Goal: Task Accomplishment & Management: Complete application form

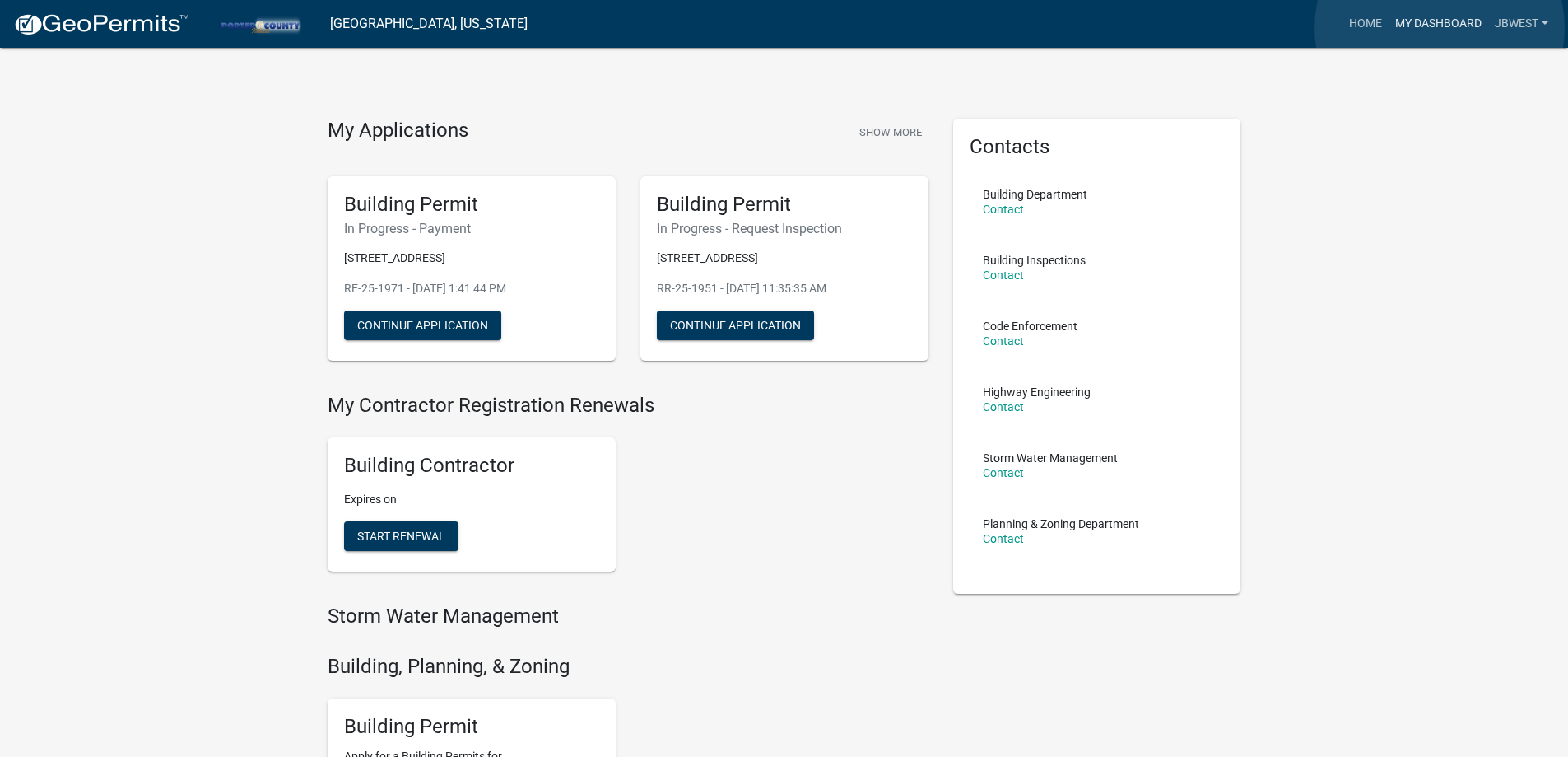
click at [1440, 28] on link "My Dashboard" at bounding box center [1439, 23] width 100 height 31
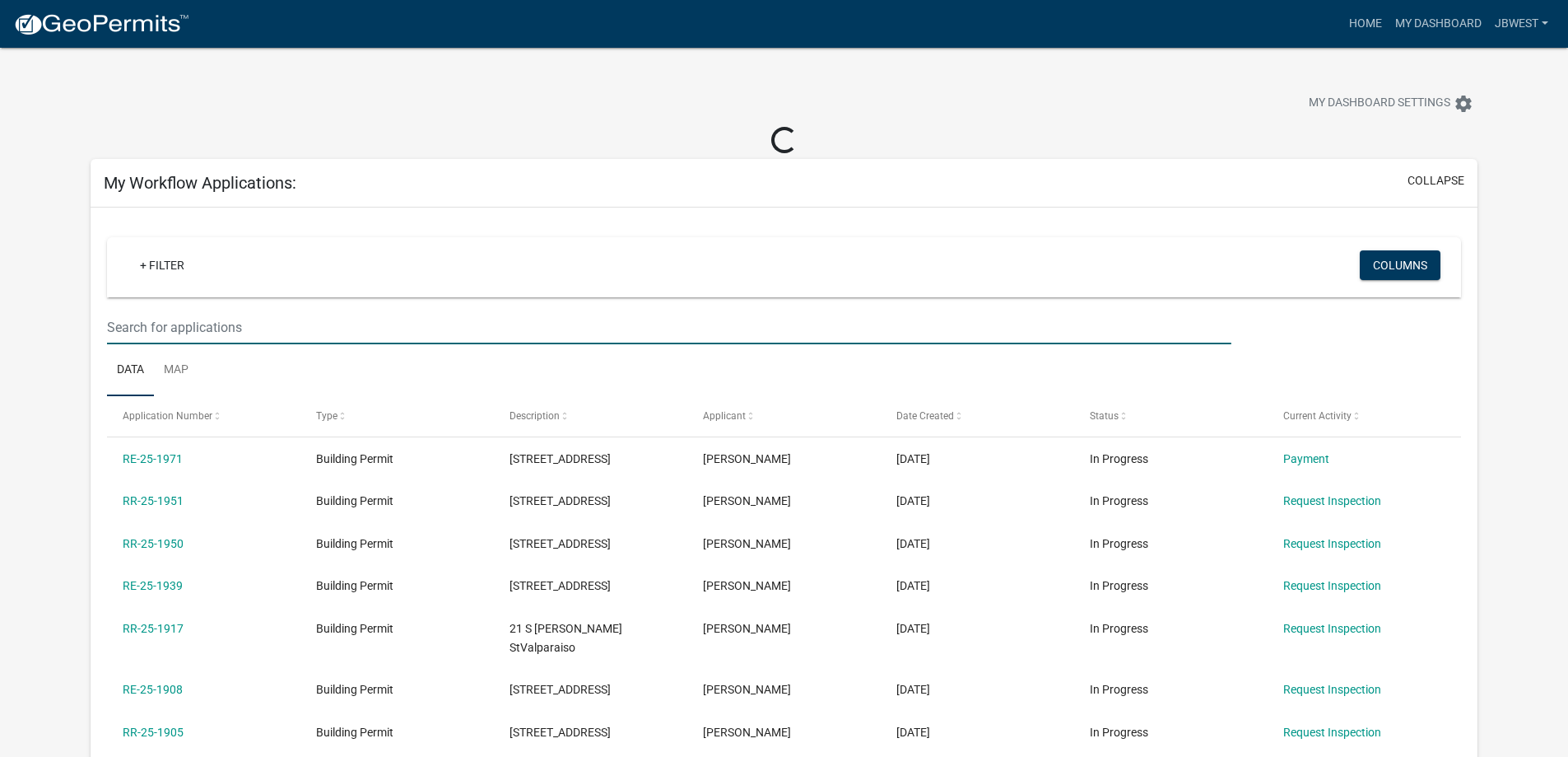
click at [441, 330] on input "text" at bounding box center [668, 328] width 1124 height 34
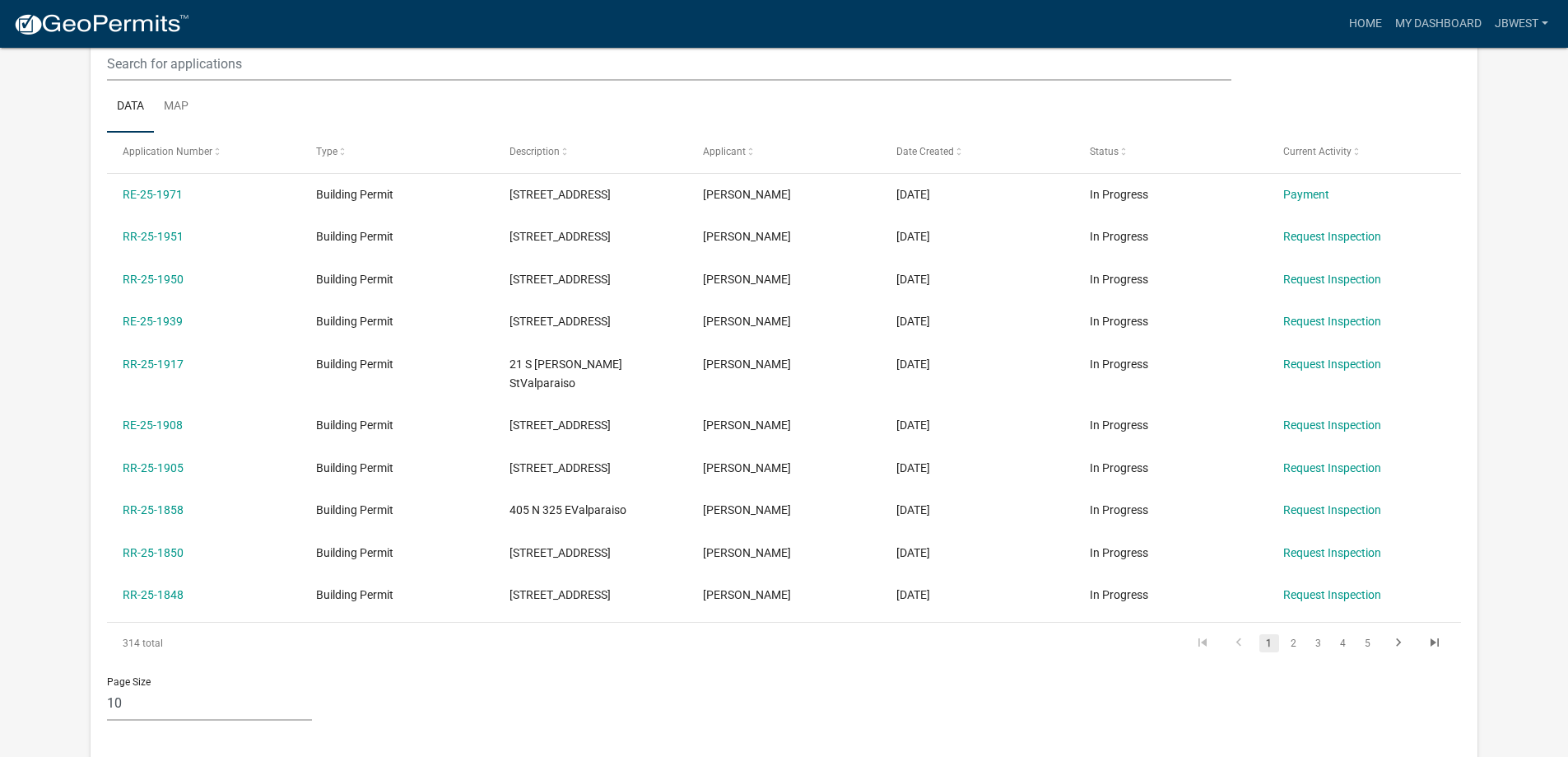
scroll to position [976, 0]
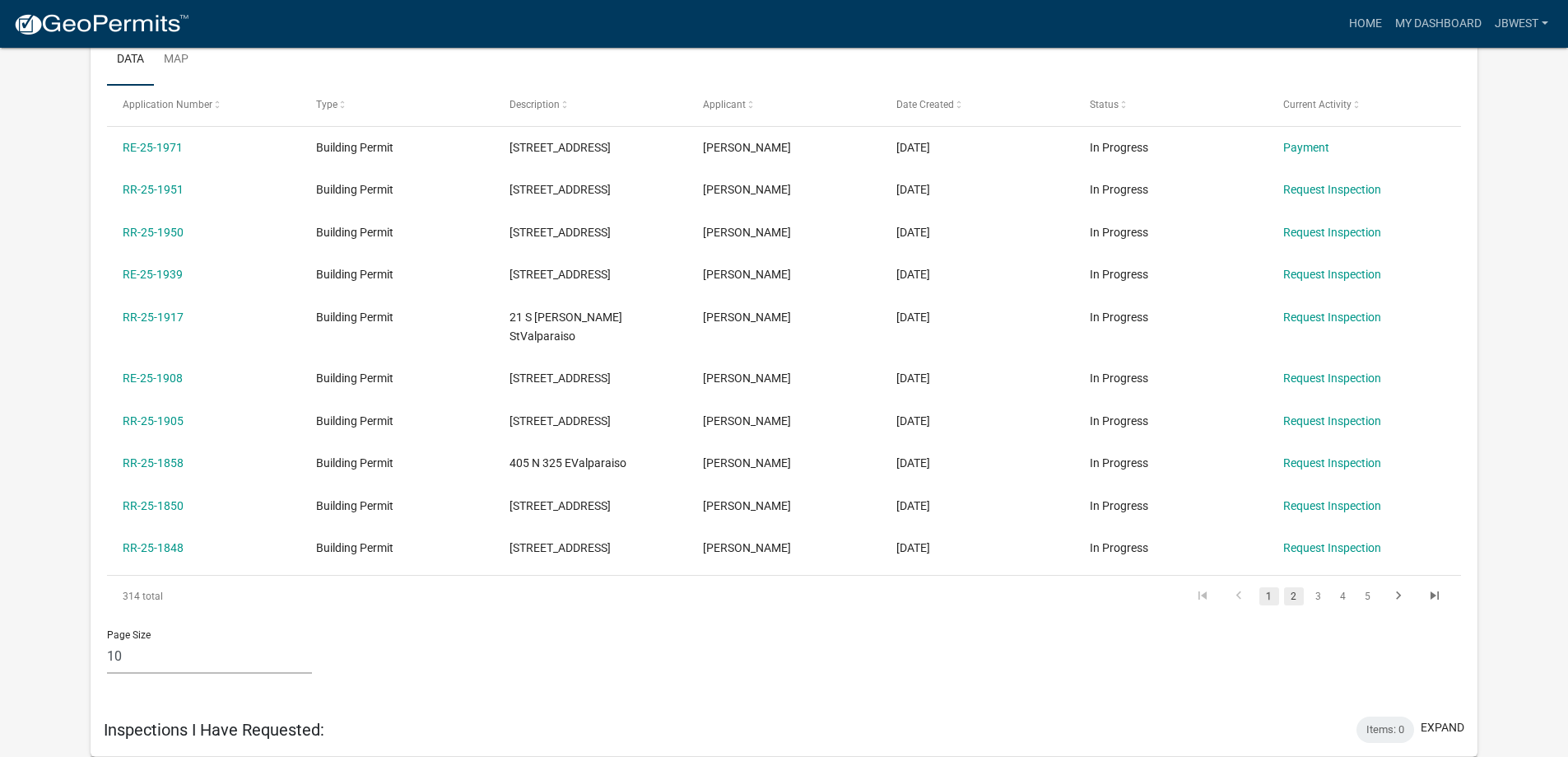
type input "547"
click at [1294, 602] on link "2" at bounding box center [1294, 596] width 19 height 18
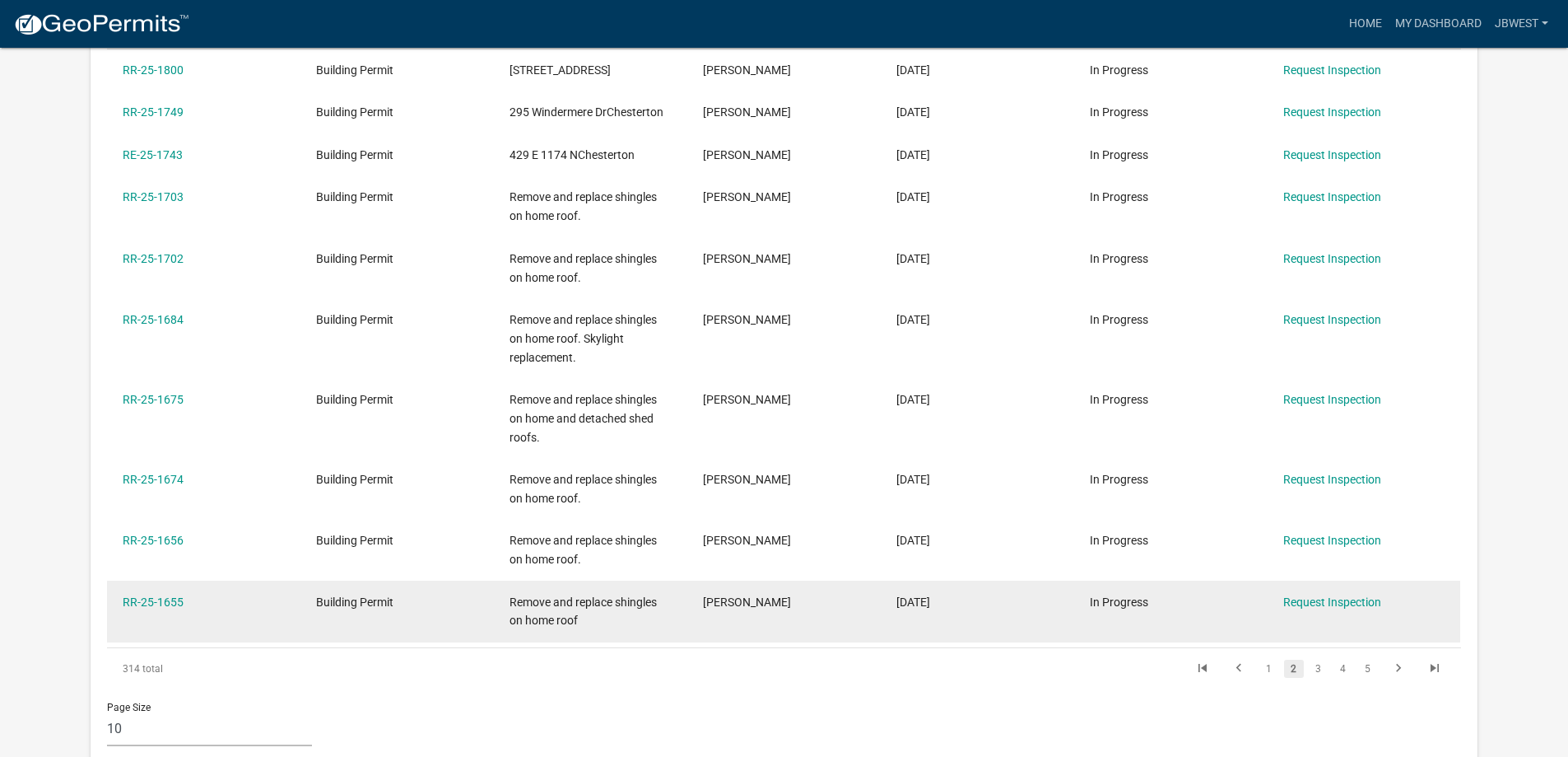
scroll to position [1125, 0]
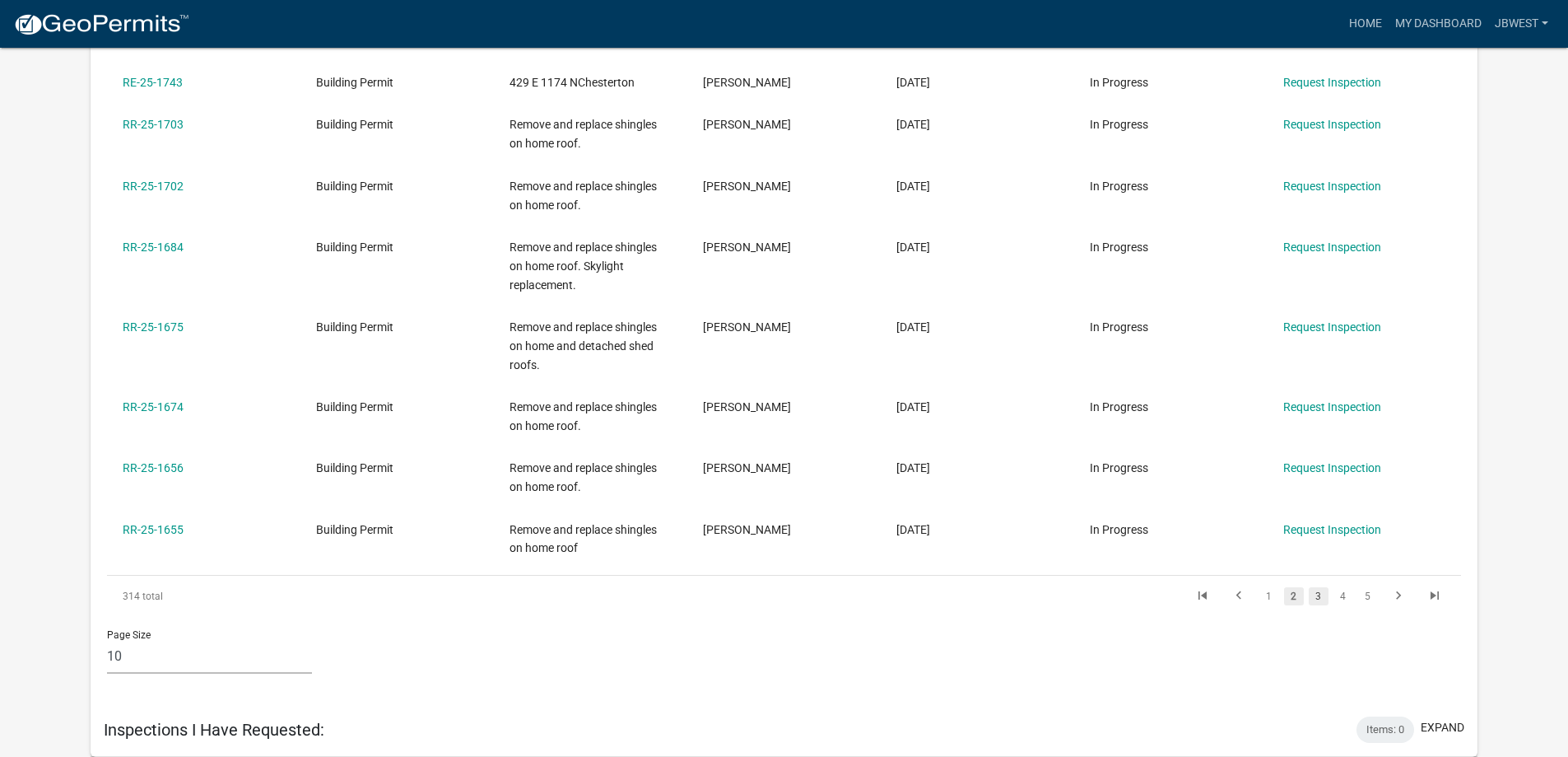
click at [1310, 593] on link "3" at bounding box center [1318, 596] width 19 height 18
click at [1343, 593] on link "4" at bounding box center [1343, 596] width 19 height 18
click at [1321, 598] on link "4" at bounding box center [1318, 596] width 19 height 18
click at [1342, 595] on link "5" at bounding box center [1343, 596] width 19 height 18
click at [1344, 593] on link "6" at bounding box center [1343, 596] width 19 height 18
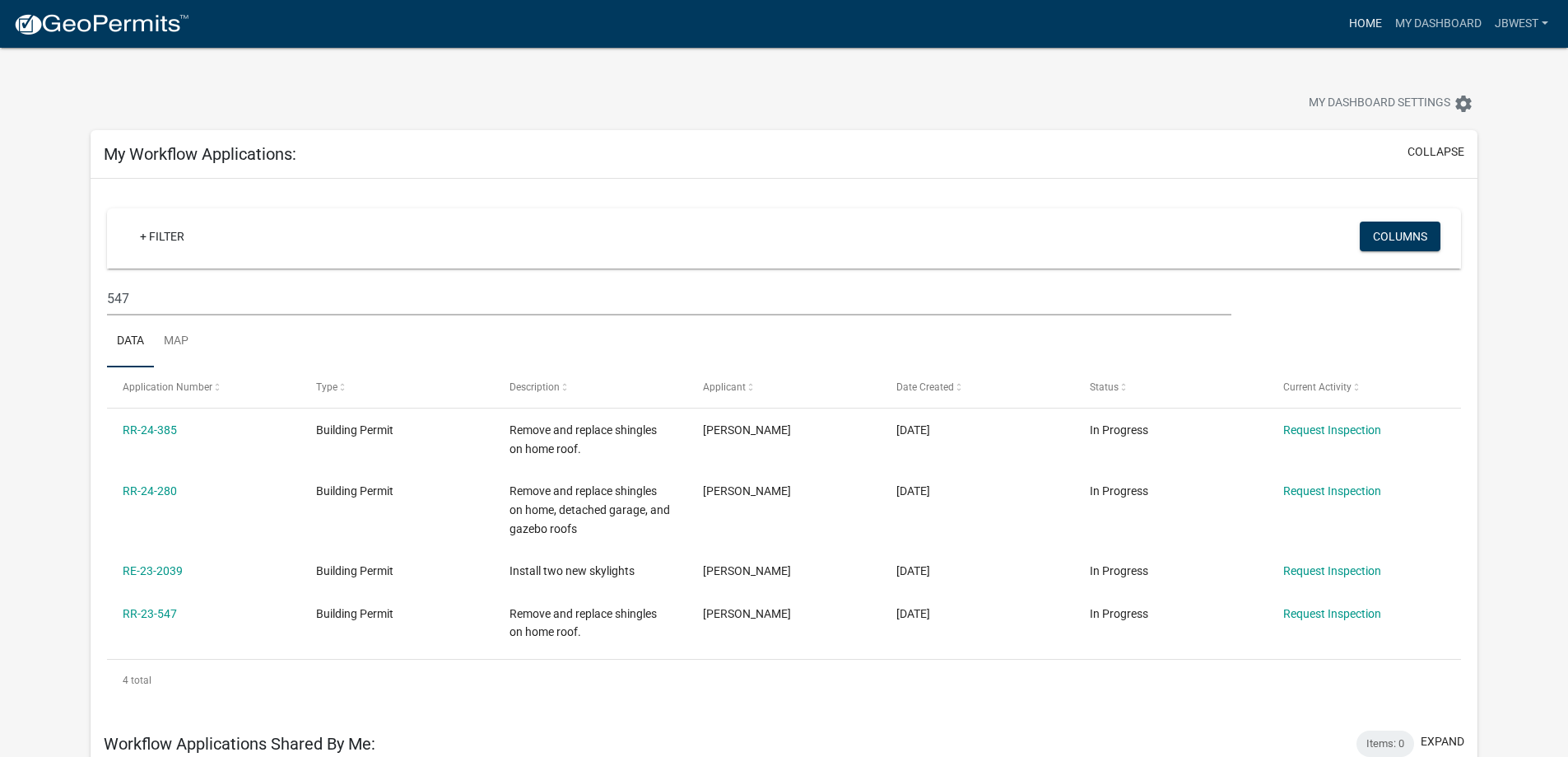
click at [1349, 27] on link "Home" at bounding box center [1366, 23] width 46 height 31
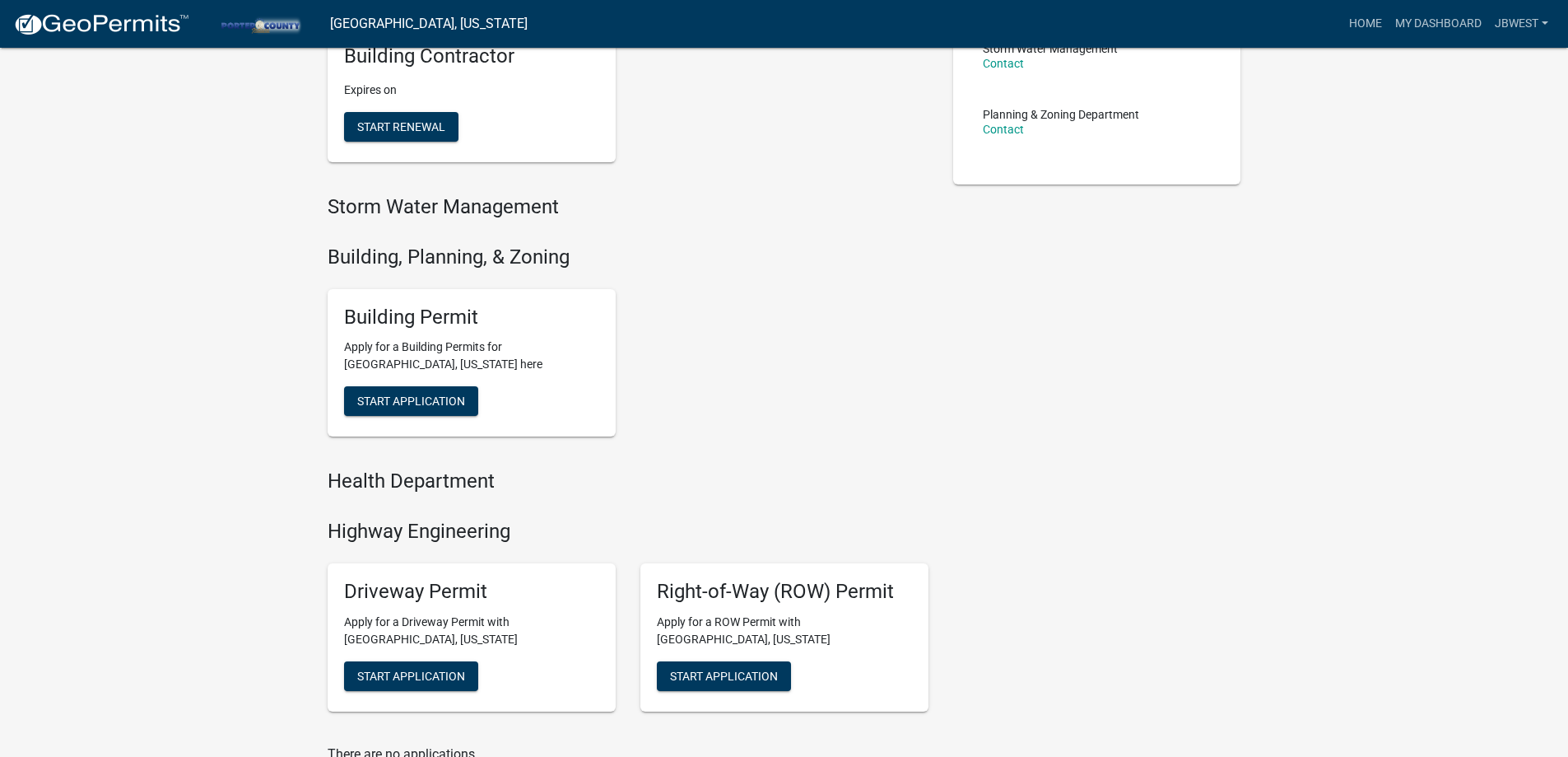
scroll to position [412, 0]
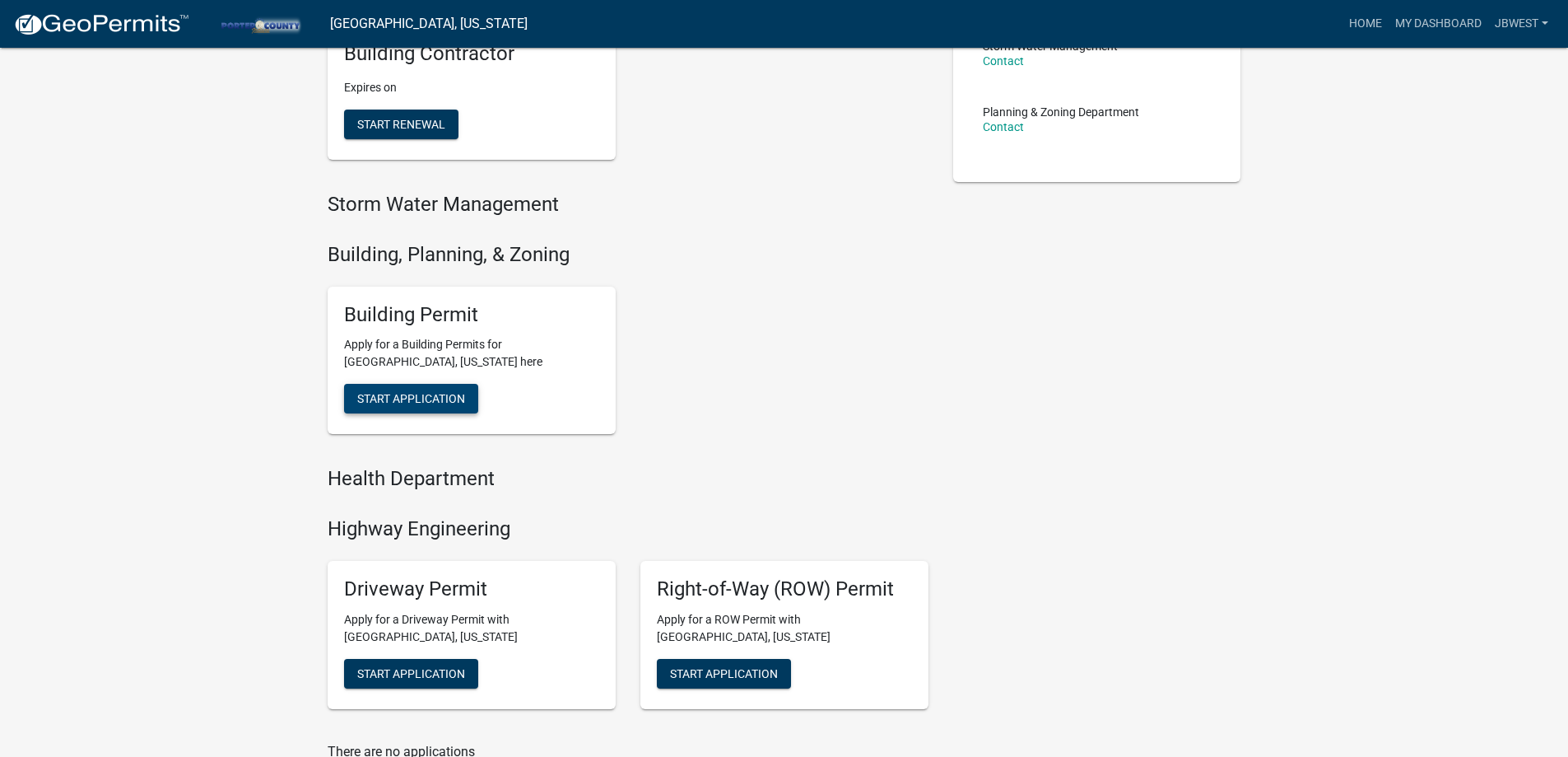
click at [439, 390] on button "Start Application" at bounding box center [412, 398] width 135 height 29
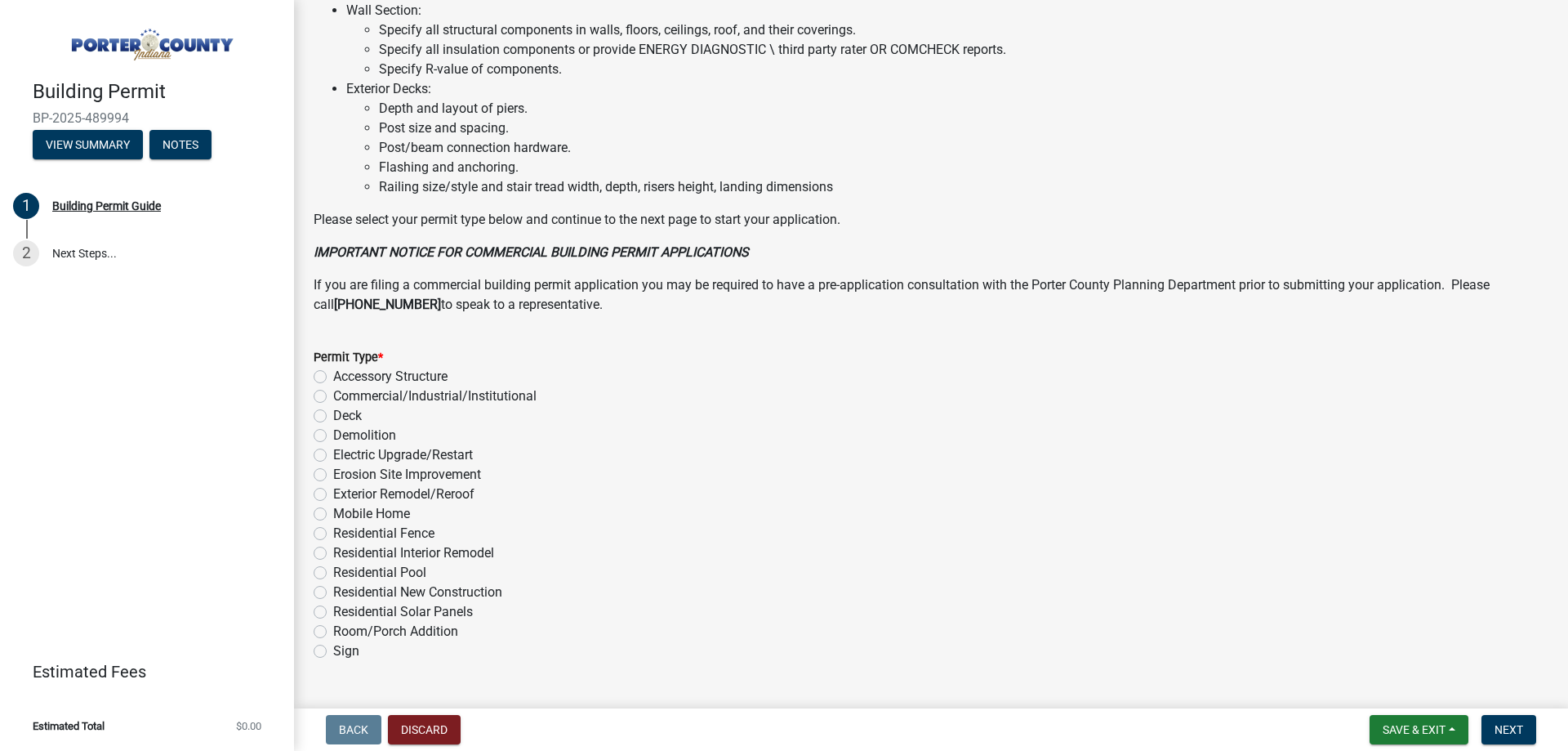
scroll to position [1097, 0]
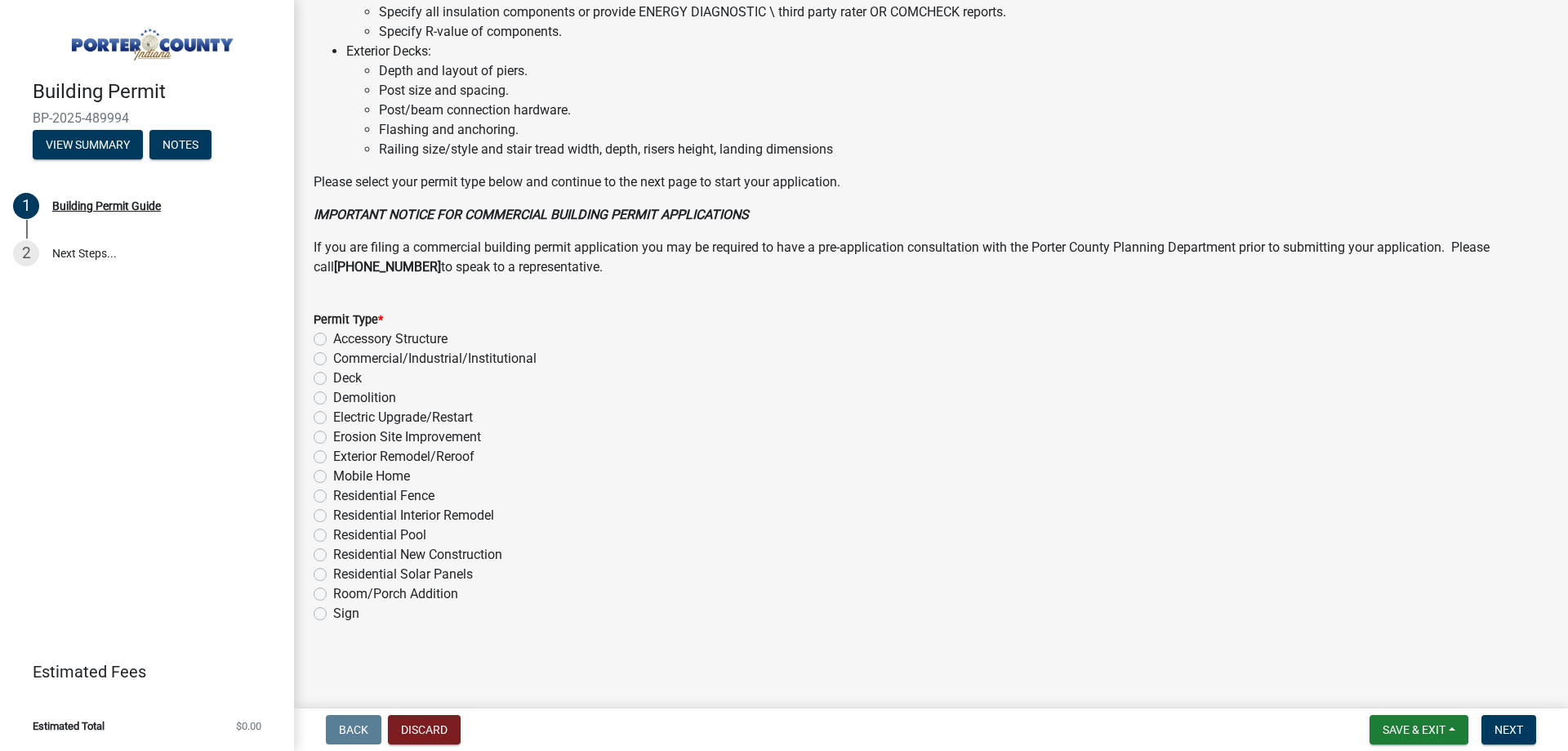
drag, startPoint x: 450, startPoint y: 457, endPoint x: 452, endPoint y: 465, distance: 8.2
click at [450, 459] on label "Exterior Remodel/Reroof" at bounding box center [403, 457] width 141 height 19
click at [343, 458] on input "Exterior Remodel/Reroof" at bounding box center [338, 452] width 11 height 11
radio input "true"
click at [1496, 727] on span "Next" at bounding box center [1509, 729] width 29 height 13
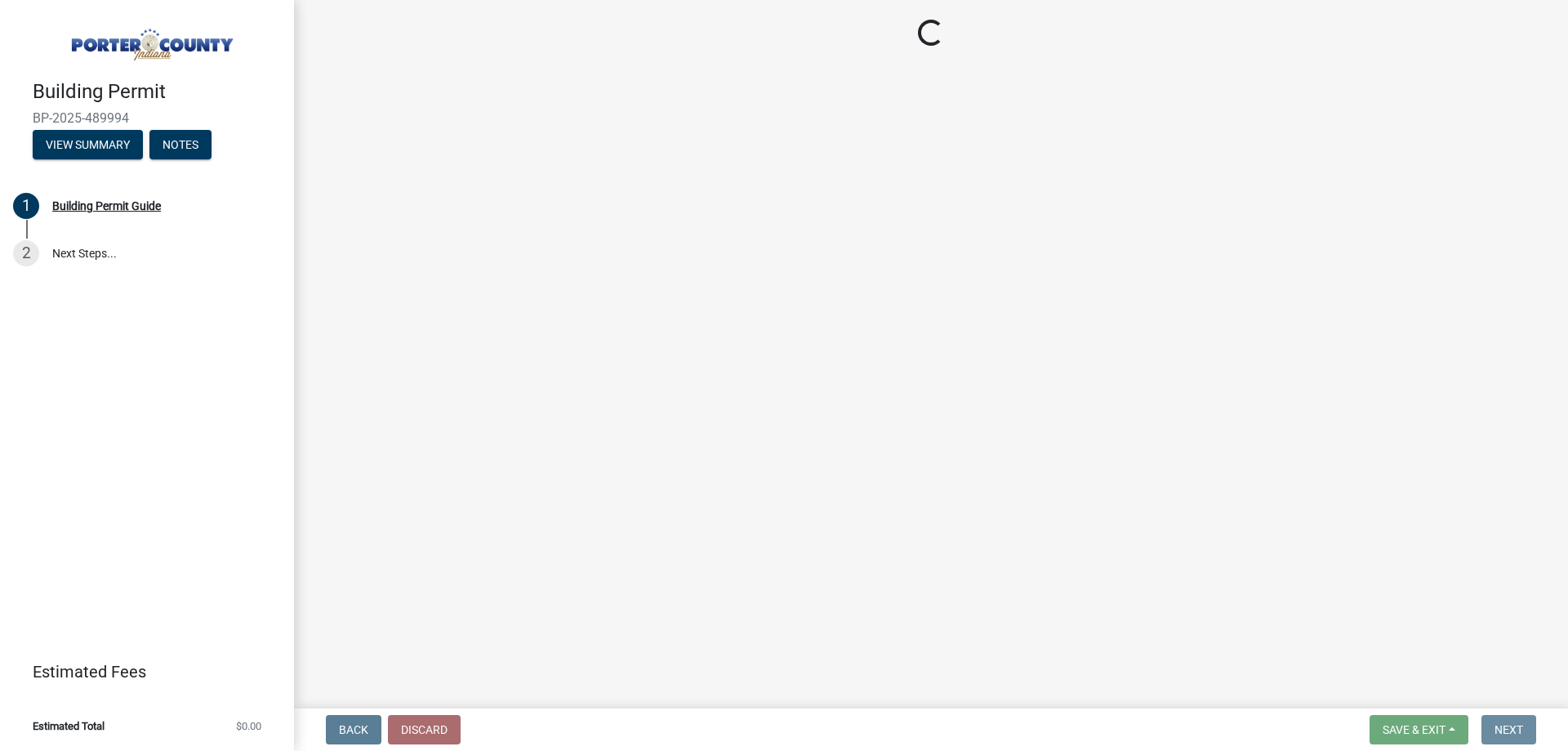
scroll to position [0, 0]
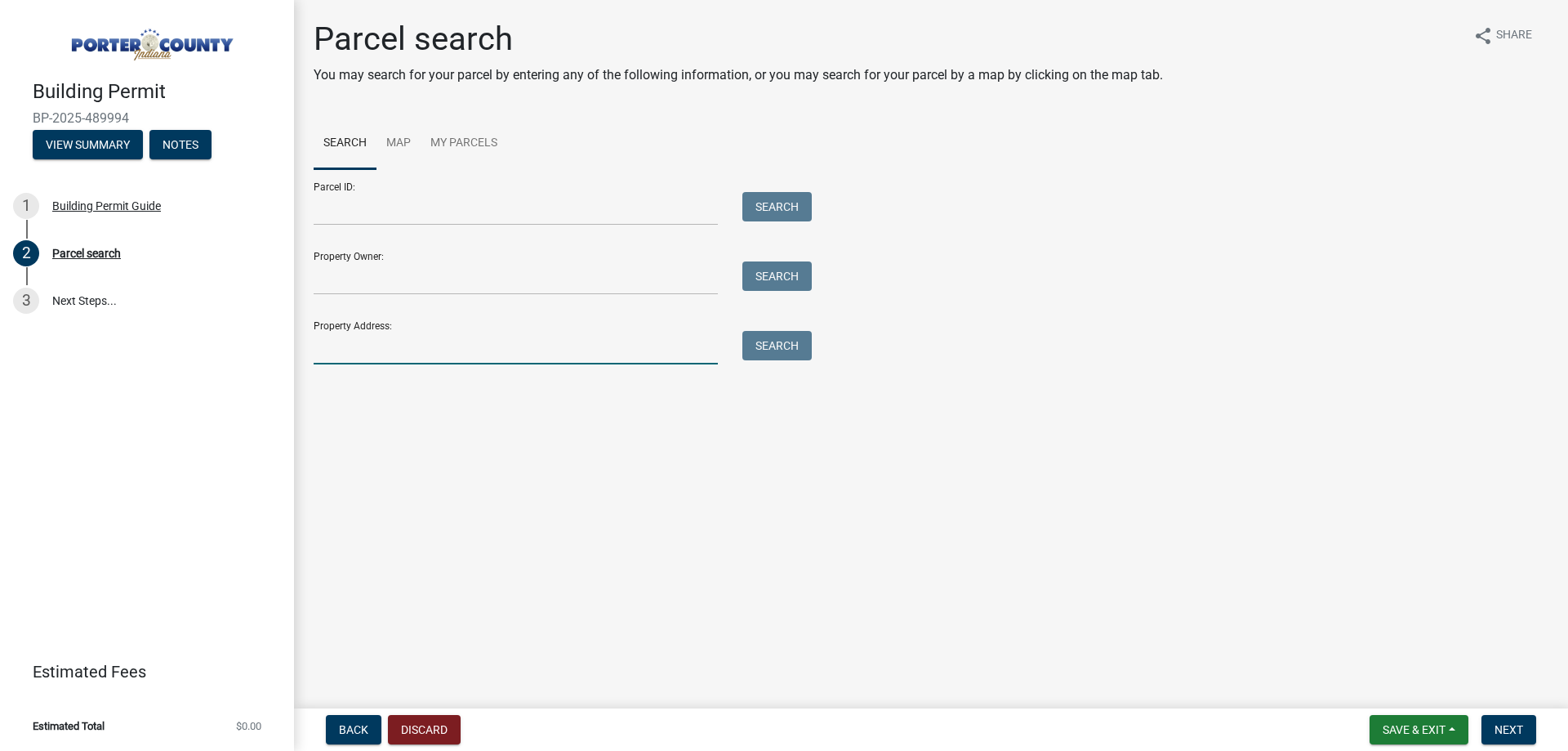
click at [640, 353] on input "Property Address:" at bounding box center [516, 348] width 404 height 33
type input "5"
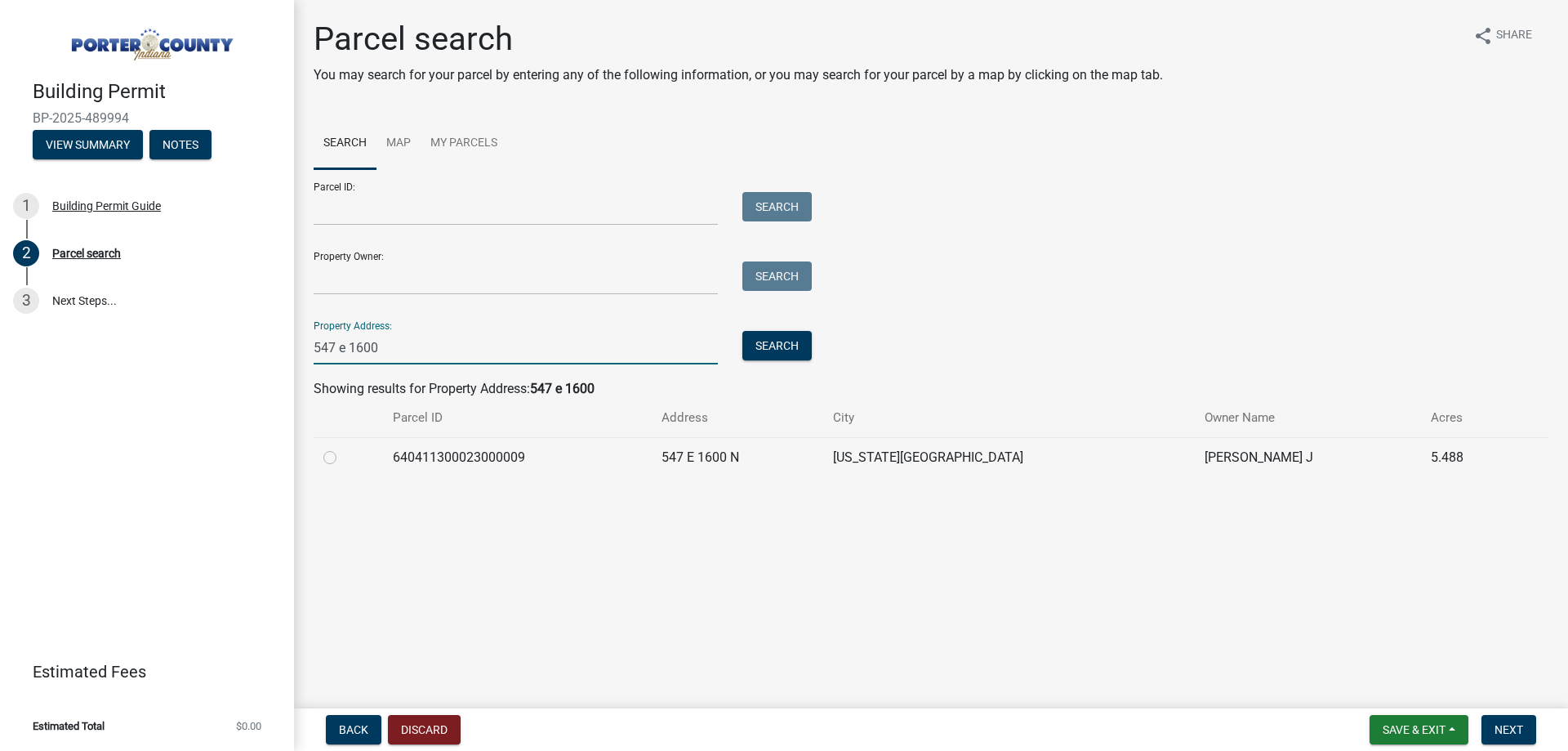
type input "547 e 1600"
drag, startPoint x: 330, startPoint y: 457, endPoint x: 456, endPoint y: 486, distance: 129.3
click at [343, 448] on label at bounding box center [343, 448] width 0 height 0
click at [343, 459] on input "radio" at bounding box center [349, 453] width 11 height 11
radio input "true"
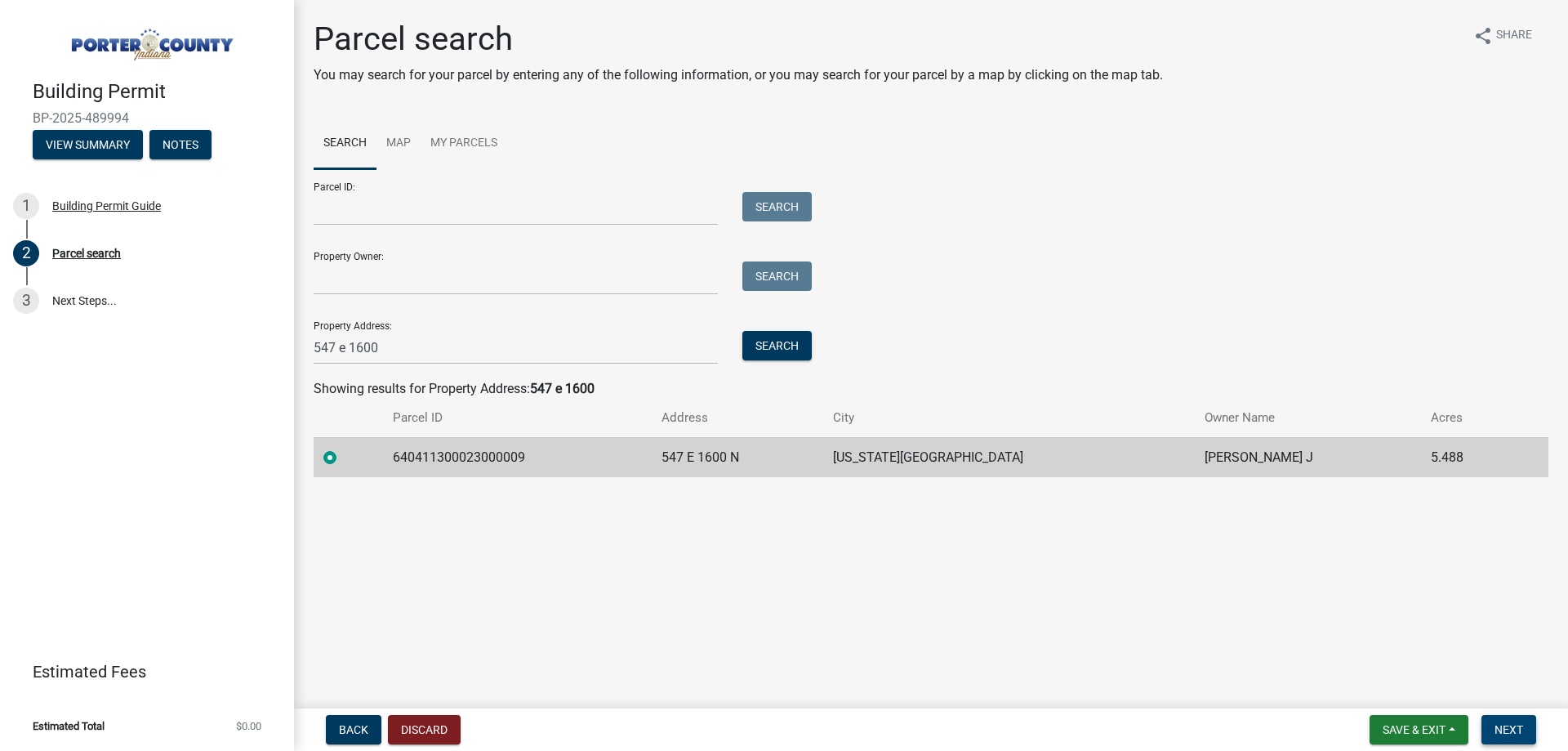
click at [1498, 726] on span "Next" at bounding box center [1509, 729] width 29 height 13
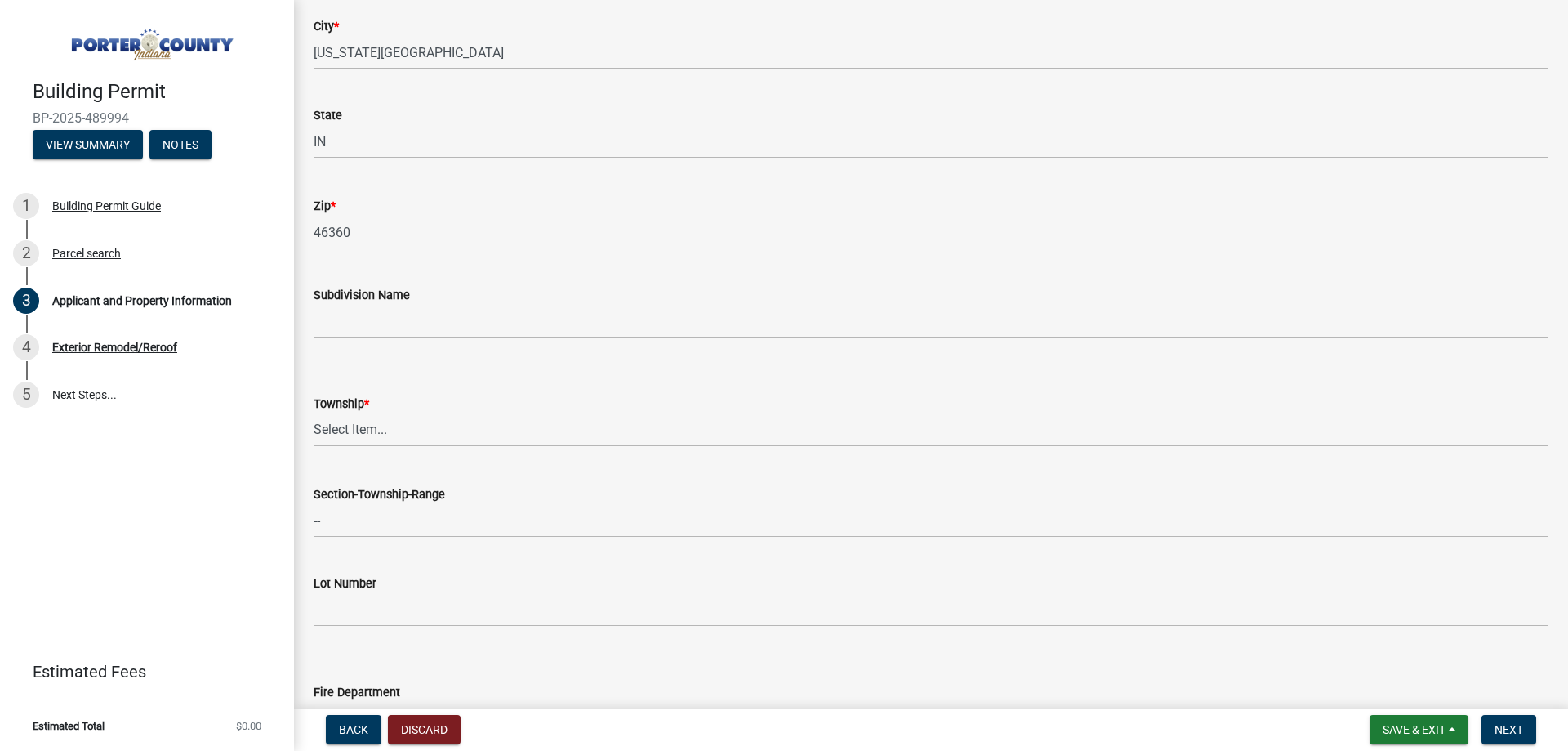
scroll to position [490, 0]
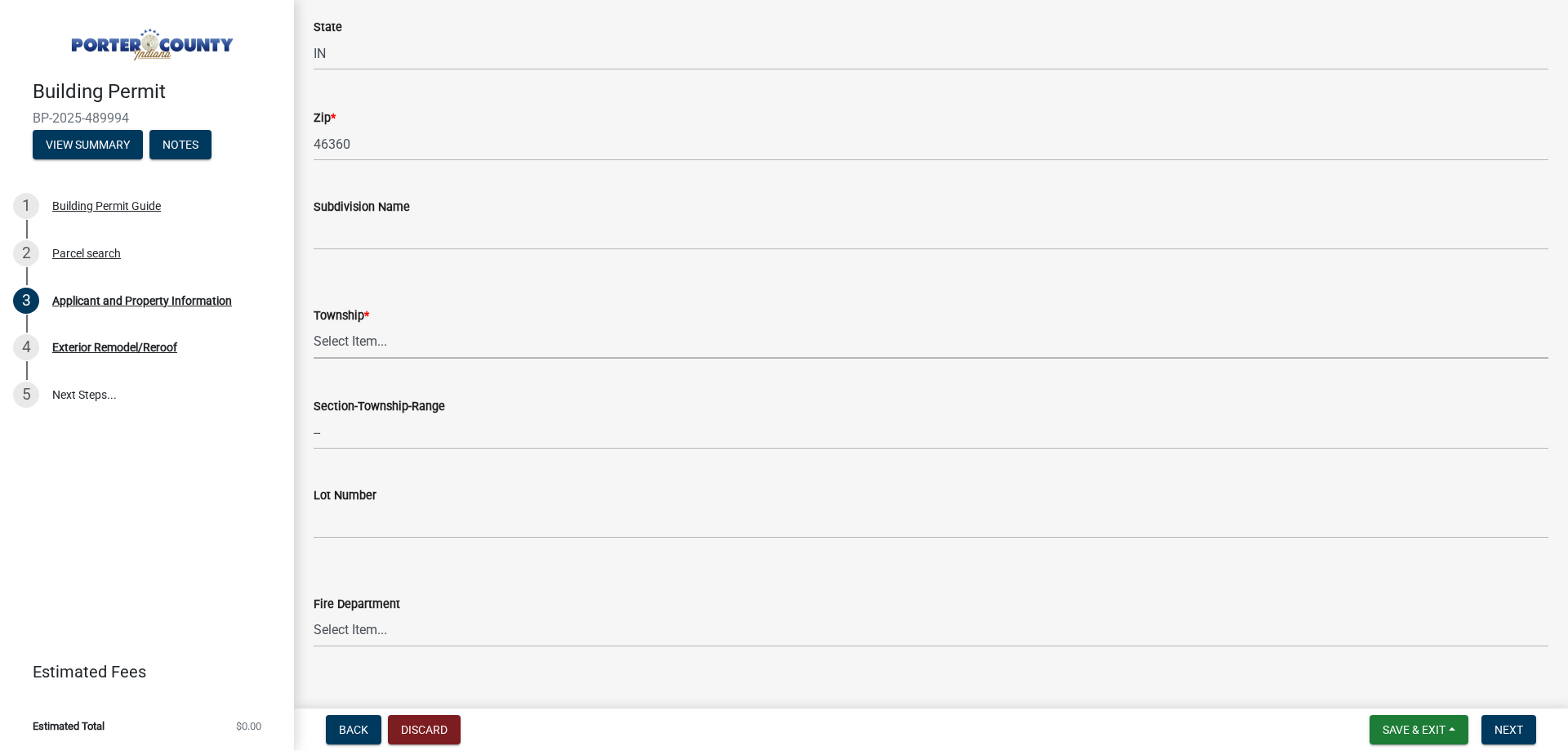
click at [415, 342] on select "Select Item... [PERSON_NAME][GEOGRAPHIC_DATA] [PERSON_NAME][GEOGRAPHIC_DATA] [G…" at bounding box center [931, 342] width 1235 height 33
click at [314, 325] on select "Select Item... [PERSON_NAME][GEOGRAPHIC_DATA] [PERSON_NAME][GEOGRAPHIC_DATA] [G…" at bounding box center [931, 342] width 1235 height 33
select select "8c5c5d2f-5024-43e1-983d-8a6c0483800f"
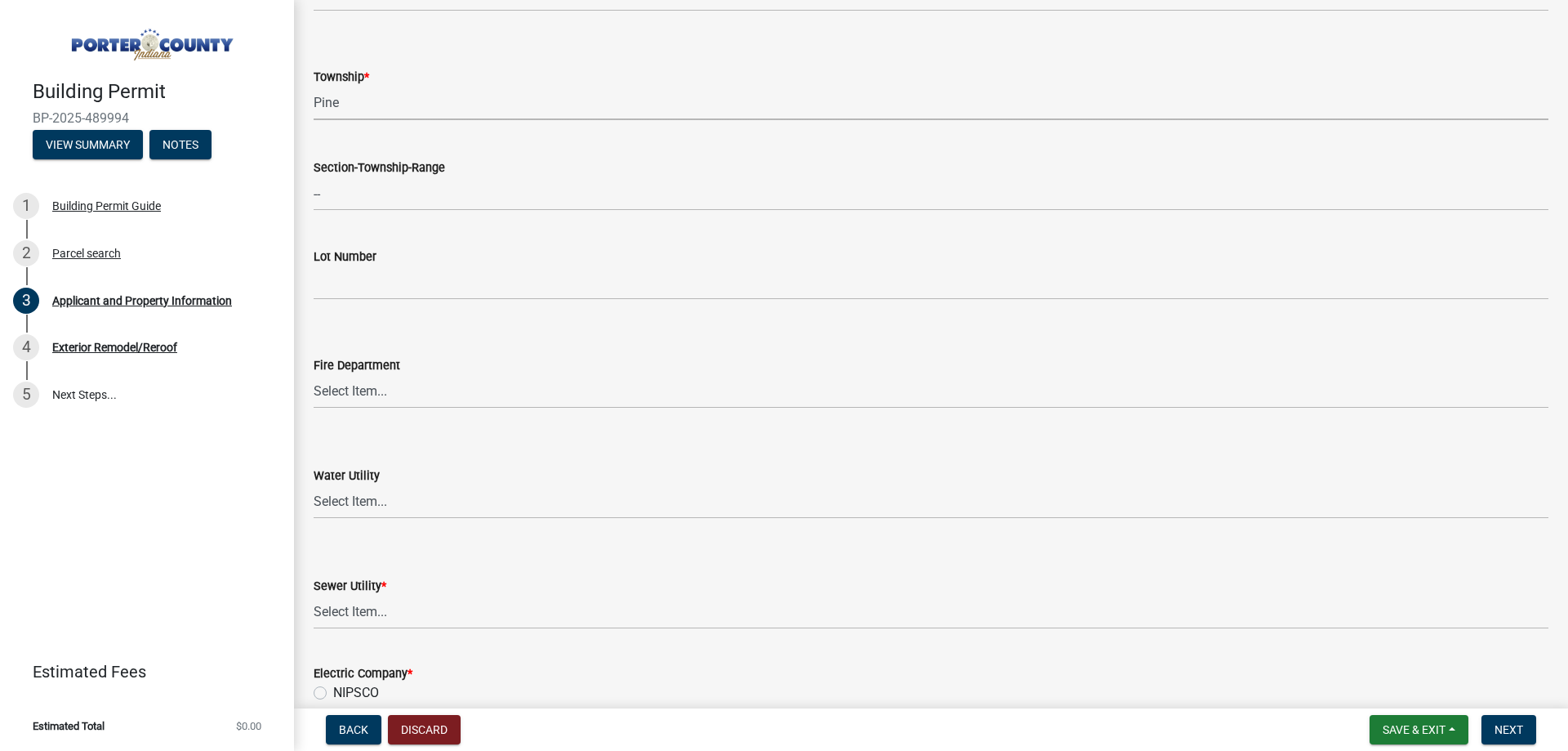
scroll to position [735, 0]
click at [366, 605] on select "Select Item... Aqua [US_STATE] Inc Damon Run Falling Waters Lake Eliza - LEACD …" at bounding box center [931, 605] width 1235 height 33
click at [314, 589] on select "Select Item... Aqua [US_STATE] Inc Damon Run Falling Waters Lake Eliza - LEACD …" at bounding box center [931, 605] width 1235 height 33
select select "ea6751d4-6bf7-4a16-89ee-f7801ab82aa1"
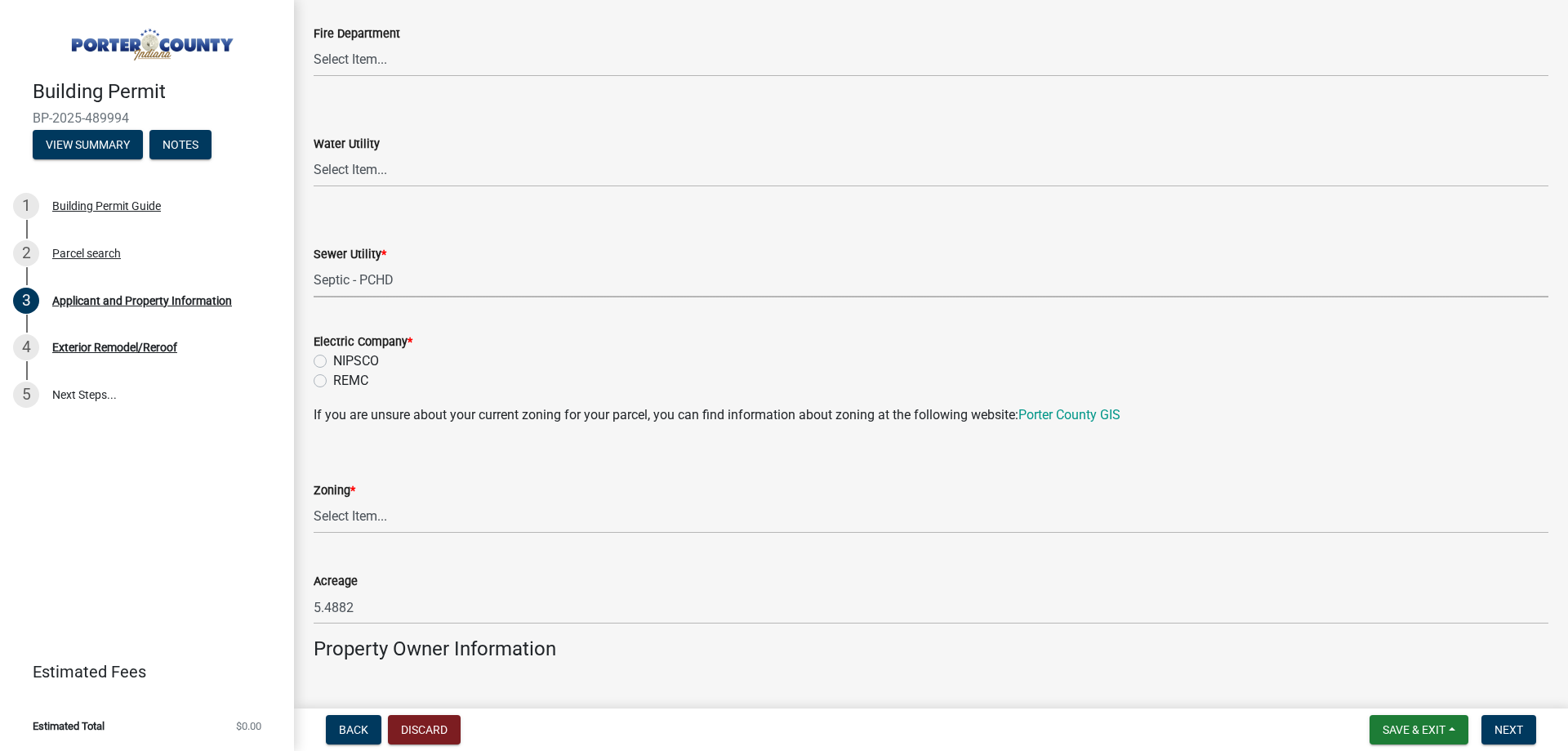
scroll to position [1062, 0]
click at [371, 361] on label "NIPSCO" at bounding box center [356, 359] width 46 height 19
click at [343, 360] on input "NIPSCO" at bounding box center [338, 355] width 11 height 11
radio input "true"
drag, startPoint x: 1053, startPoint y: 420, endPoint x: 1061, endPoint y: 414, distance: 10.0
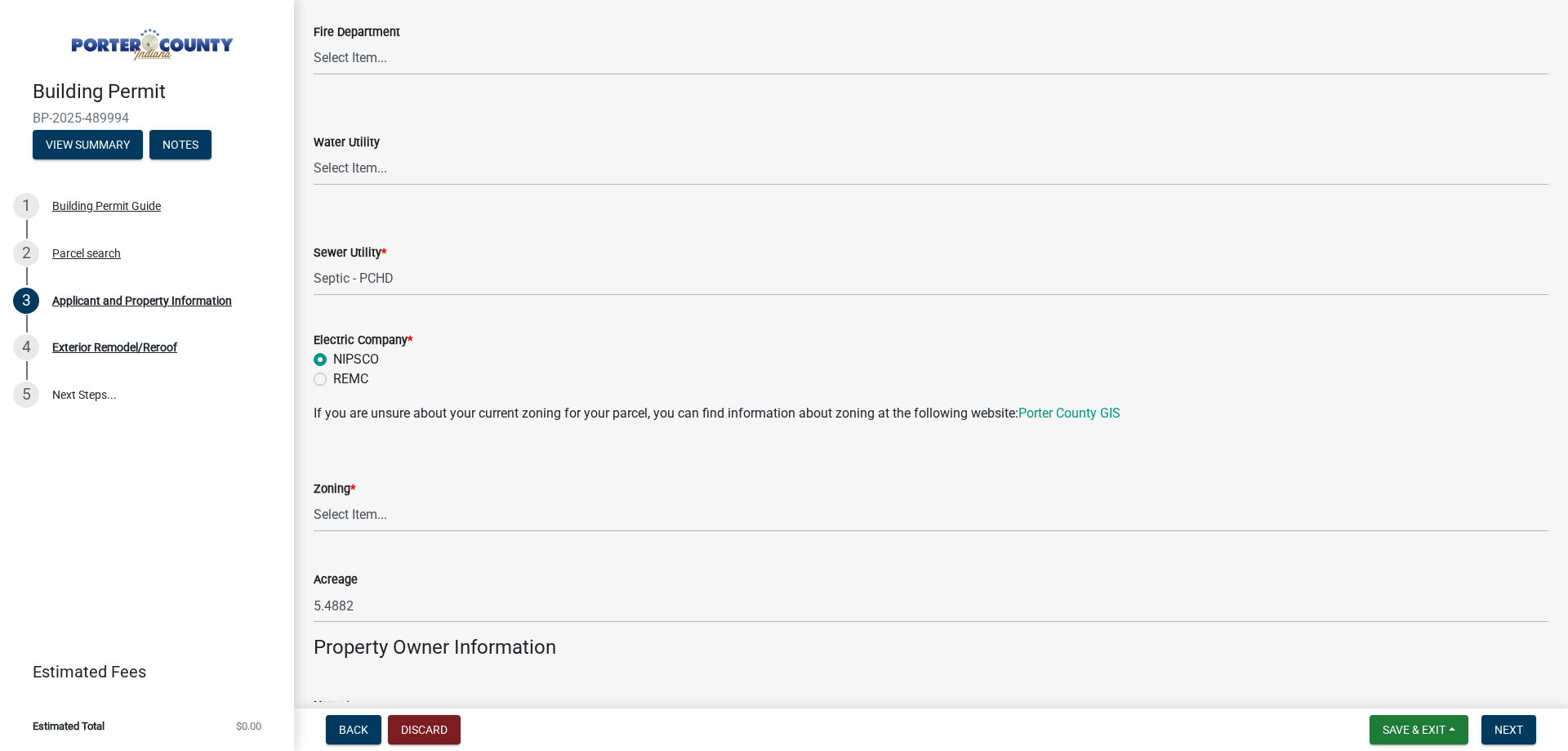
drag, startPoint x: 1061, startPoint y: 414, endPoint x: 1076, endPoint y: 424, distance: 18.0
click at [1076, 424] on wm-data-entity-input "If you are unsure about your current zoning for your parcel, you can find infor…" at bounding box center [931, 419] width 1235 height 32
click at [409, 519] on select "Select Item... A1 A2 CH CM CN I1 I2 I3 IN MP OT P1 P2 PUD R1 R2 R3 R4 RL RR" at bounding box center [931, 515] width 1235 height 33
click at [314, 498] on select "Select Item... A1 A2 CH CM CN I1 I2 I3 IN MP OT P1 P2 PUD R1 R2 R3 R4 RL RR" at bounding box center [931, 515] width 1235 height 33
select select "92efe679-05f4-414a-9426-51627fba5de6"
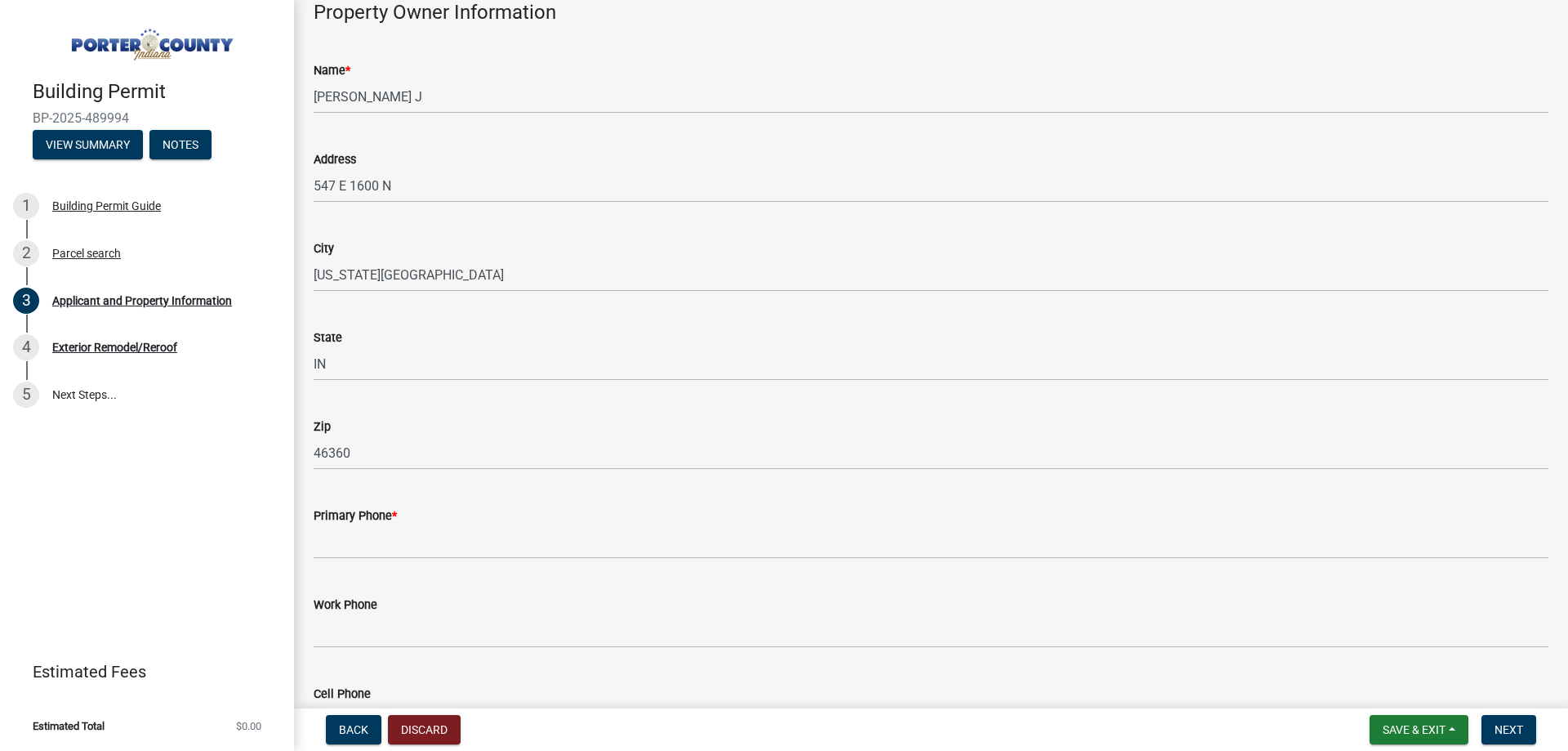
scroll to position [1961, 0]
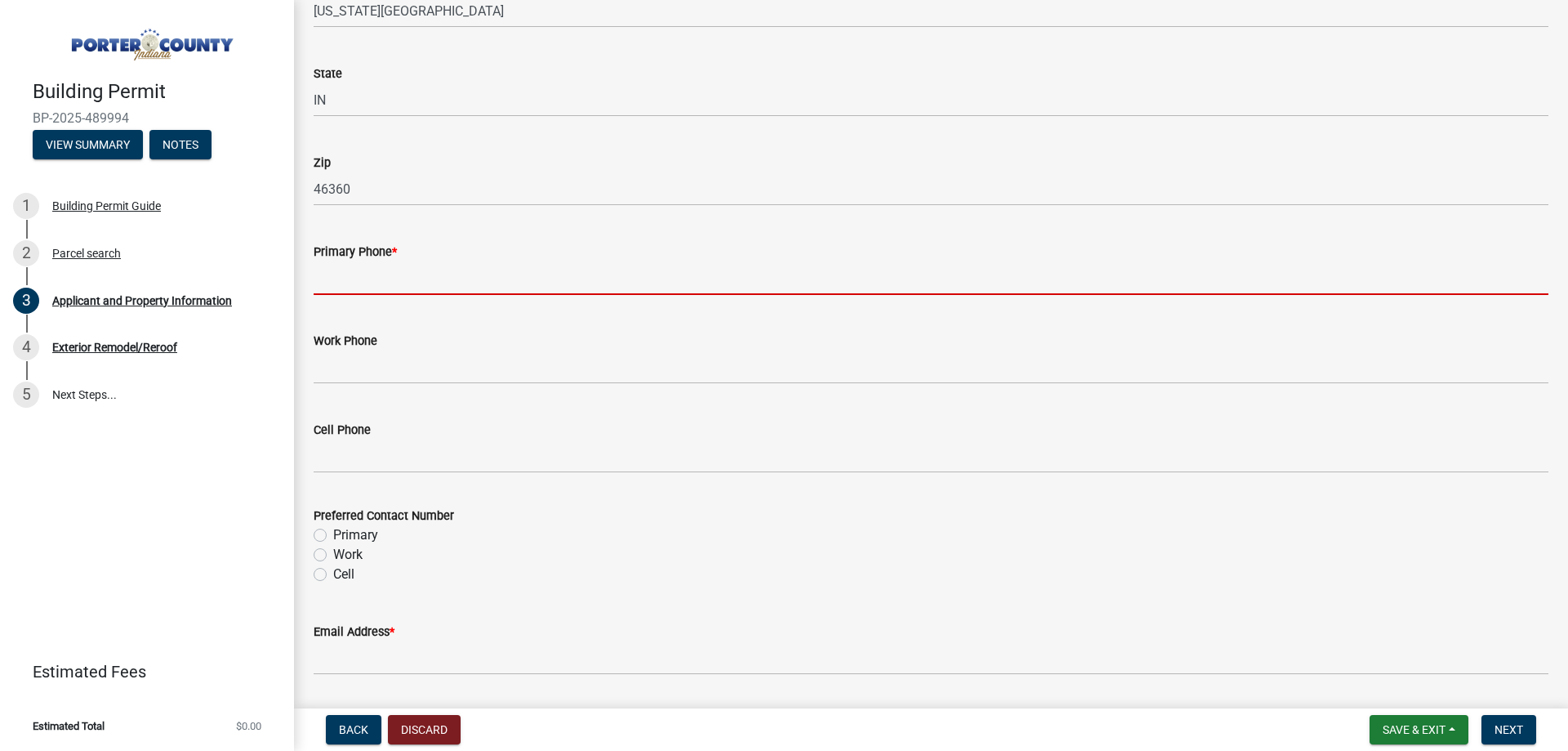
click at [395, 284] on input "Primary Phone *" at bounding box center [931, 278] width 1235 height 33
type input "2"
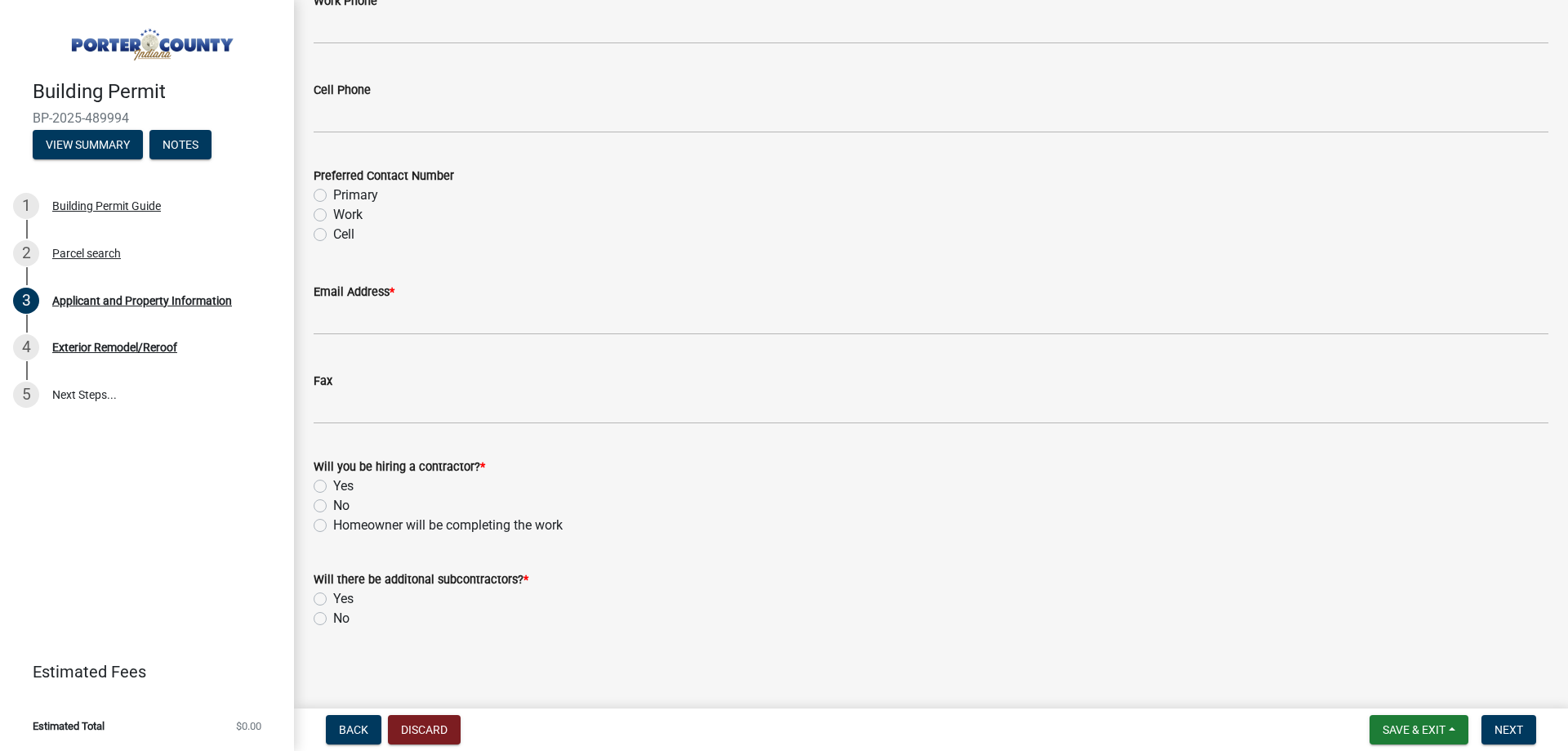
scroll to position [2305, 0]
type input "8478759092"
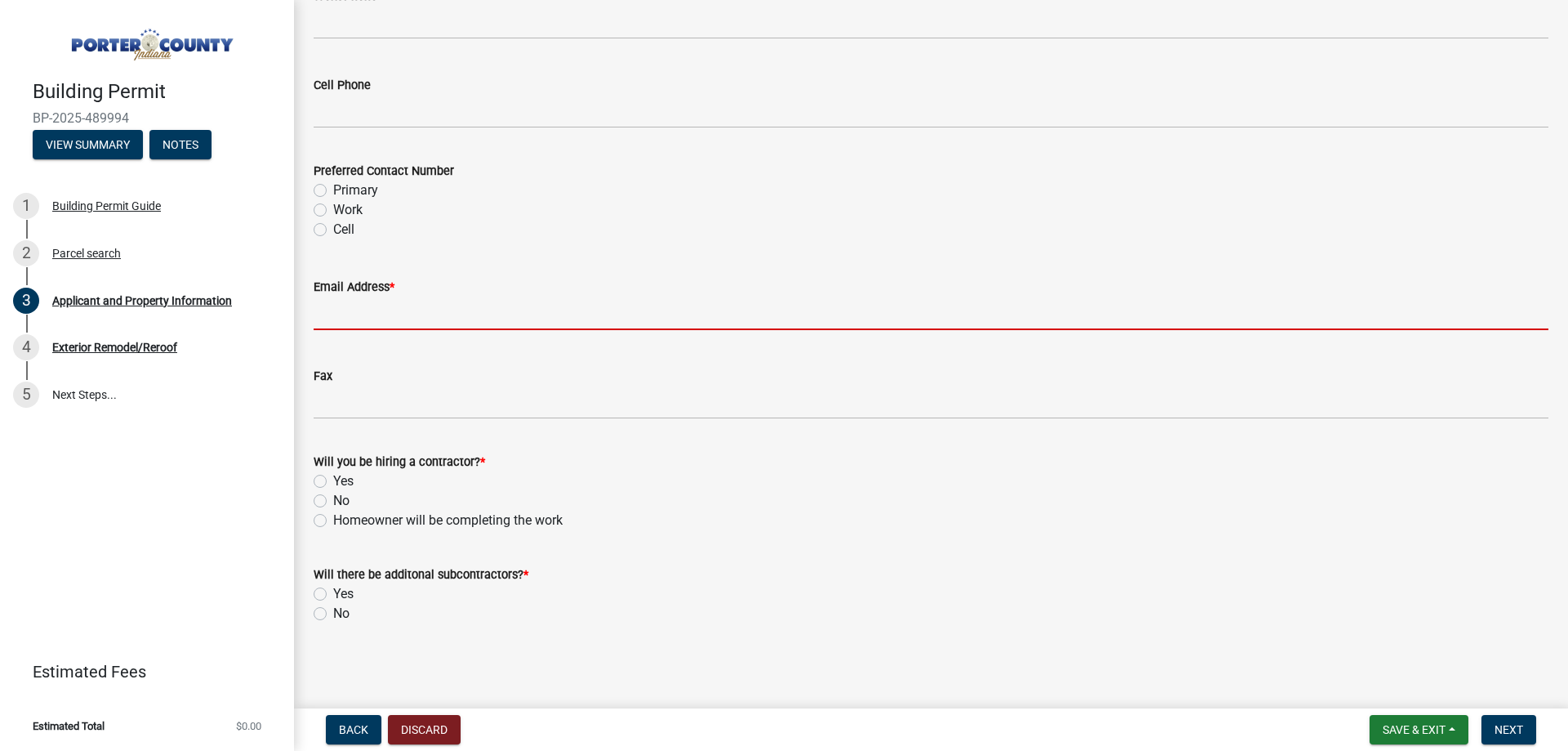
click at [412, 307] on input "Email Address *" at bounding box center [931, 314] width 1235 height 33
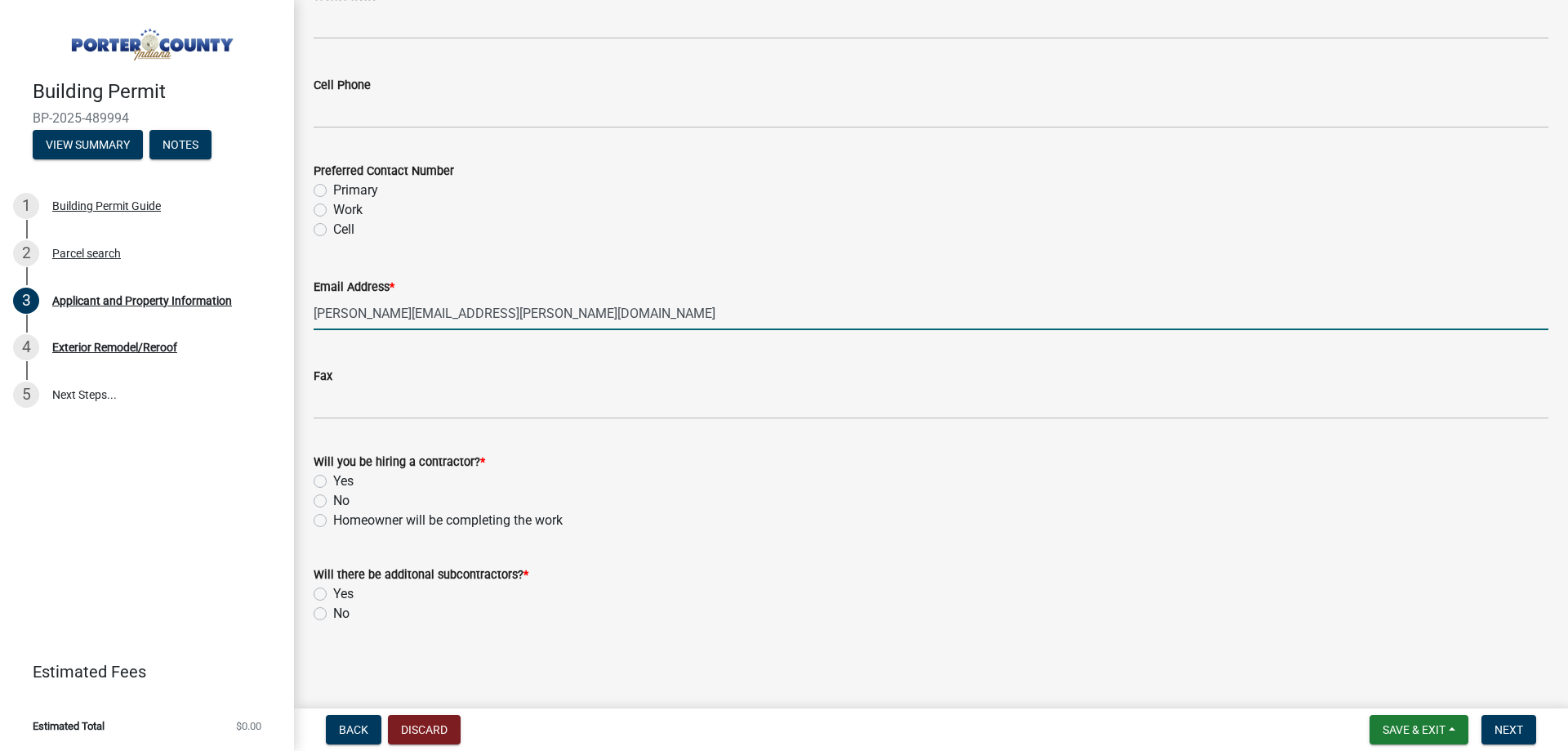
type input "[PERSON_NAME][EMAIL_ADDRESS][PERSON_NAME][DOMAIN_NAME]"
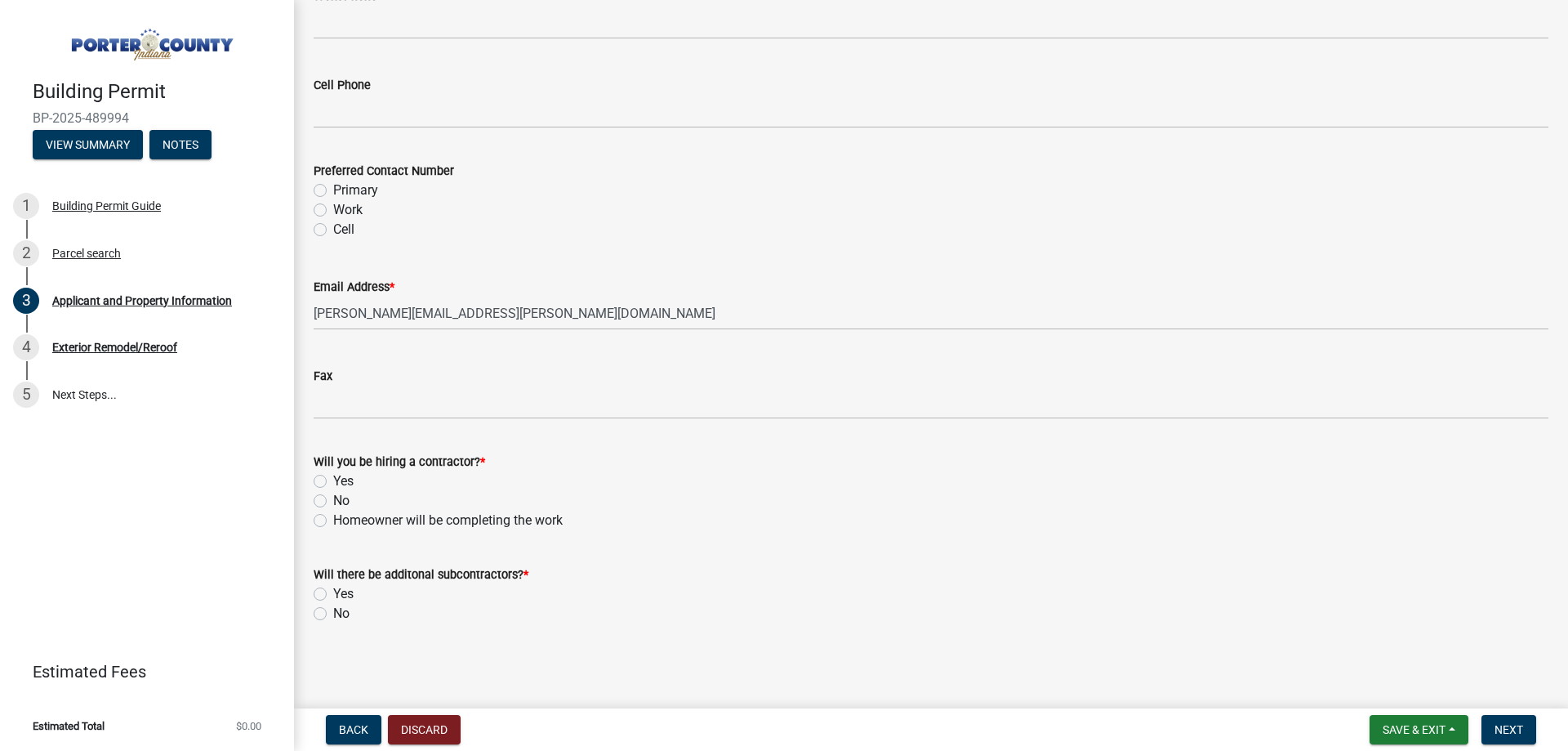
click at [338, 480] on label "Yes" at bounding box center [343, 481] width 20 height 19
click at [338, 480] on input "Yes" at bounding box center [338, 477] width 11 height 11
radio input "true"
click at [343, 621] on label "No" at bounding box center [341, 613] width 17 height 19
click at [343, 614] on input "No" at bounding box center [338, 609] width 11 height 11
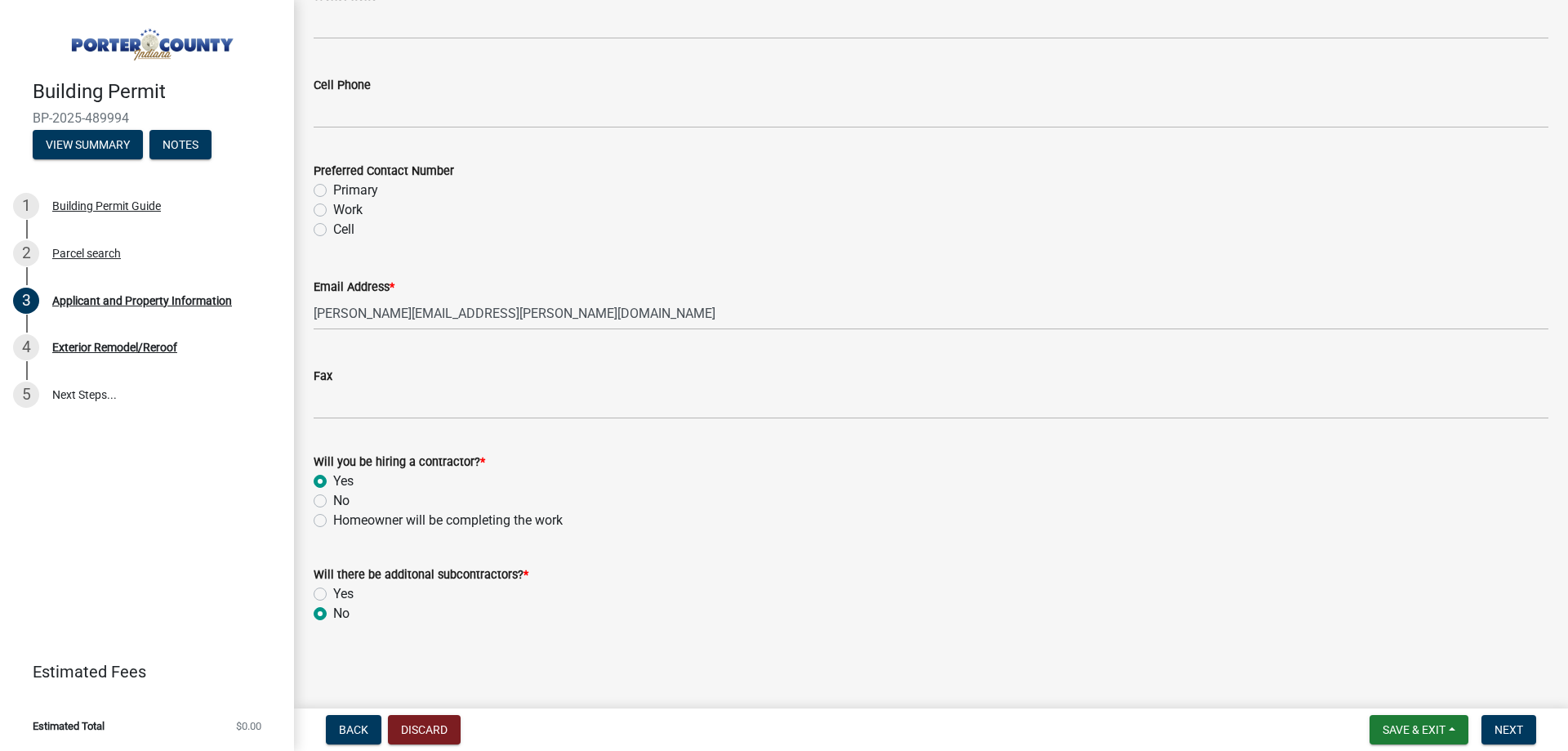
radio input "true"
drag, startPoint x: 1505, startPoint y: 724, endPoint x: 1521, endPoint y: 721, distance: 16.3
click at [1505, 723] on span "Next" at bounding box center [1509, 729] width 29 height 13
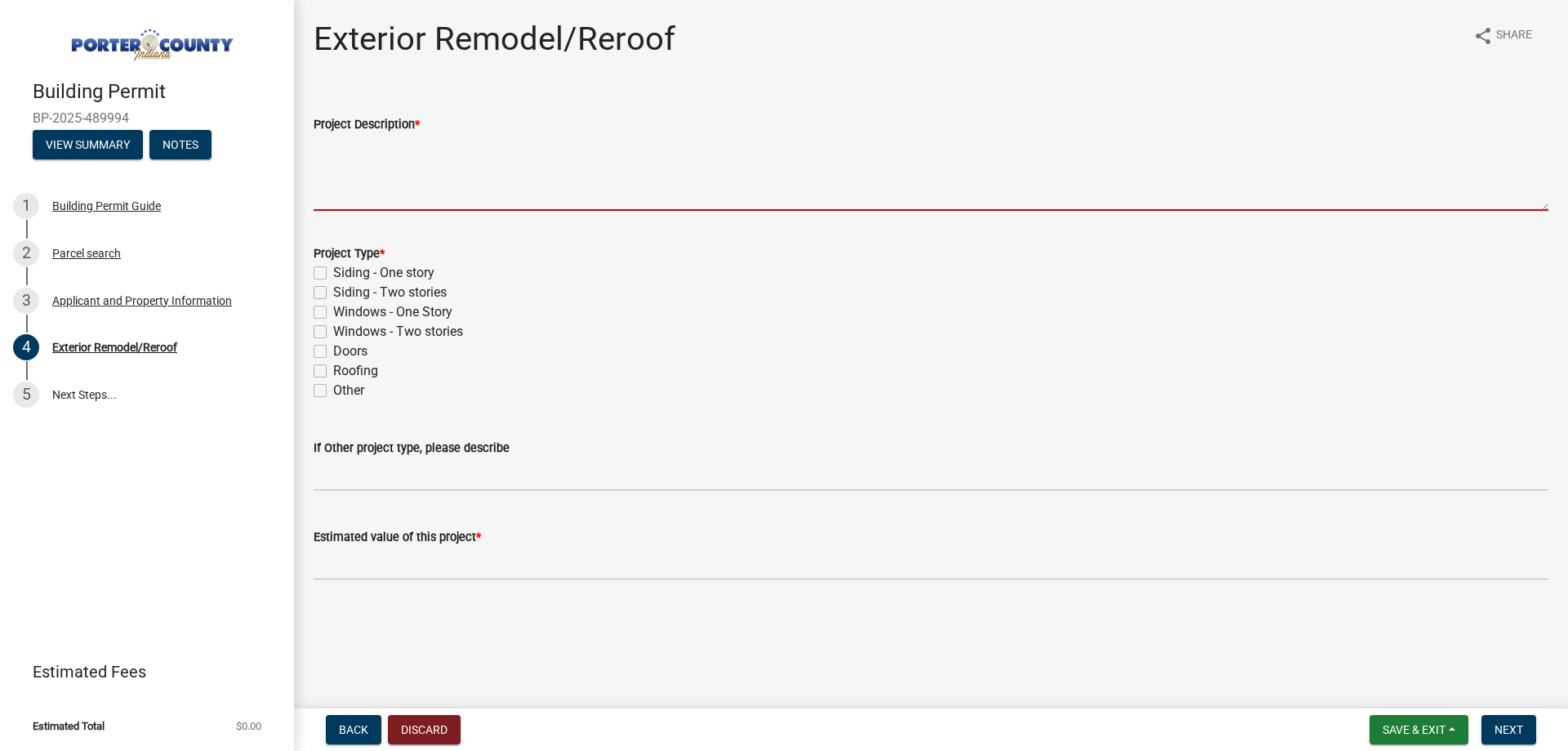
click at [459, 181] on textarea "Project Description *" at bounding box center [931, 171] width 1235 height 76
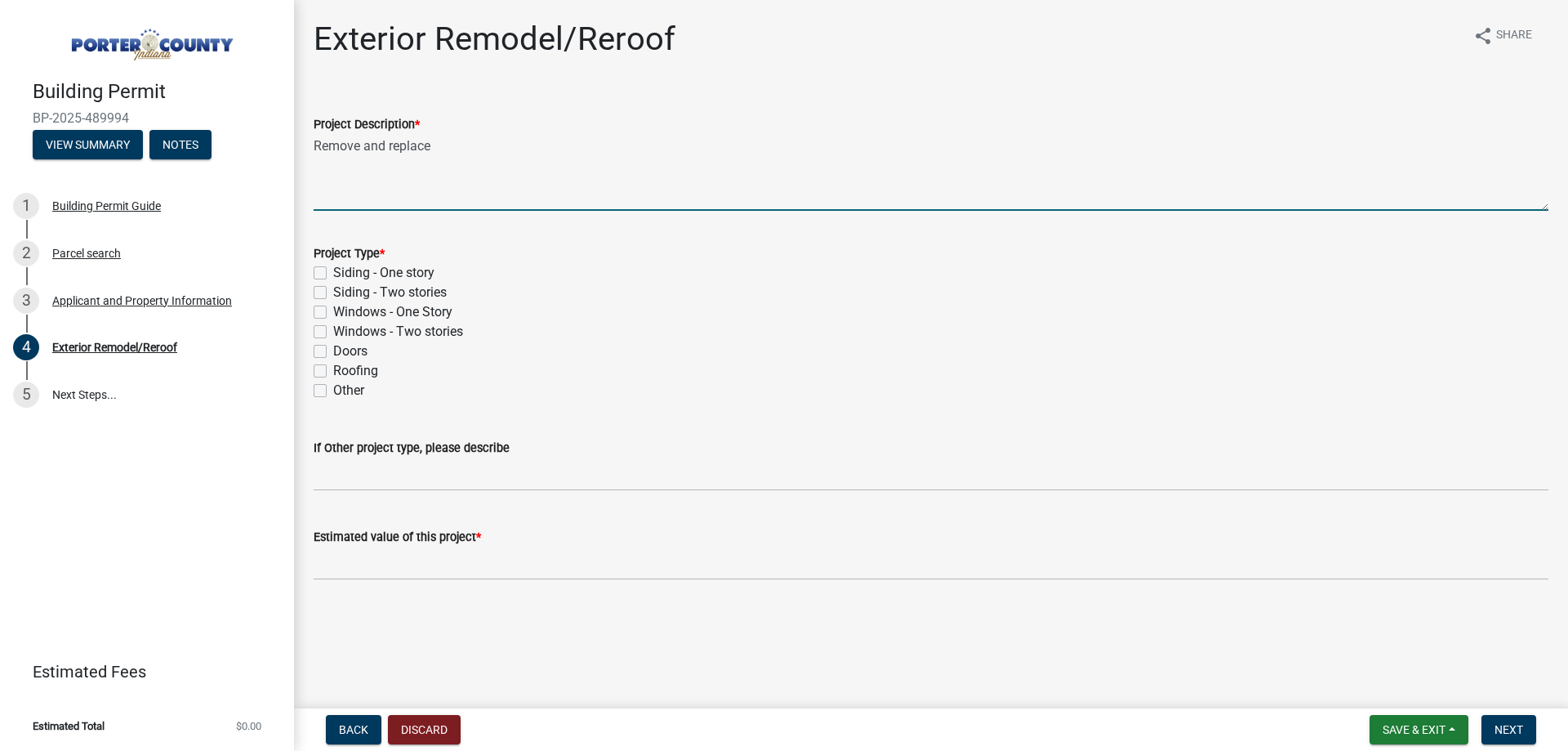
click at [514, 146] on textarea "Remove and replace" at bounding box center [931, 171] width 1235 height 76
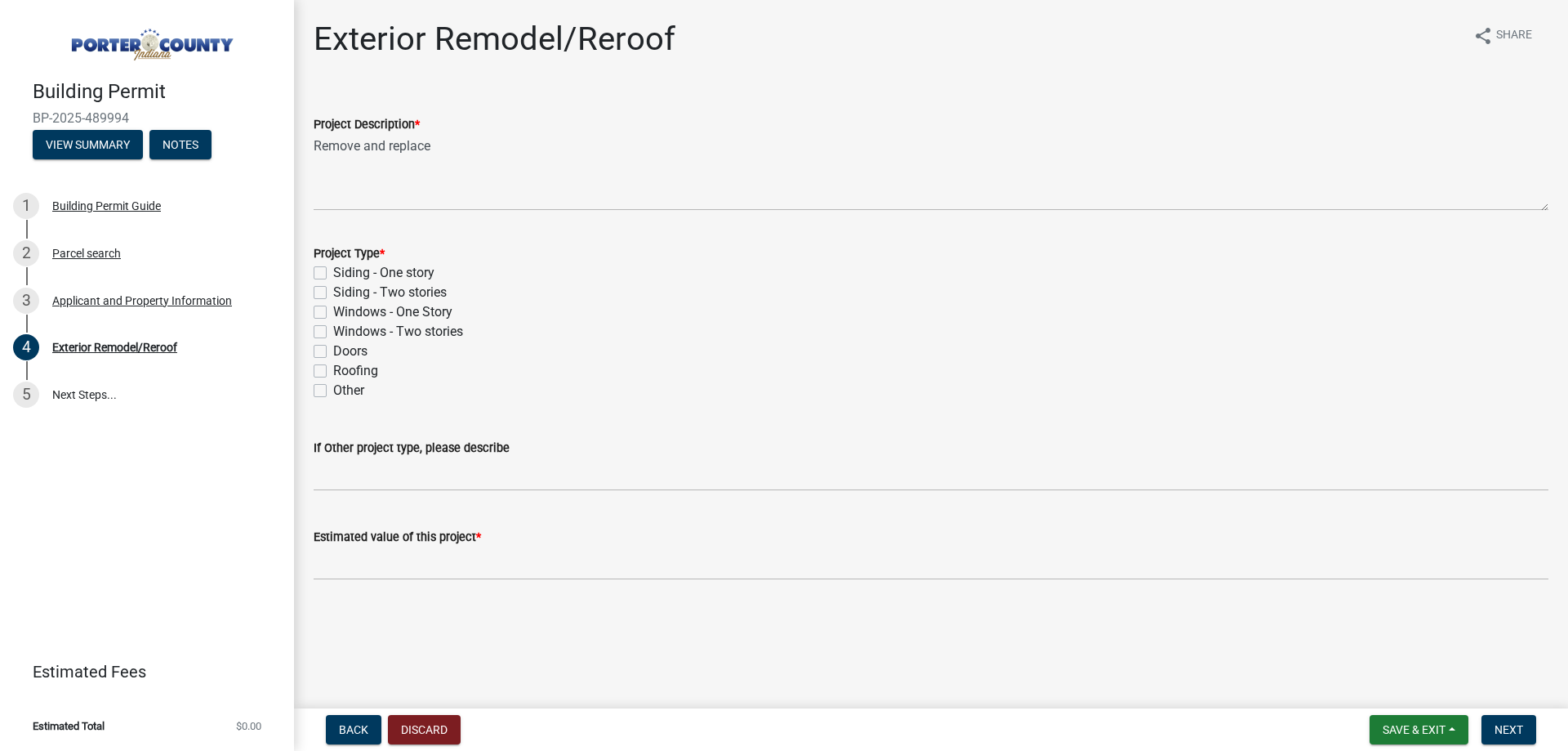
drag, startPoint x: 613, startPoint y: 134, endPoint x: 609, endPoint y: 143, distance: 9.8
click at [611, 139] on form "Project Description * Remove and replace" at bounding box center [931, 162] width 1235 height 97
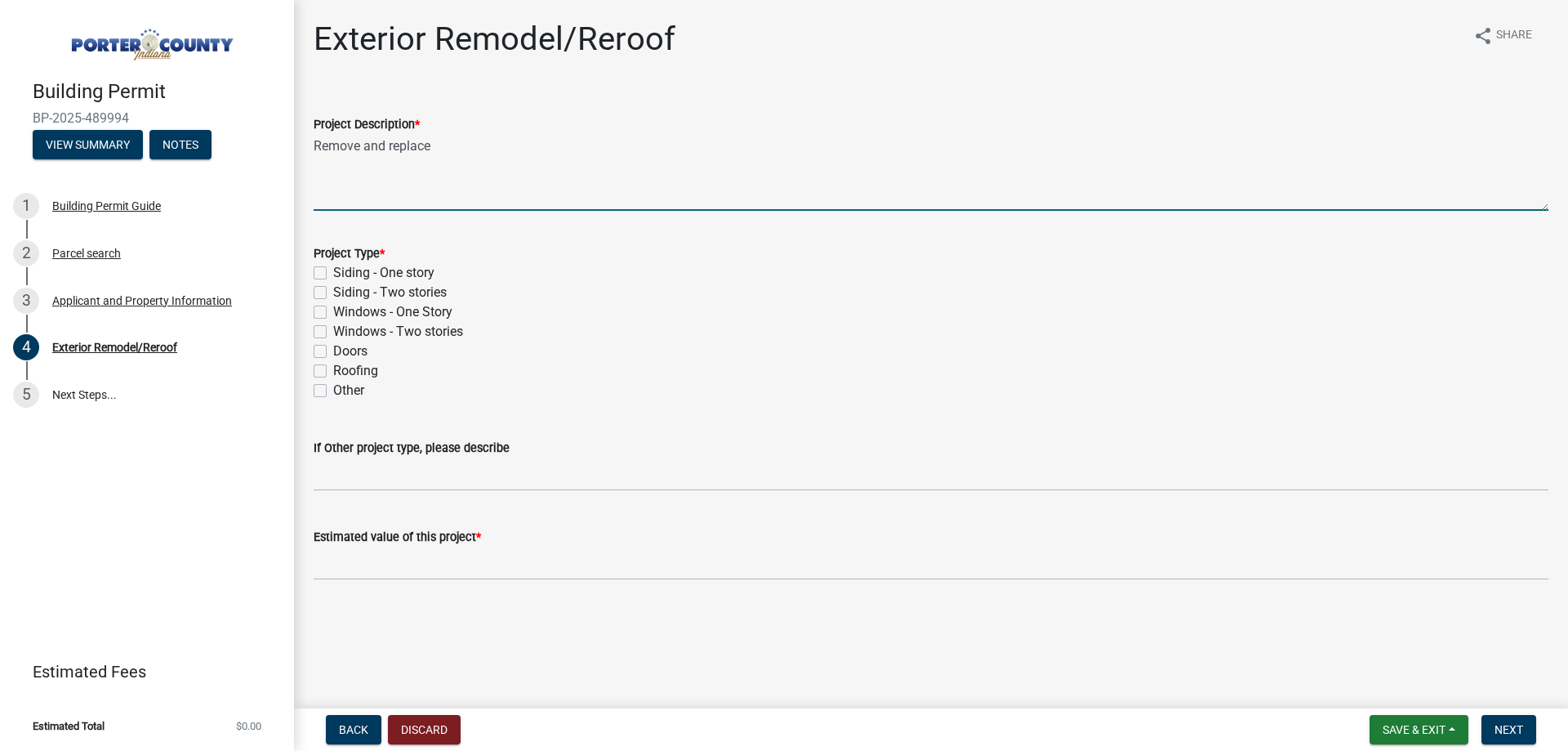
click at [603, 145] on textarea "Remove and replace" at bounding box center [931, 171] width 1235 height 76
type textarea "R"
click at [567, 157] on textarea "Install metal roof on home." at bounding box center [931, 171] width 1235 height 76
click at [798, 148] on textarea "Install metal roof on home. Remove and replace siding on home." at bounding box center [931, 171] width 1235 height 76
type textarea "Install metal roof on home. Remove and replace siding on home. Replace 13 total…"
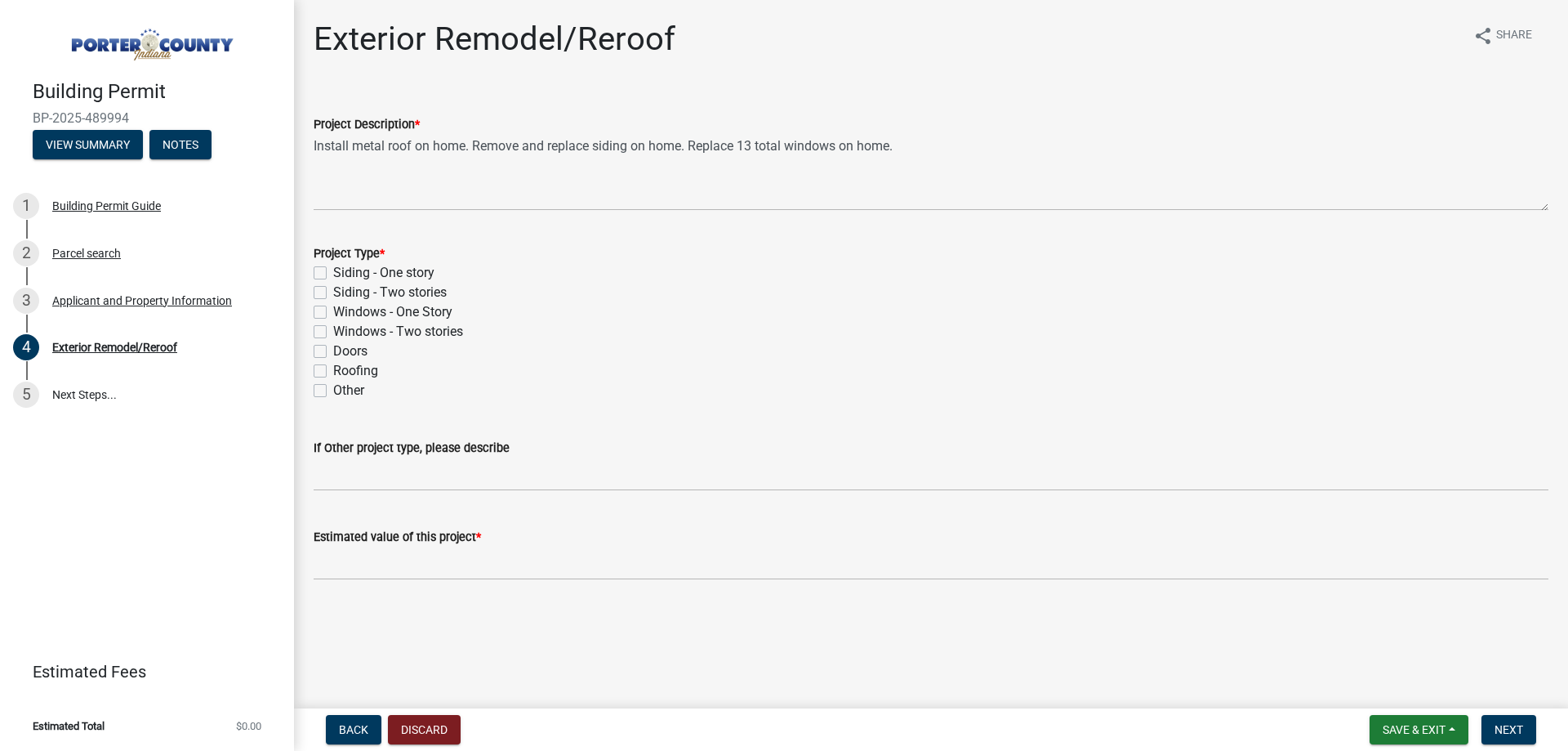
click at [349, 380] on label "Other" at bounding box center [348, 390] width 31 height 19
click at [343, 380] on input "Other" at bounding box center [338, 386] width 11 height 11
checkbox input "true"
checkbox input "false"
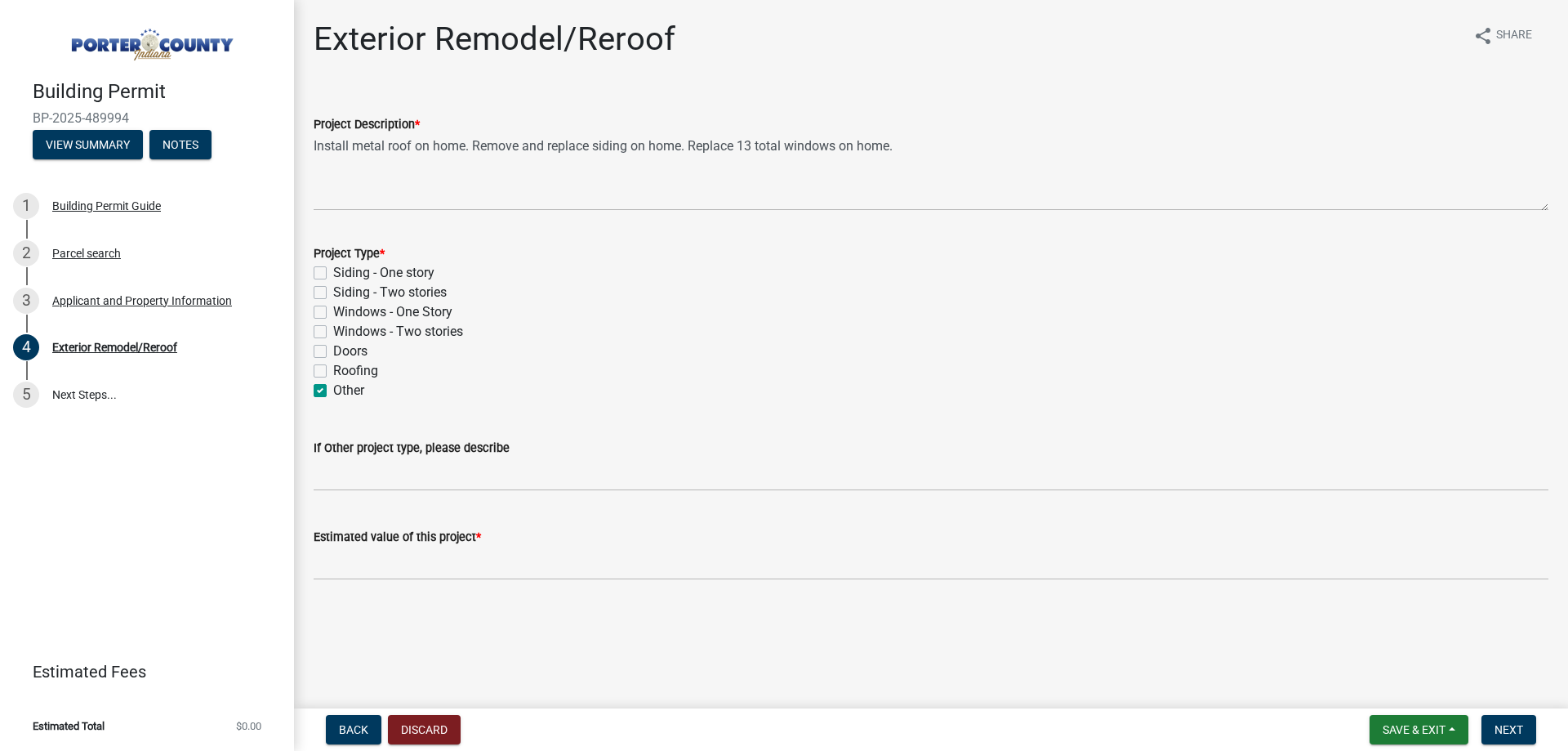
checkbox input "false"
checkbox input "true"
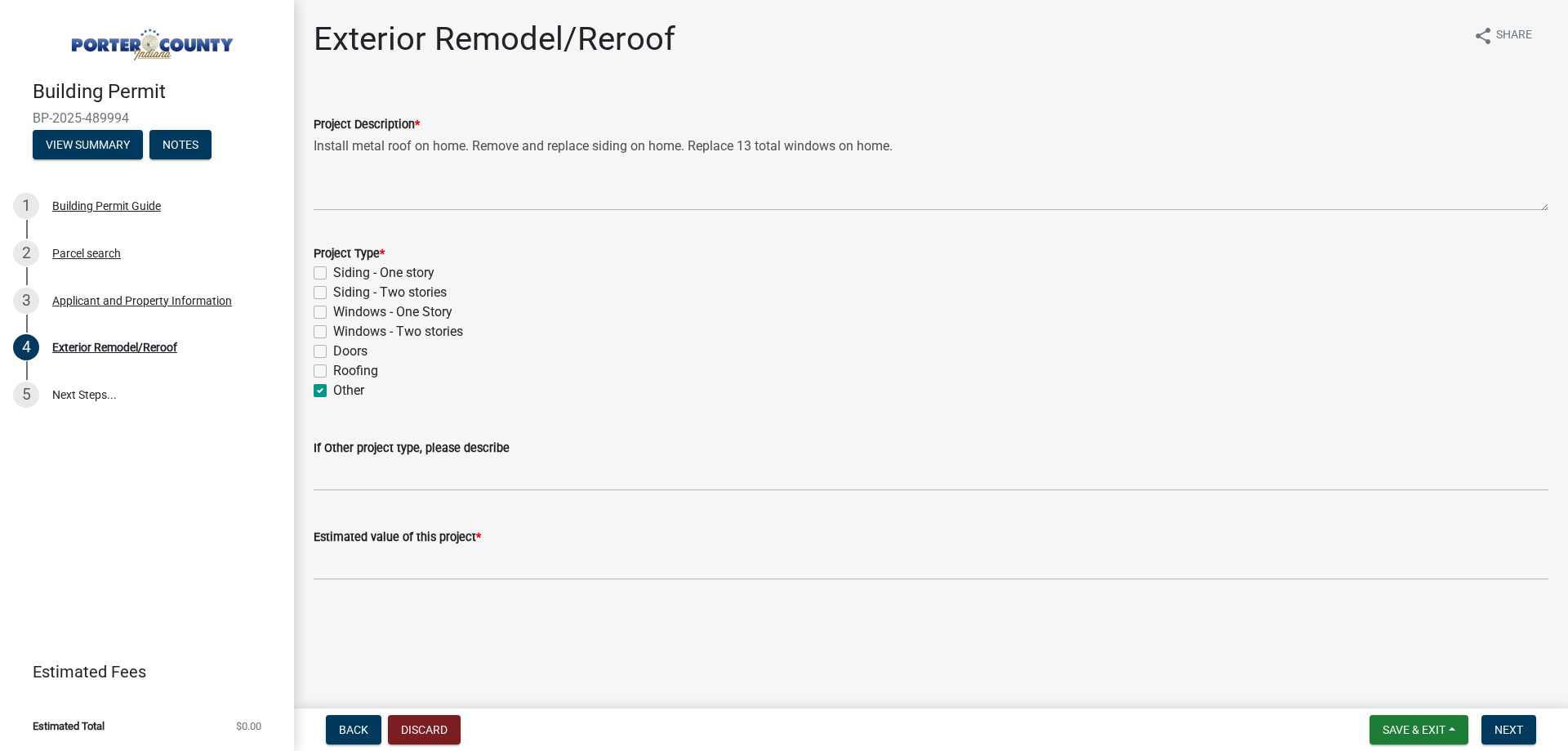
click at [398, 278] on label "Siding - One story" at bounding box center [383, 272] width 101 height 19
click at [343, 274] on input "Siding - One story" at bounding box center [338, 268] width 11 height 11
checkbox input "true"
checkbox input "false"
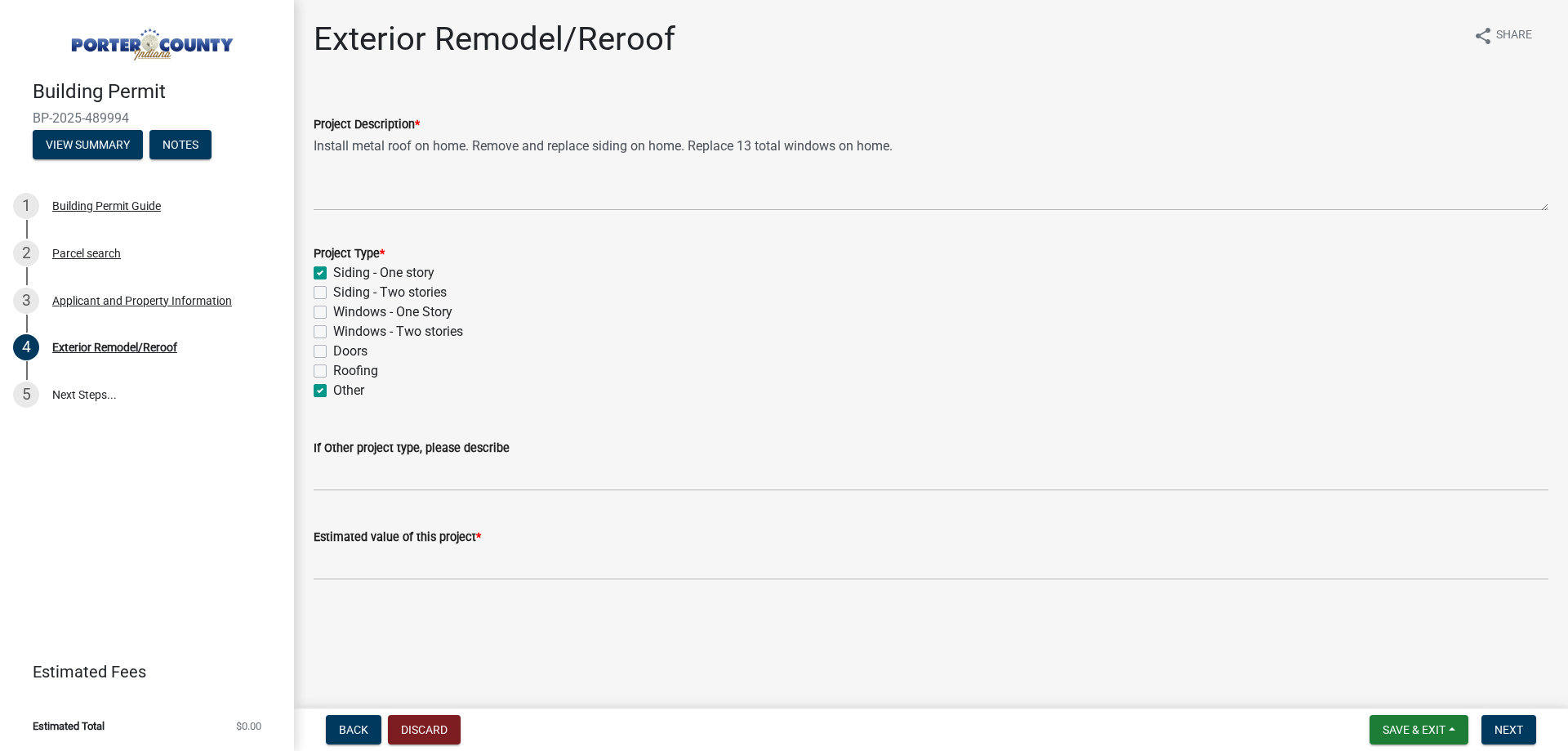
checkbox input "false"
checkbox input "true"
click at [399, 321] on label "Windows - One Story" at bounding box center [393, 312] width 119 height 19
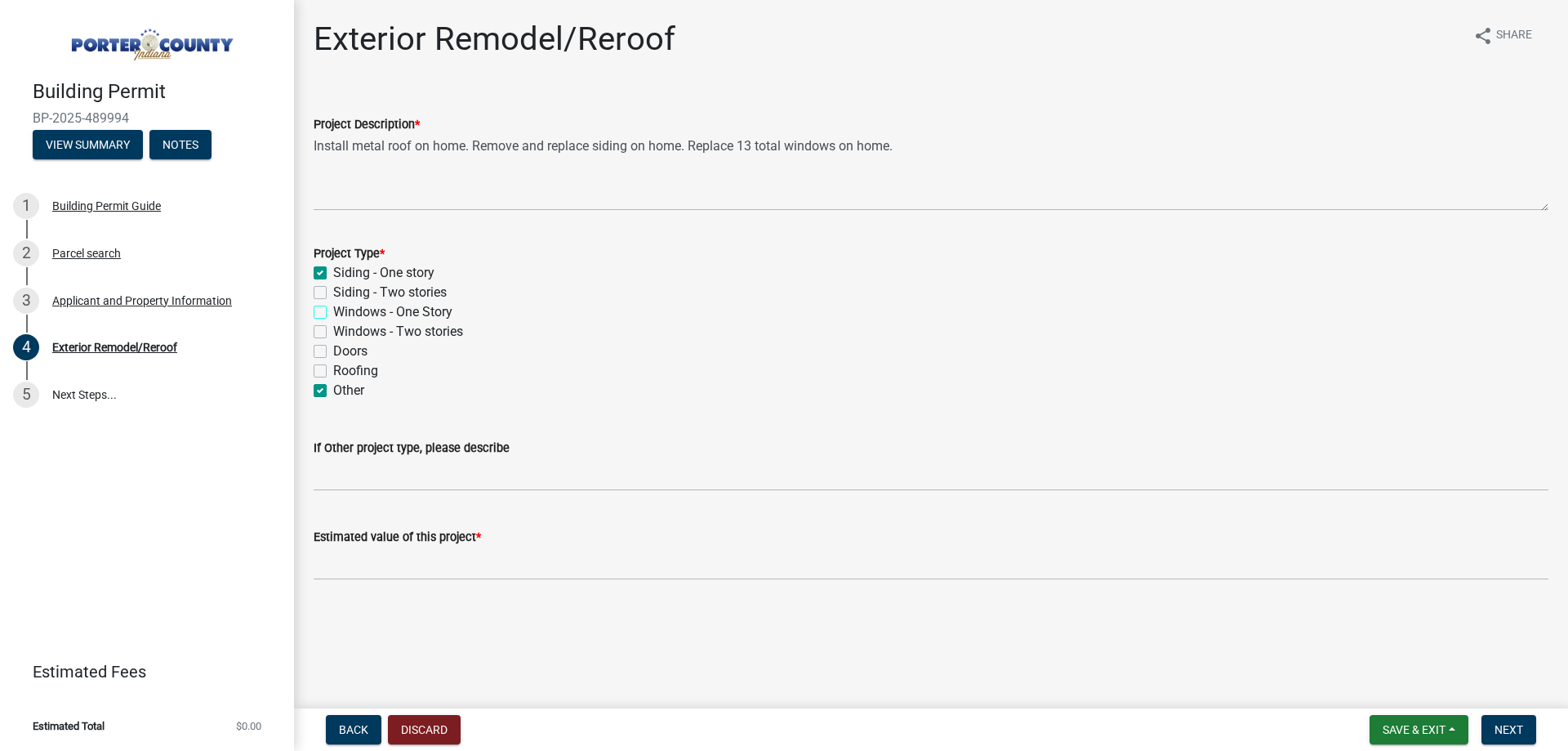
click at [343, 313] on input "Windows - One Story" at bounding box center [338, 307] width 11 height 11
checkbox input "true"
checkbox input "false"
checkbox input "true"
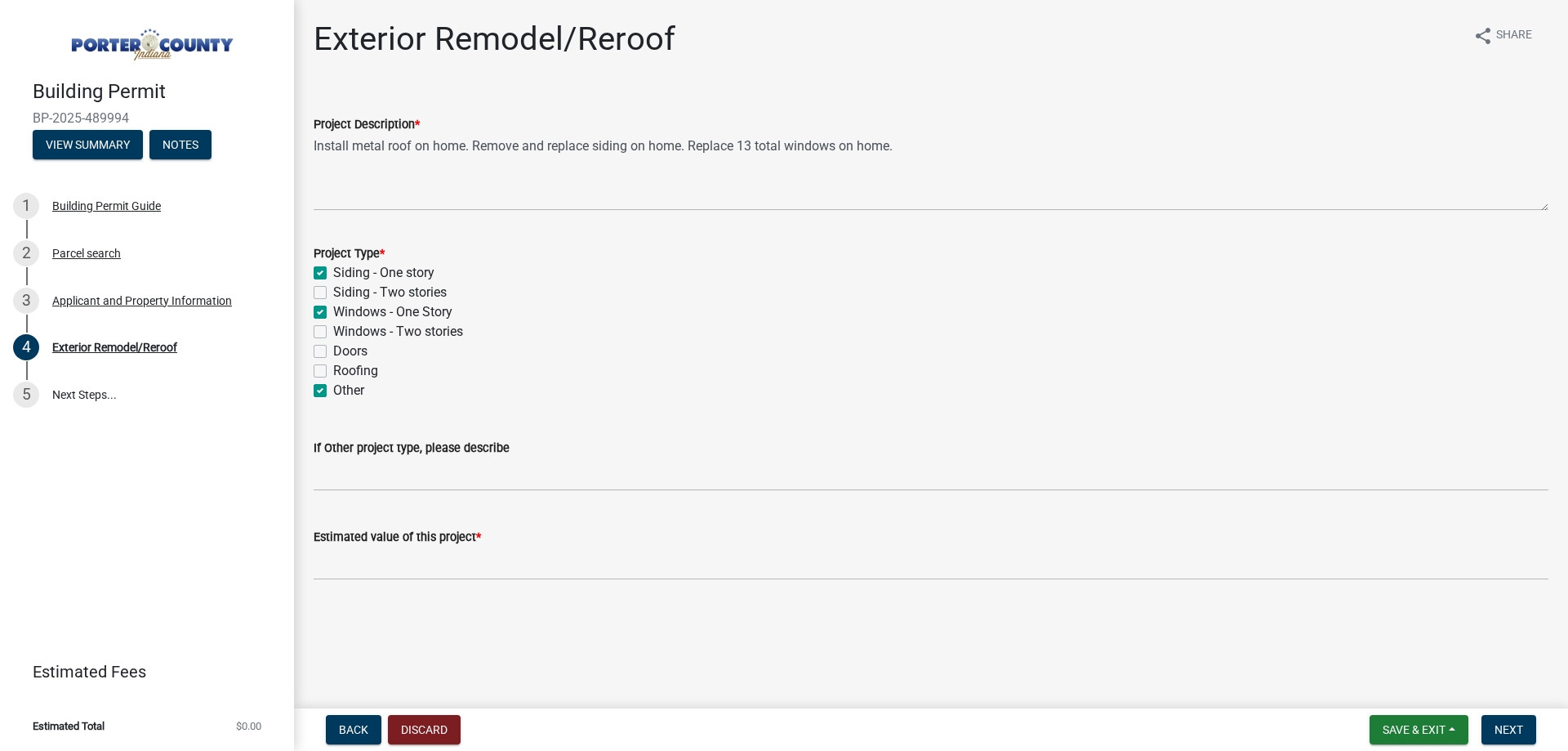
checkbox input "false"
checkbox input "true"
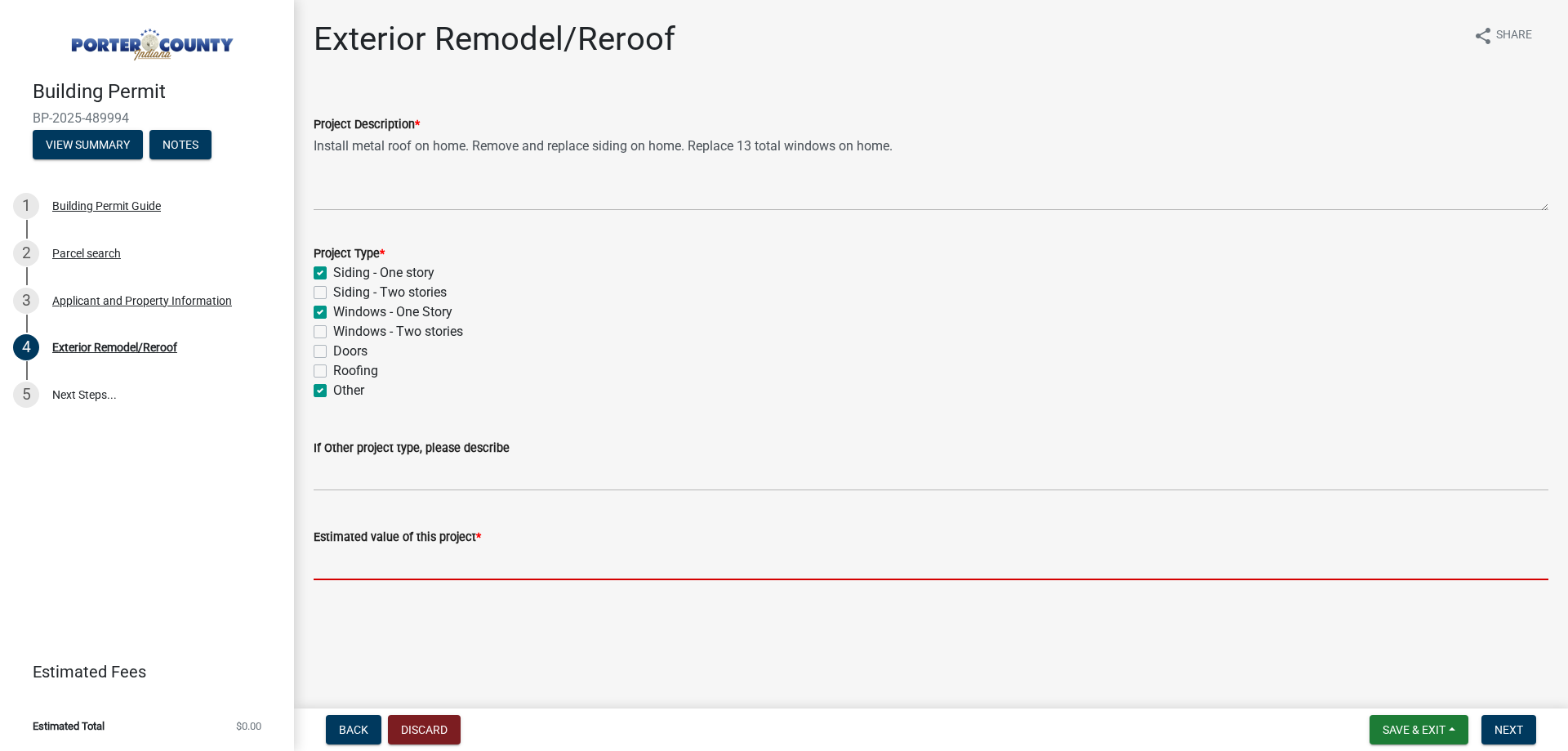
click at [470, 572] on input "text" at bounding box center [931, 563] width 1235 height 33
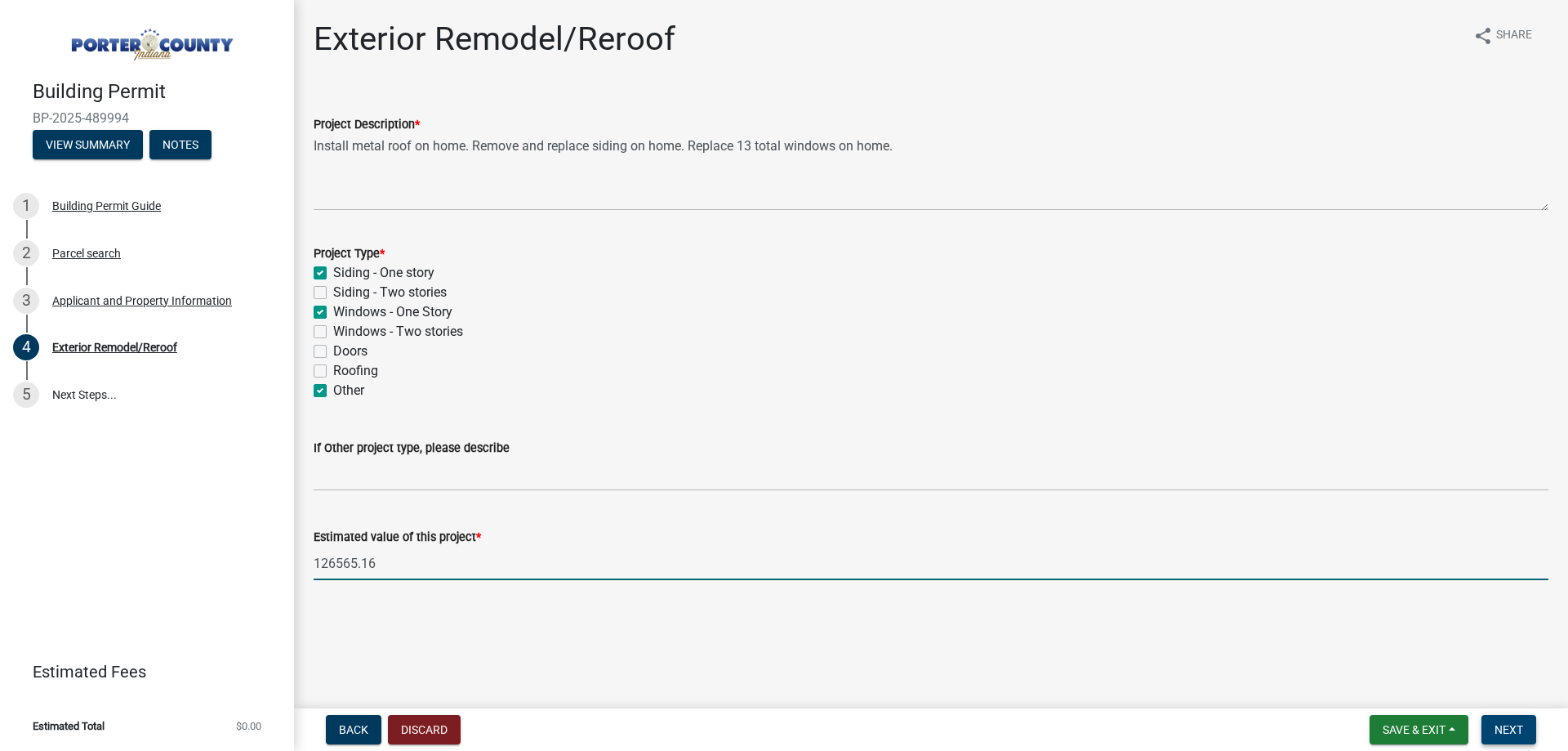
type input "126565.16"
click at [1522, 732] on span "Next" at bounding box center [1509, 729] width 29 height 13
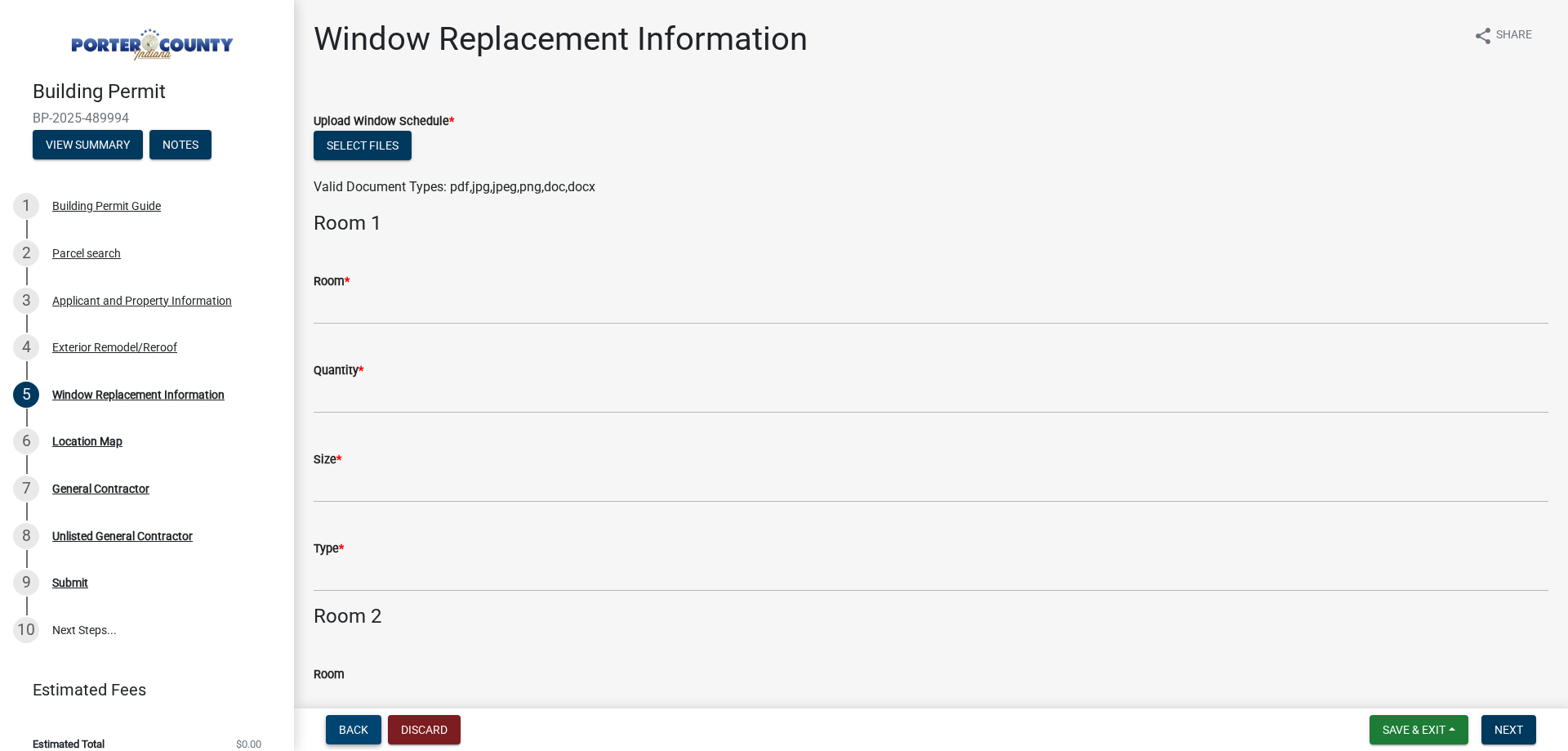
click at [354, 725] on span "Back" at bounding box center [353, 729] width 29 height 13
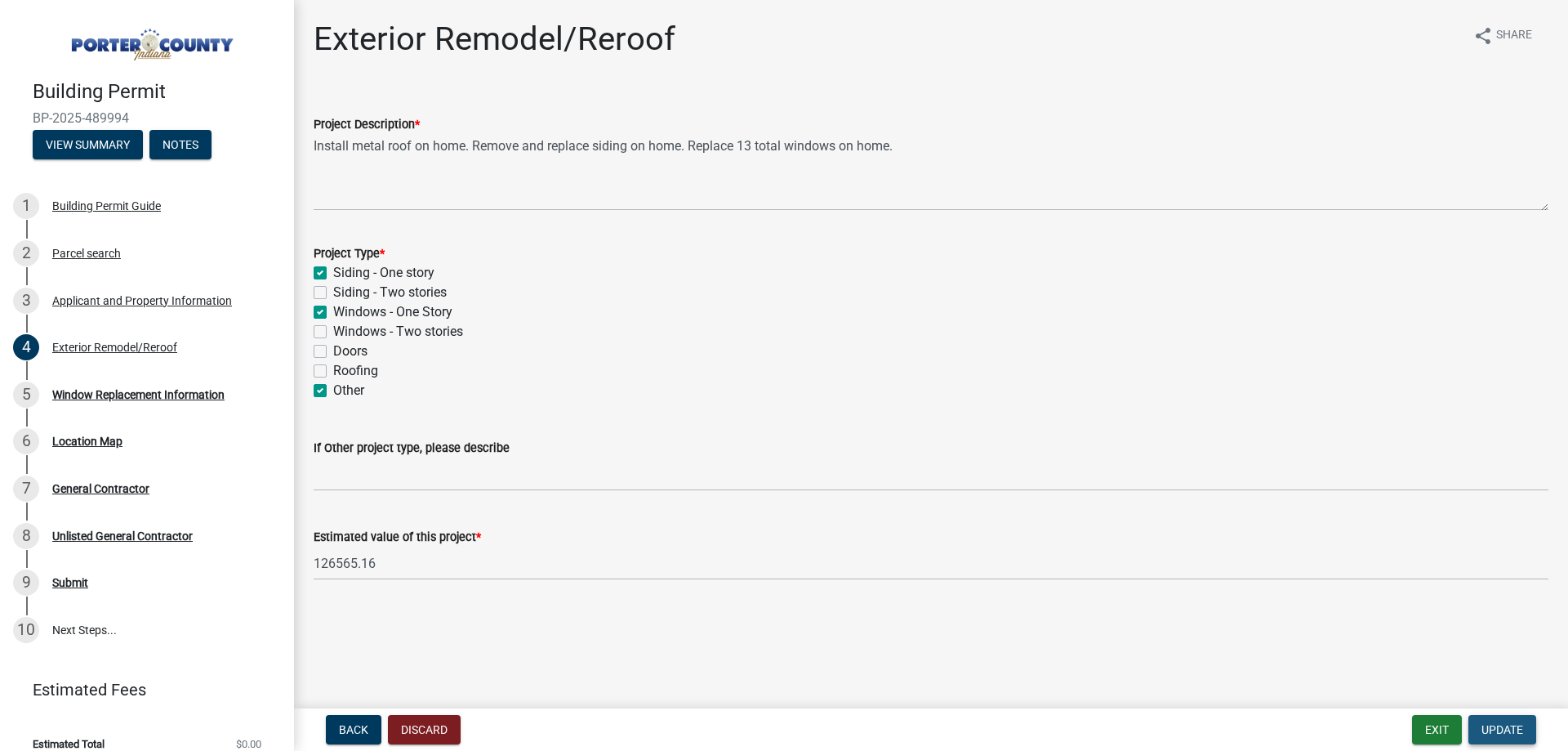
click at [1501, 731] on span "Update" at bounding box center [1502, 729] width 41 height 13
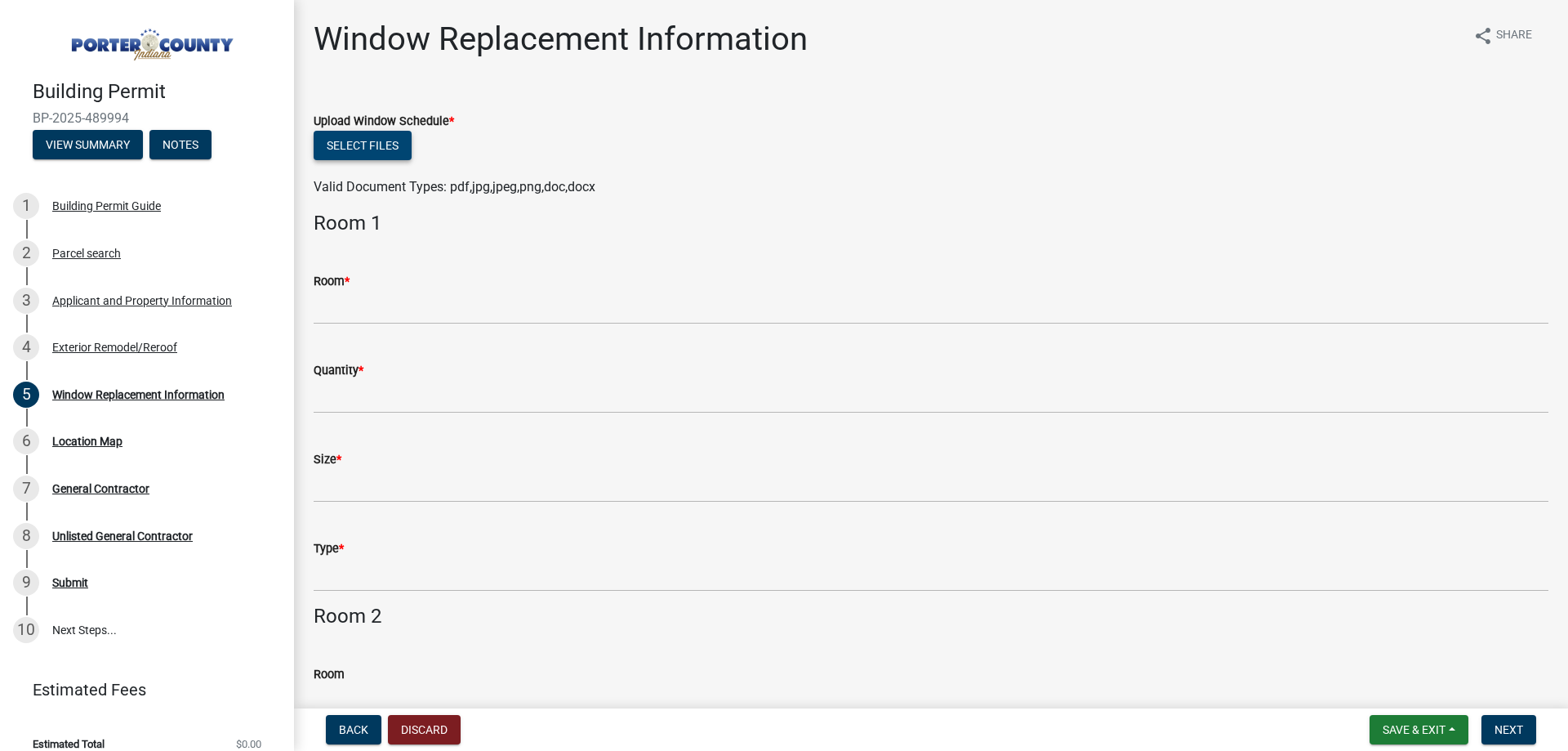
click at [362, 148] on button "Select files" at bounding box center [363, 145] width 98 height 29
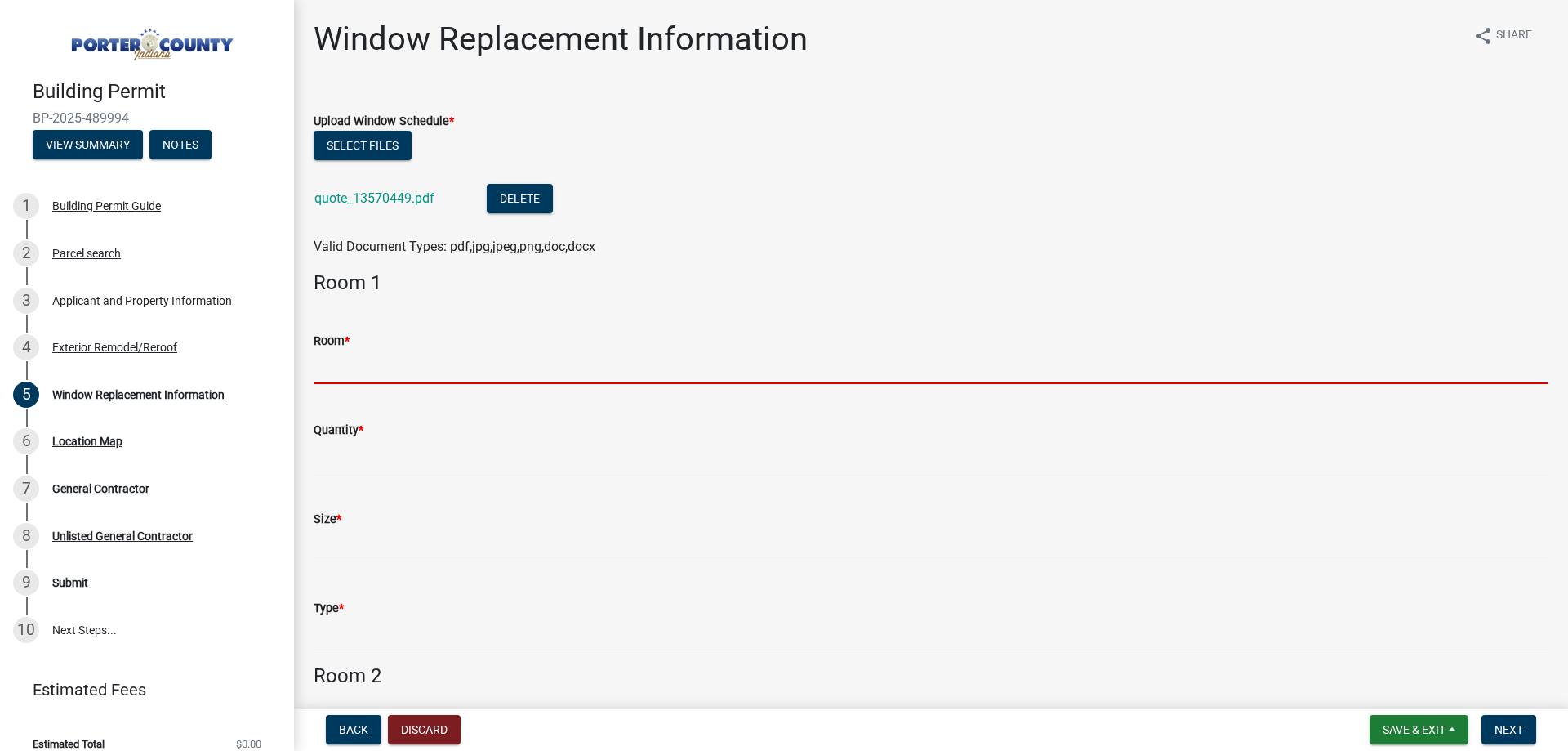
click at [365, 350] on input "Room *" at bounding box center [931, 367] width 1235 height 33
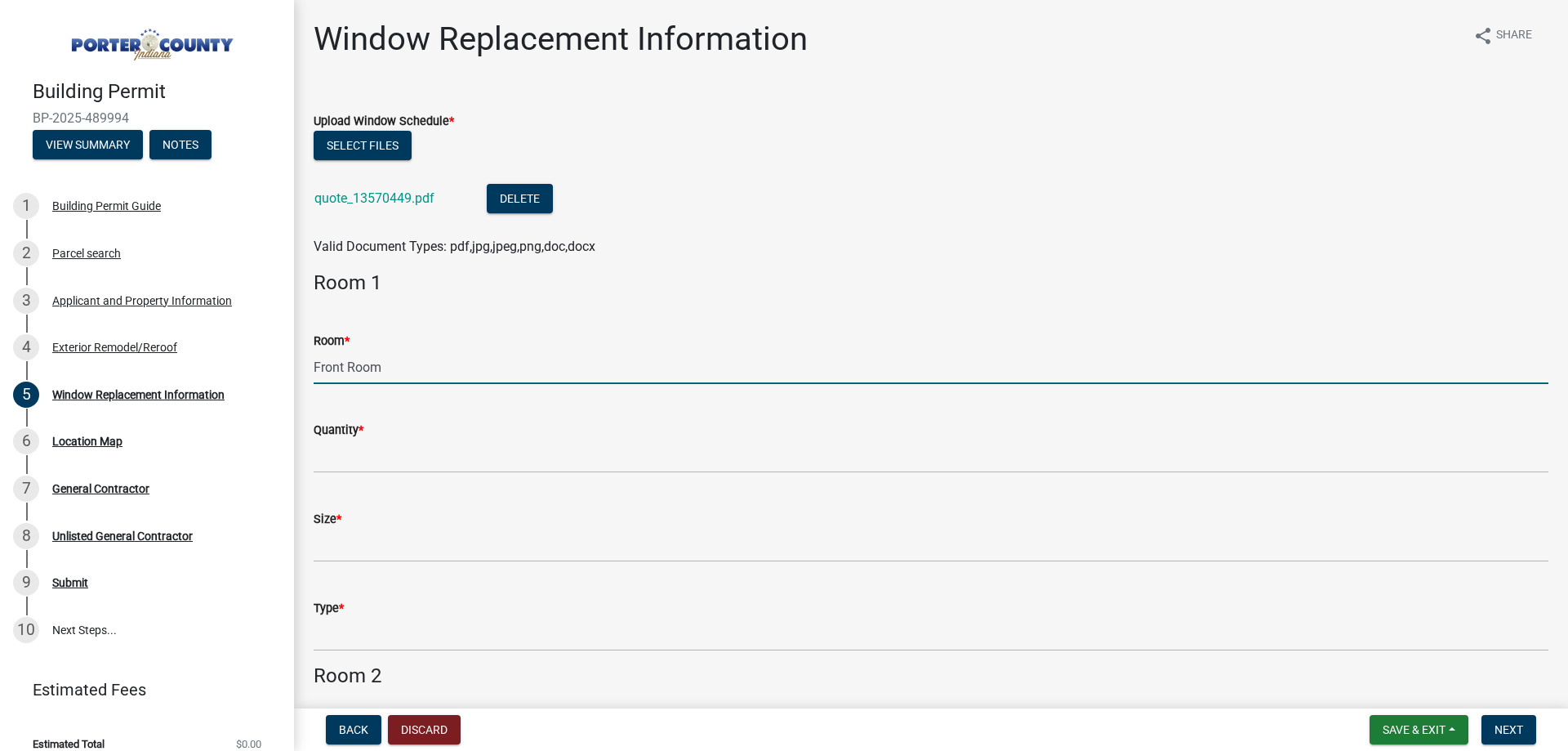
type input "Front Room"
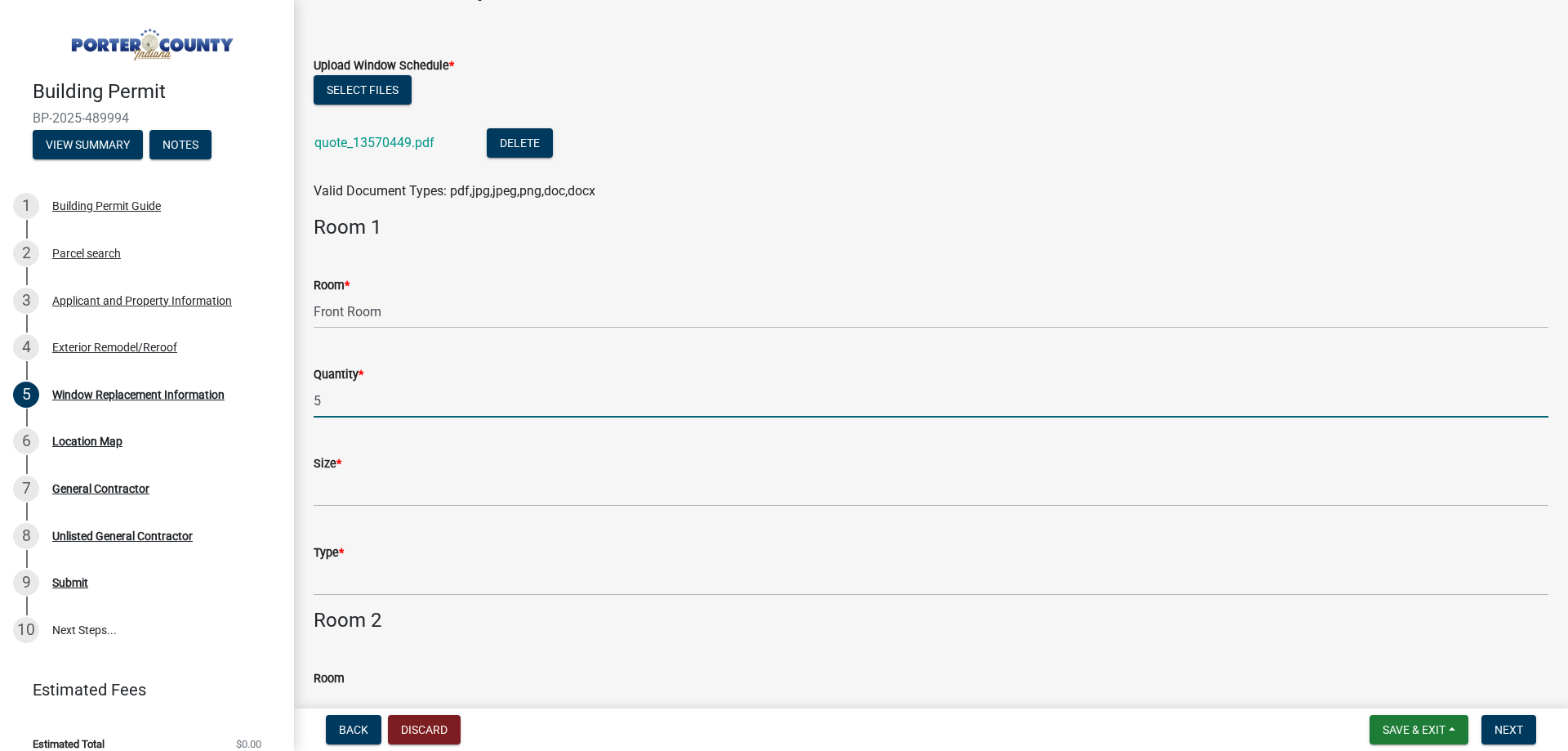
scroll to position [163, 0]
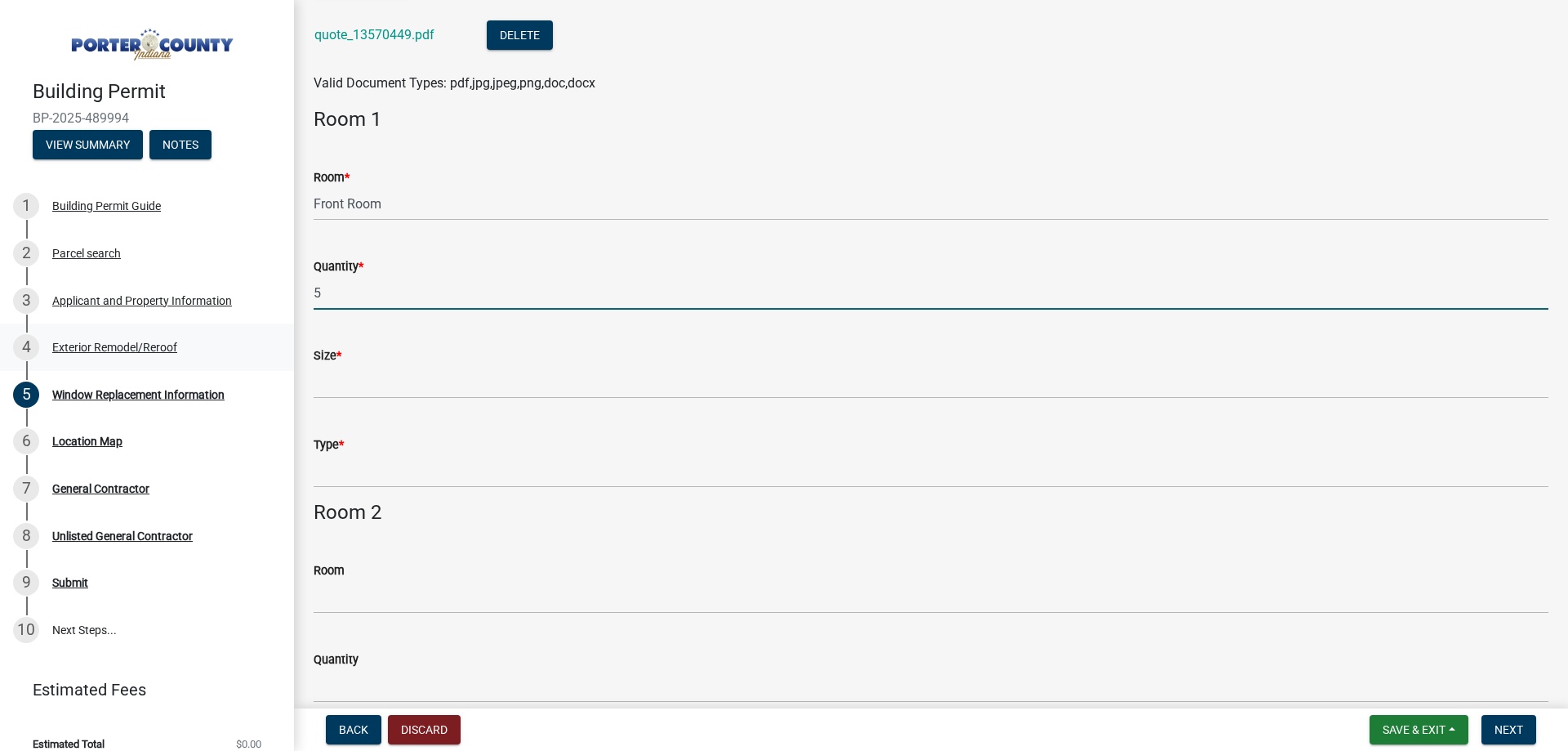
type input "5"
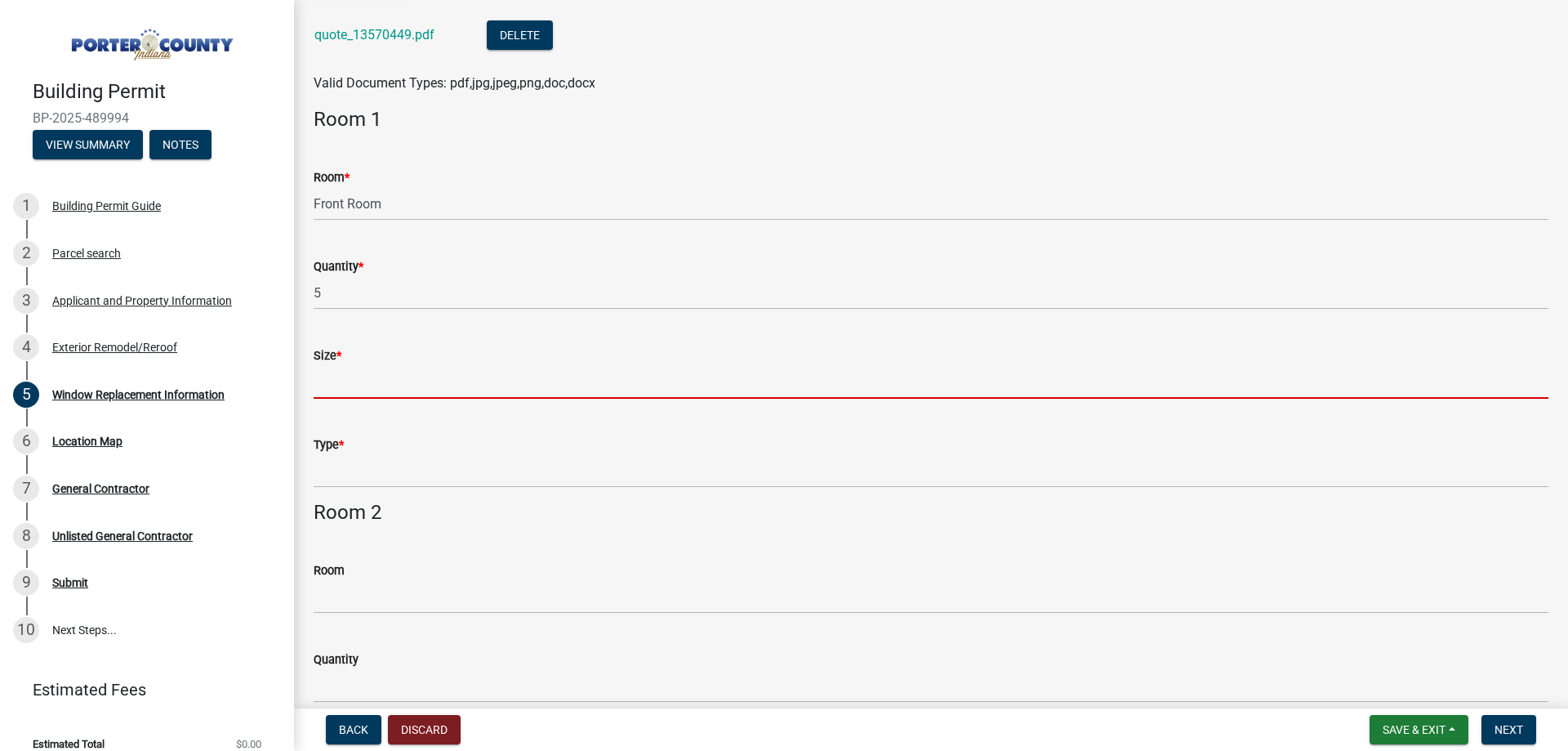
click at [396, 379] on input "Size *" at bounding box center [931, 382] width 1235 height 33
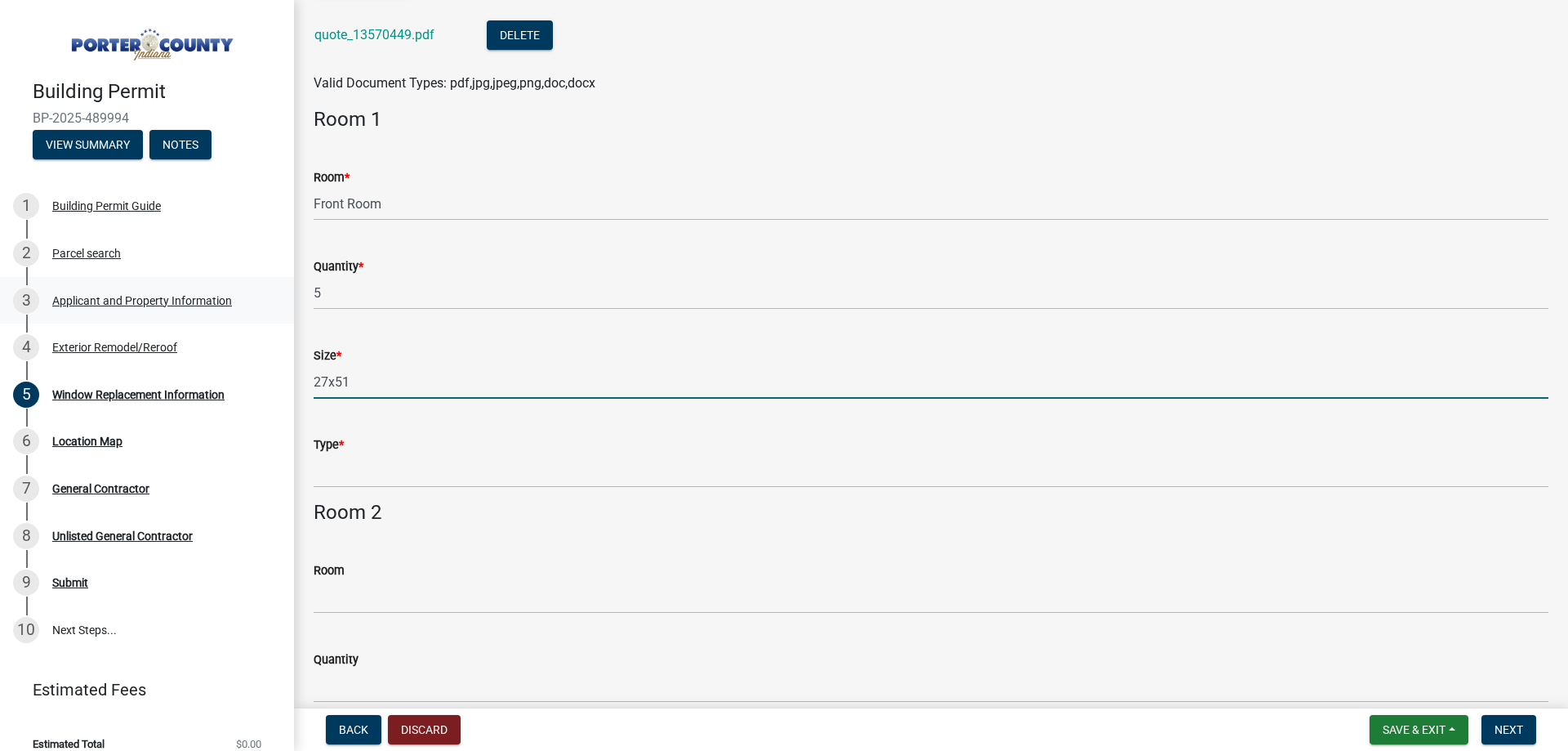
type input "27x51"
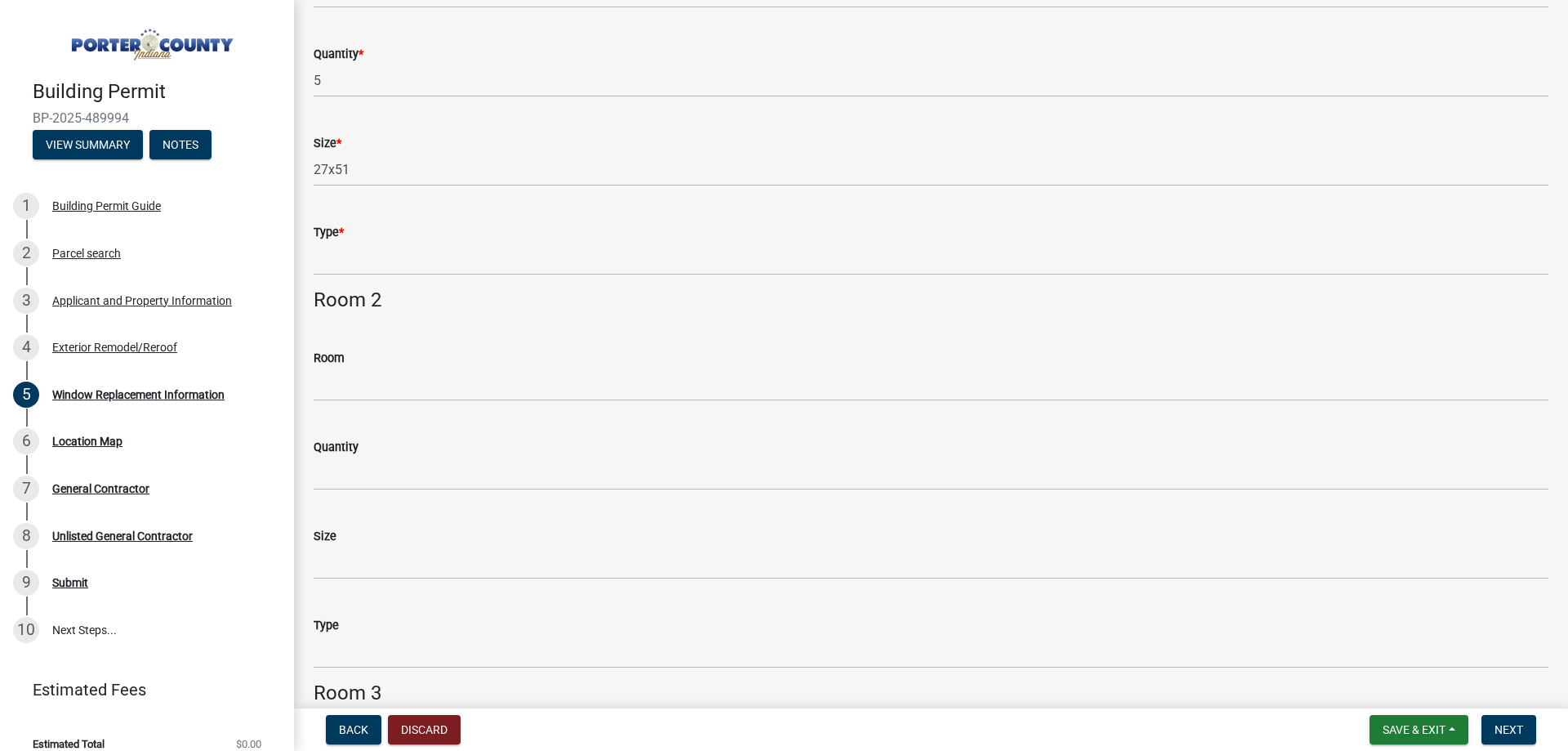
scroll to position [408, 0]
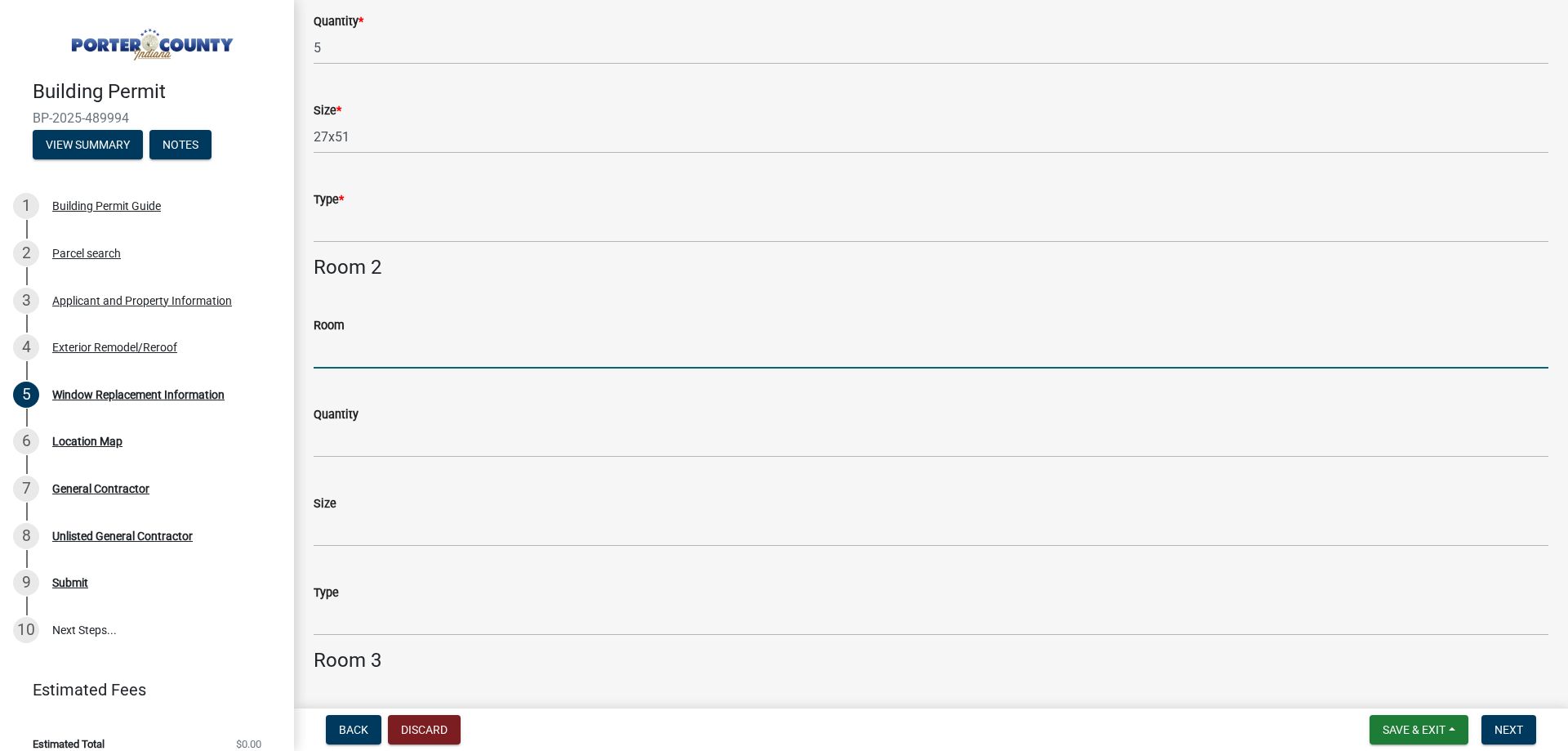
click at [411, 346] on input "Room" at bounding box center [931, 351] width 1235 height 33
type input "Side of Home"
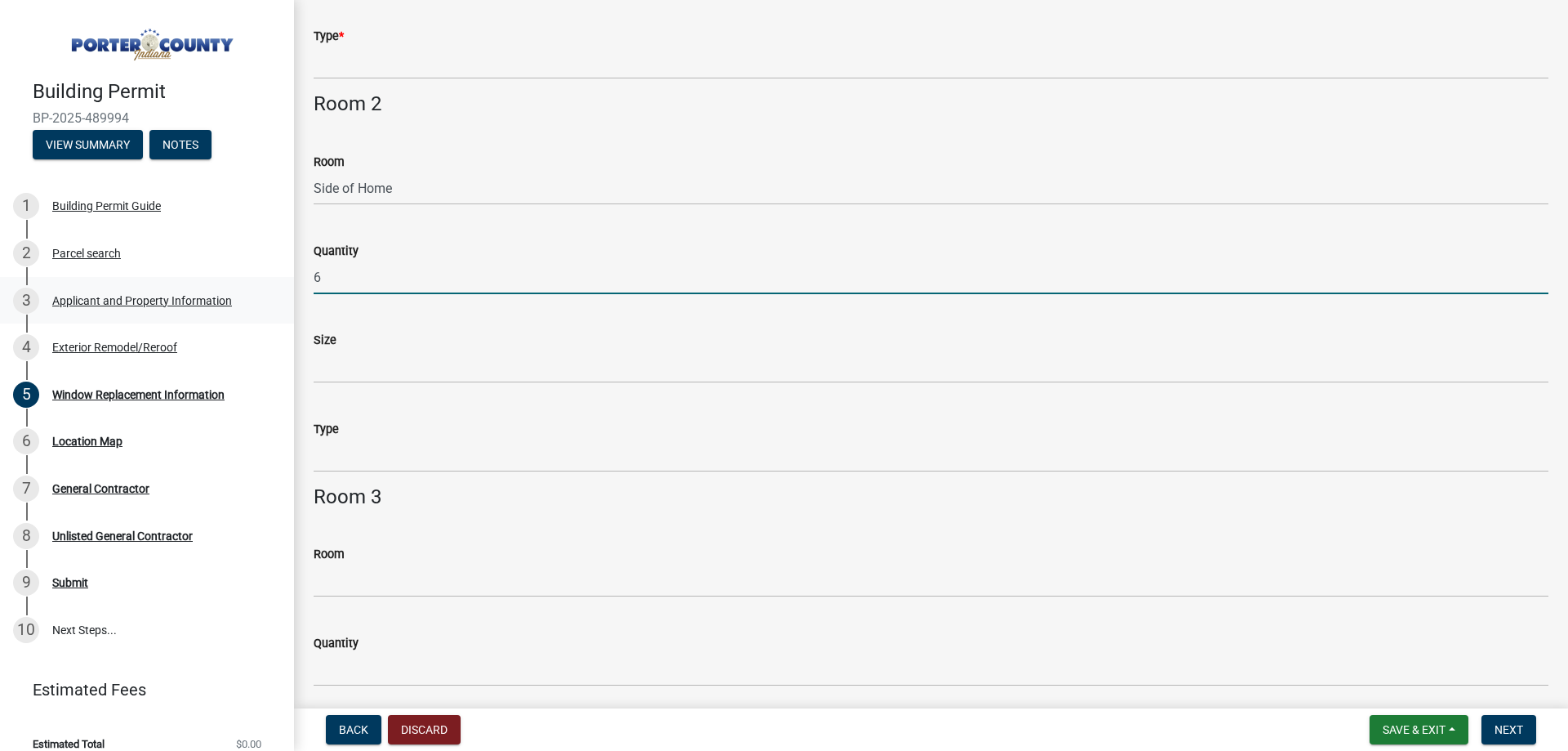
type input "6"
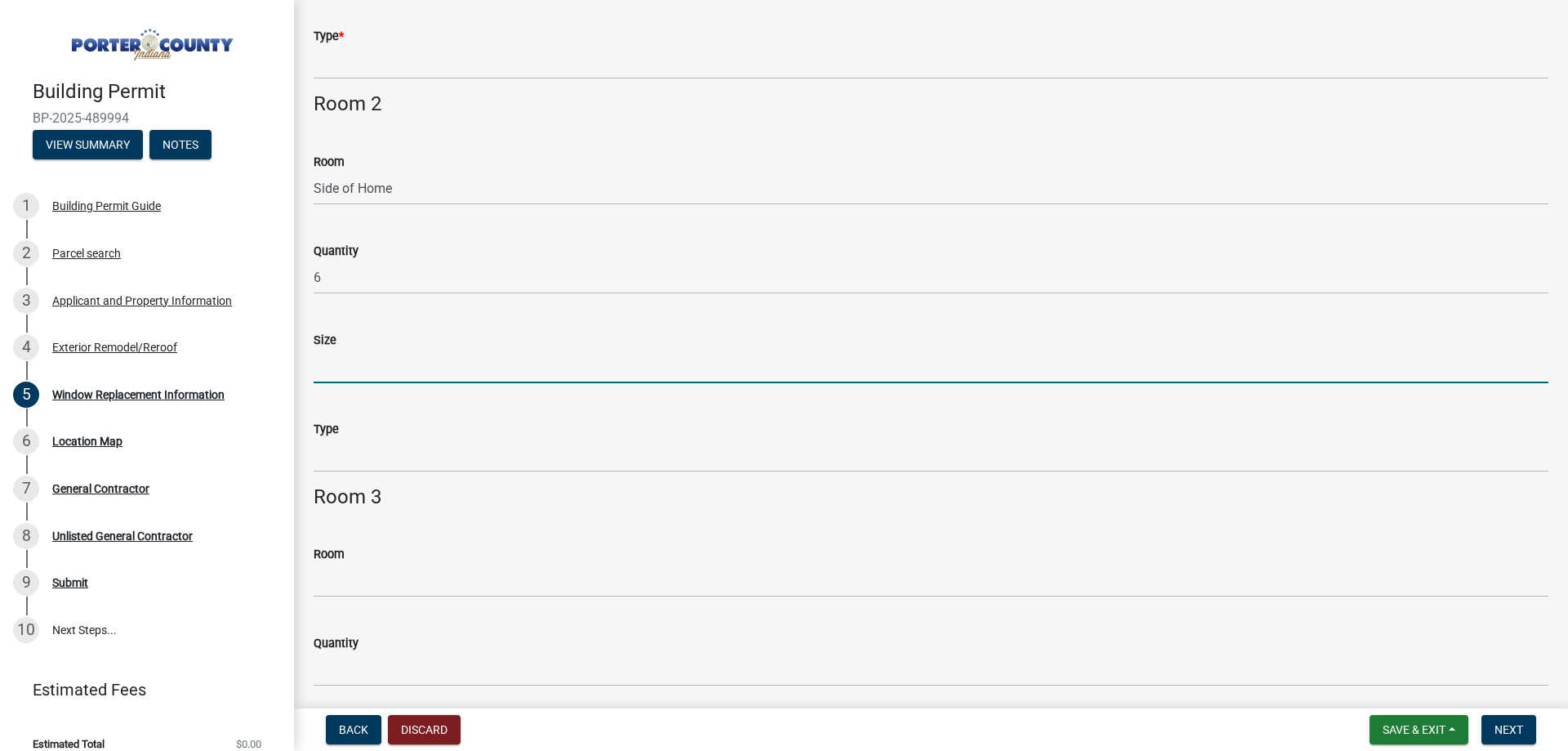
click at [403, 362] on input "Size" at bounding box center [931, 366] width 1235 height 33
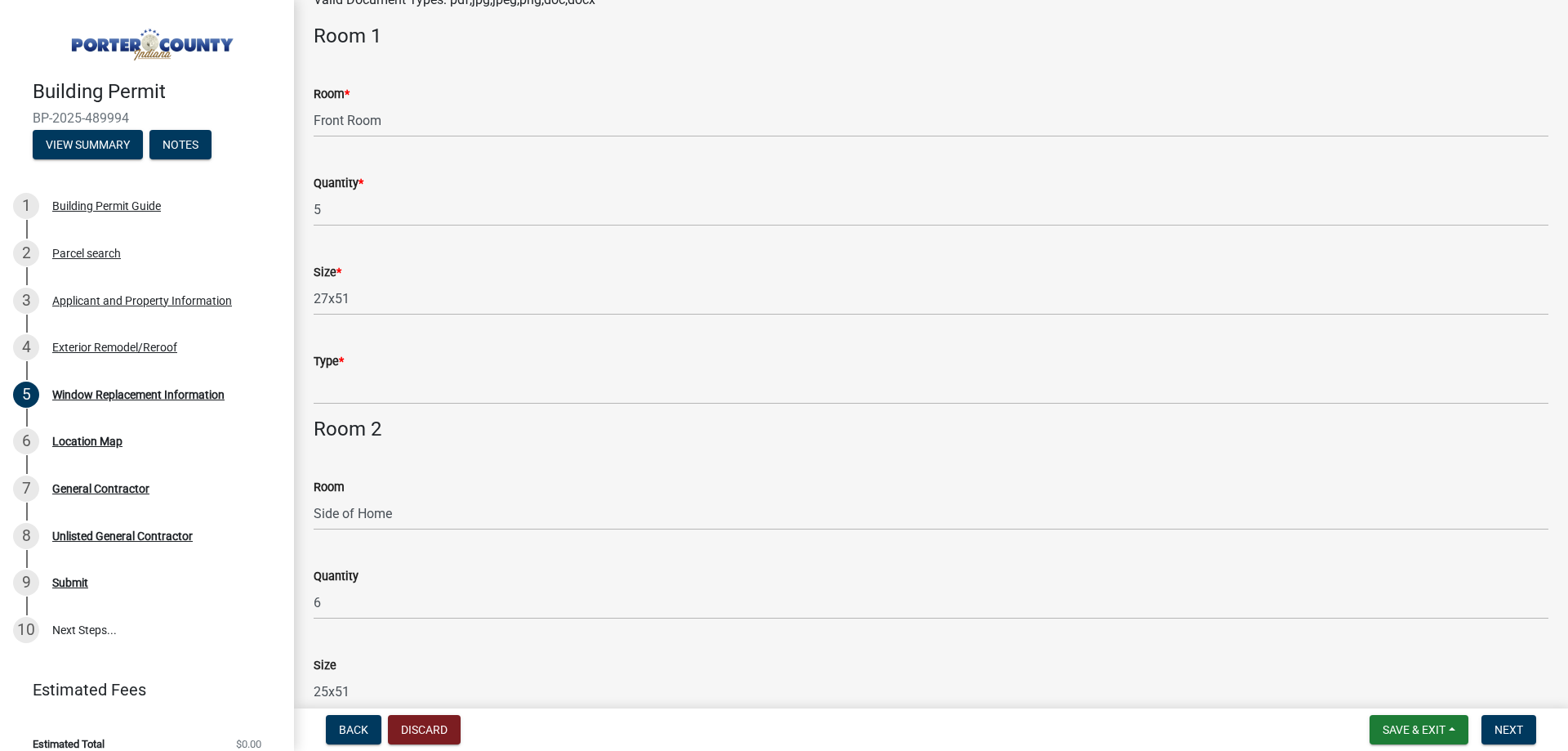
scroll to position [245, 0]
type input "25x51"
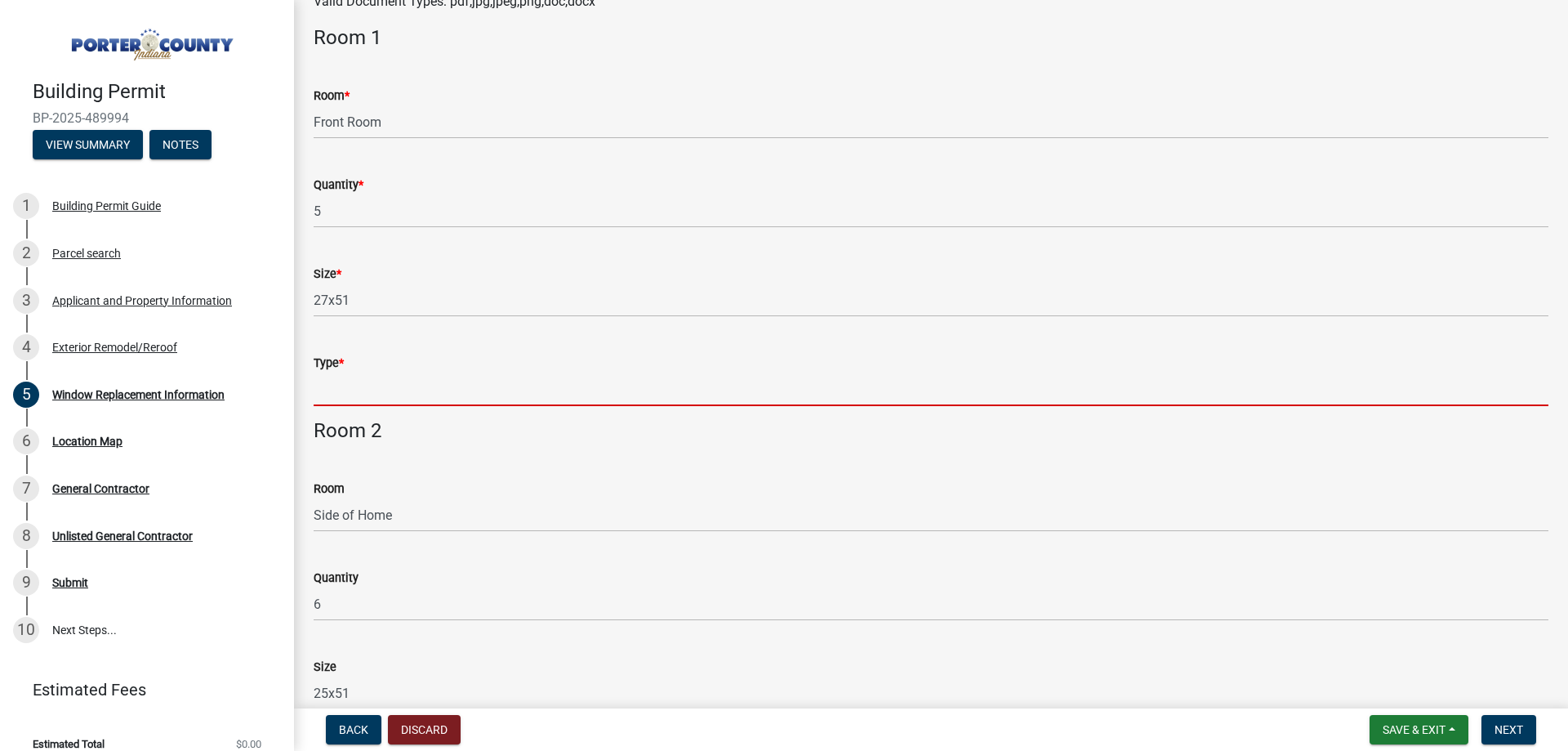
click at [387, 383] on input "Type *" at bounding box center [931, 389] width 1235 height 33
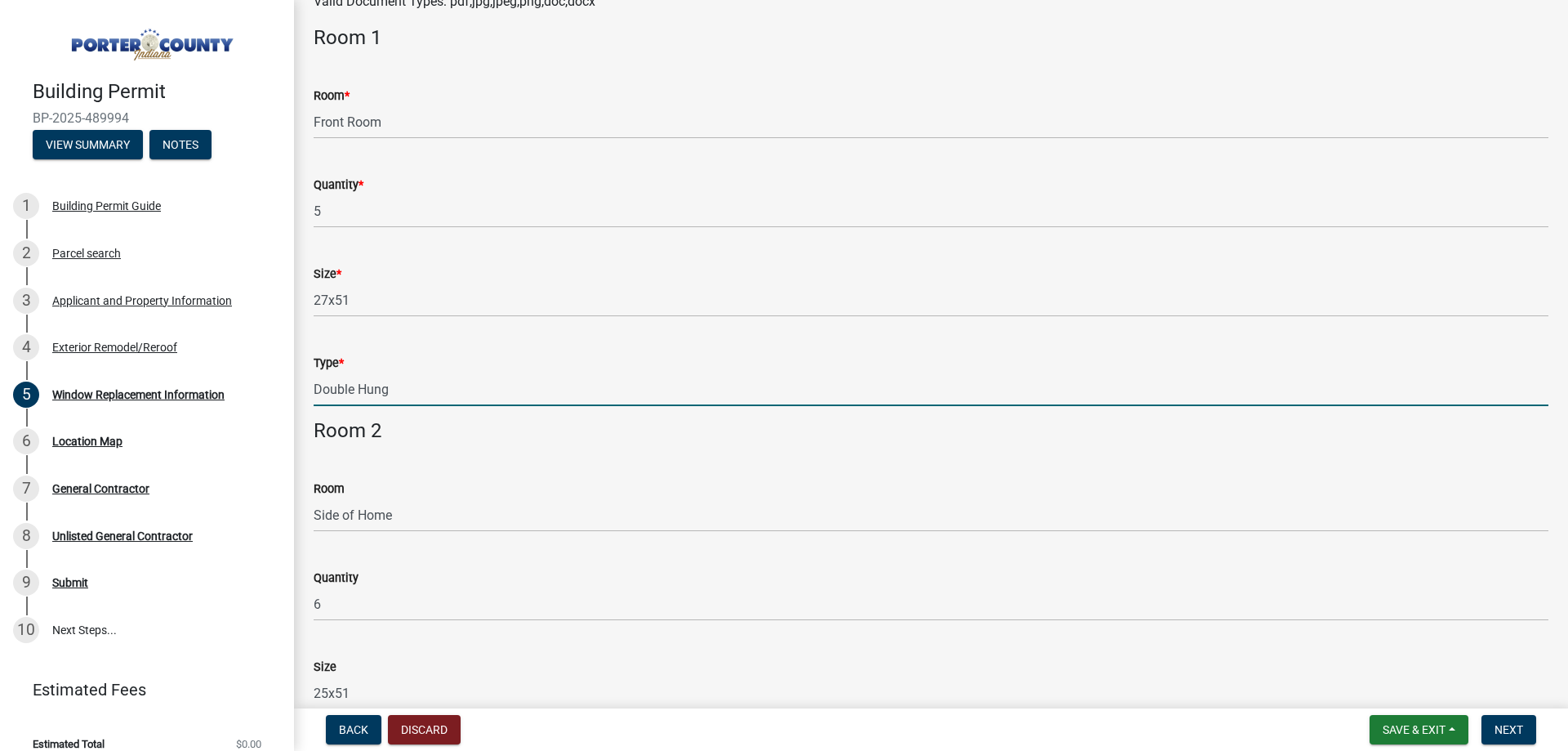
scroll to position [654, 0]
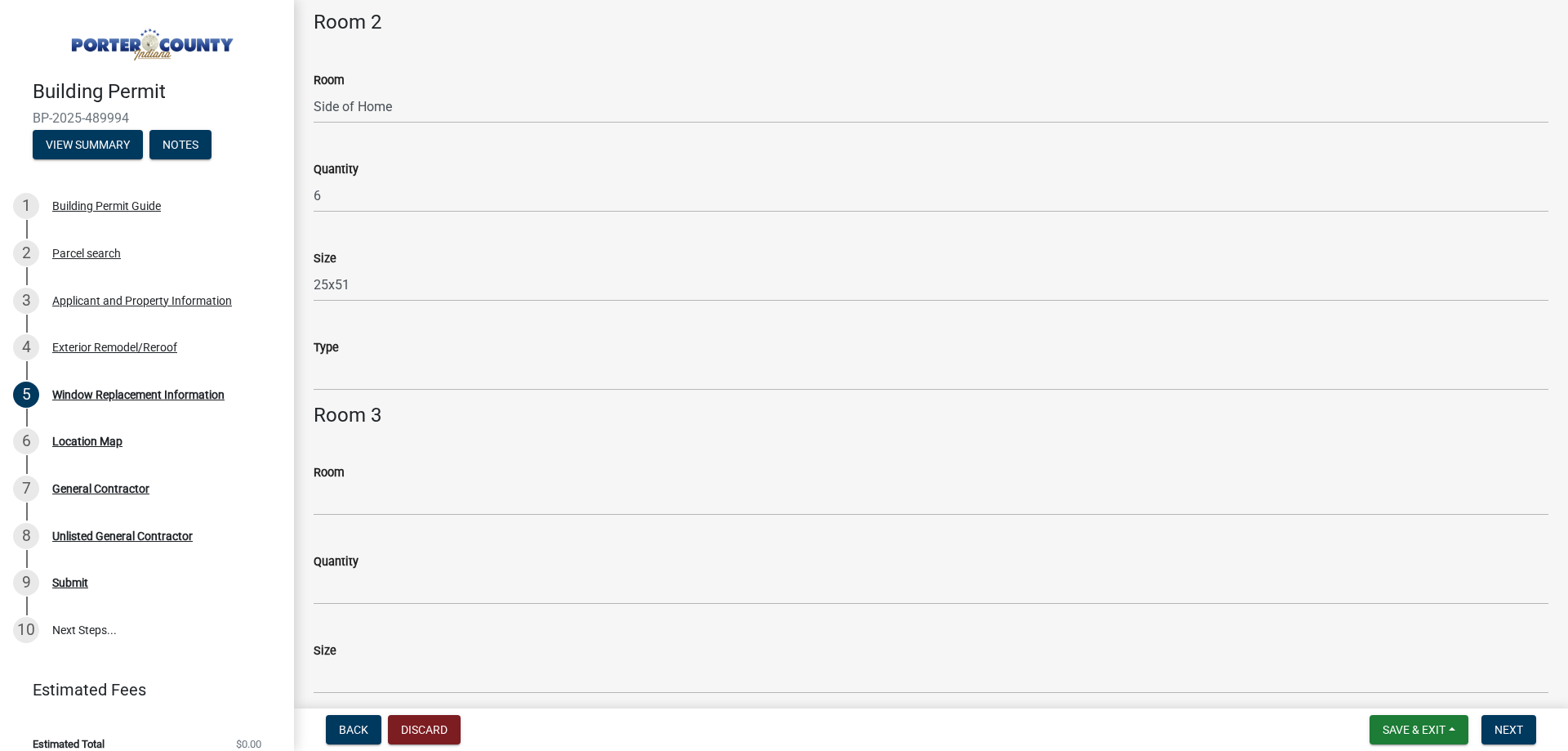
type input "Double Hung"
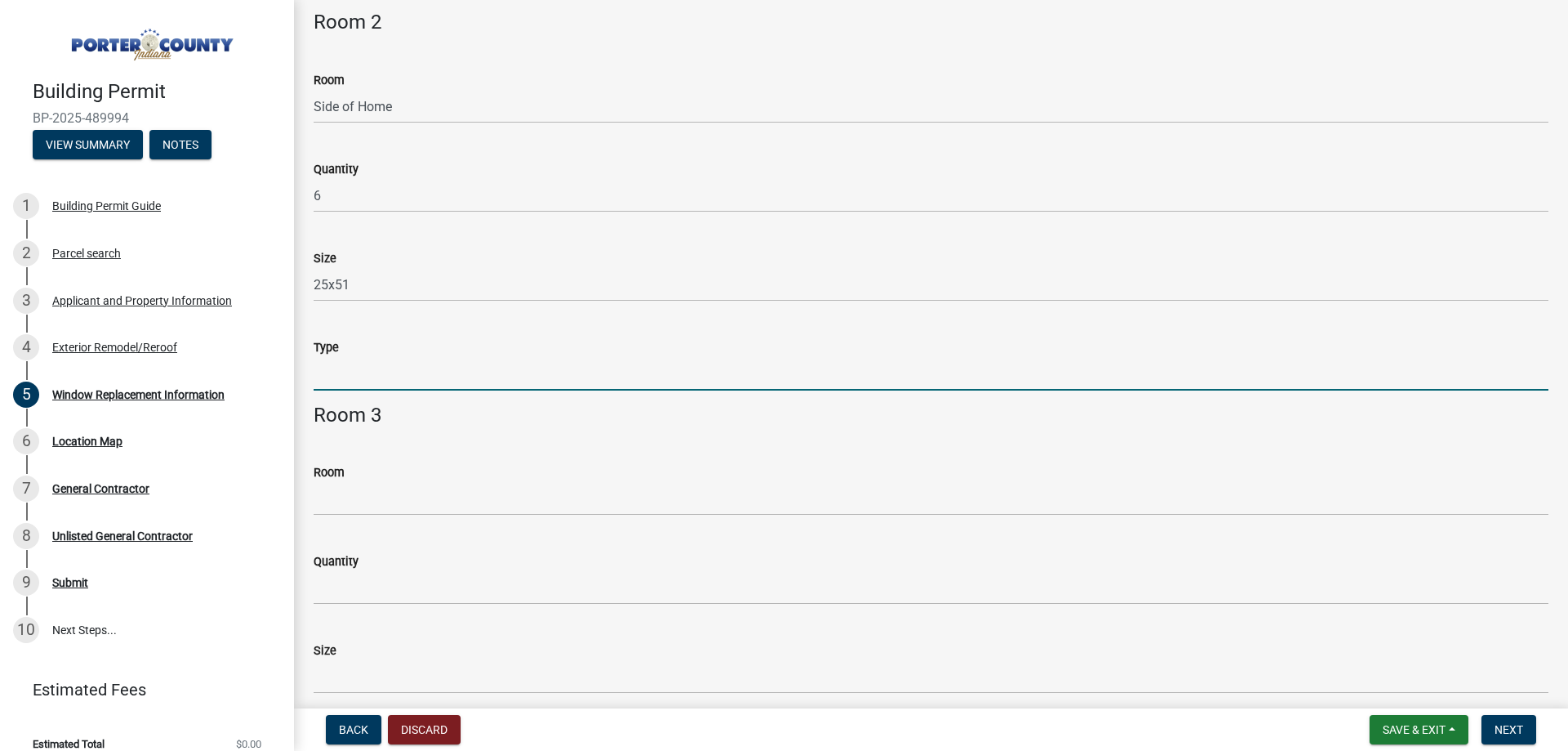
click at [380, 373] on input "Type" at bounding box center [931, 373] width 1235 height 33
type input "Double Hung"
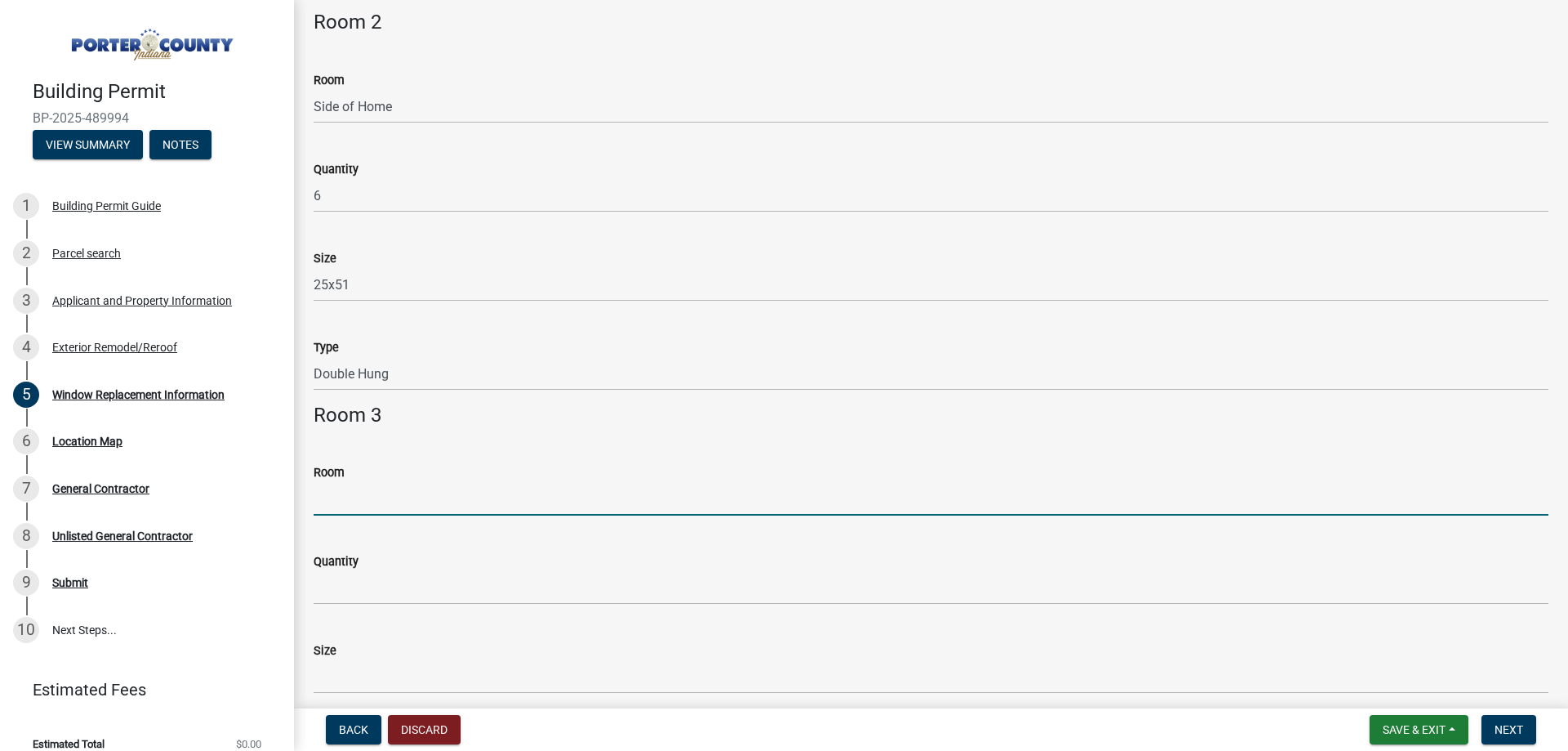
click at [439, 488] on input "Room" at bounding box center [931, 499] width 1235 height 33
type input "Kitchen"
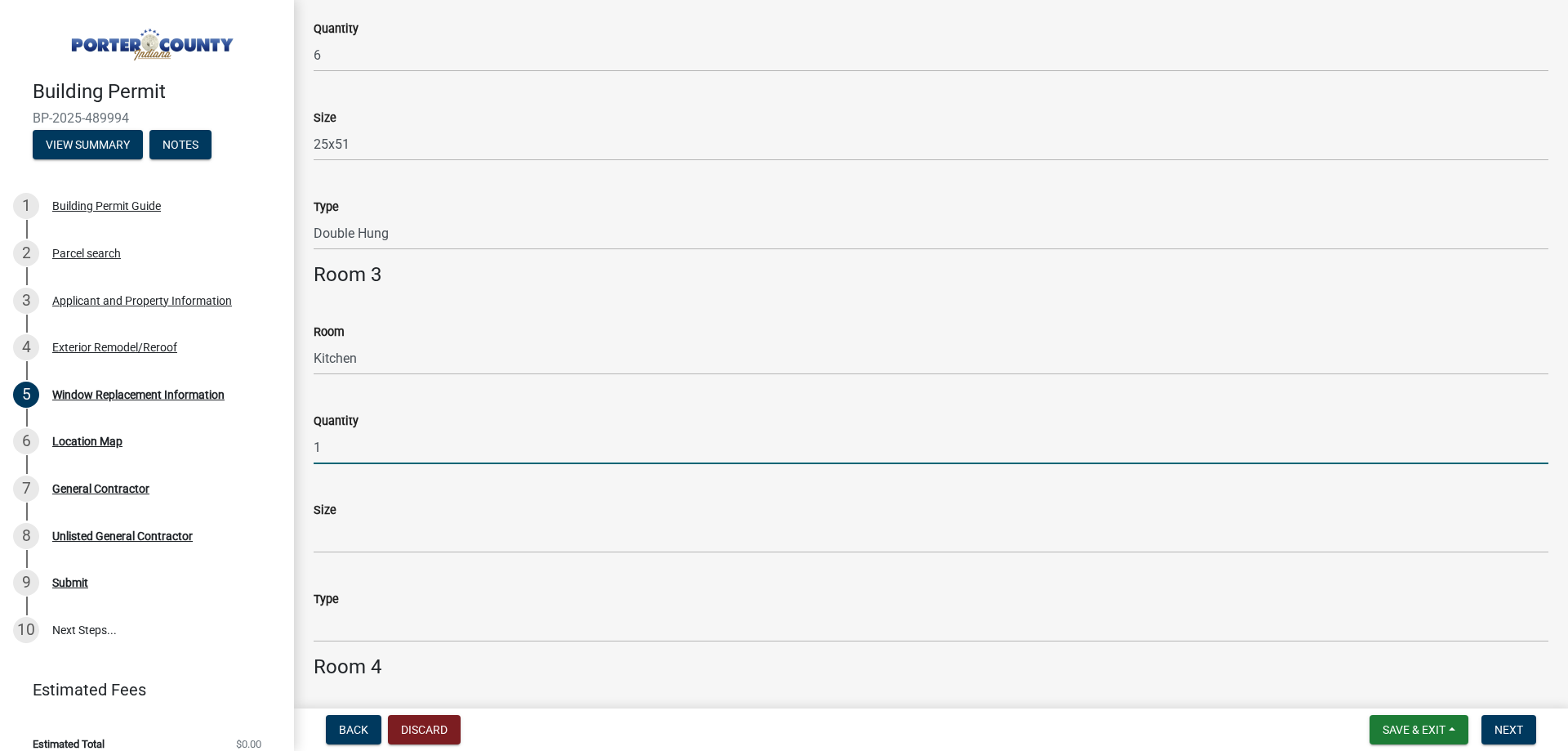
scroll to position [817, 0]
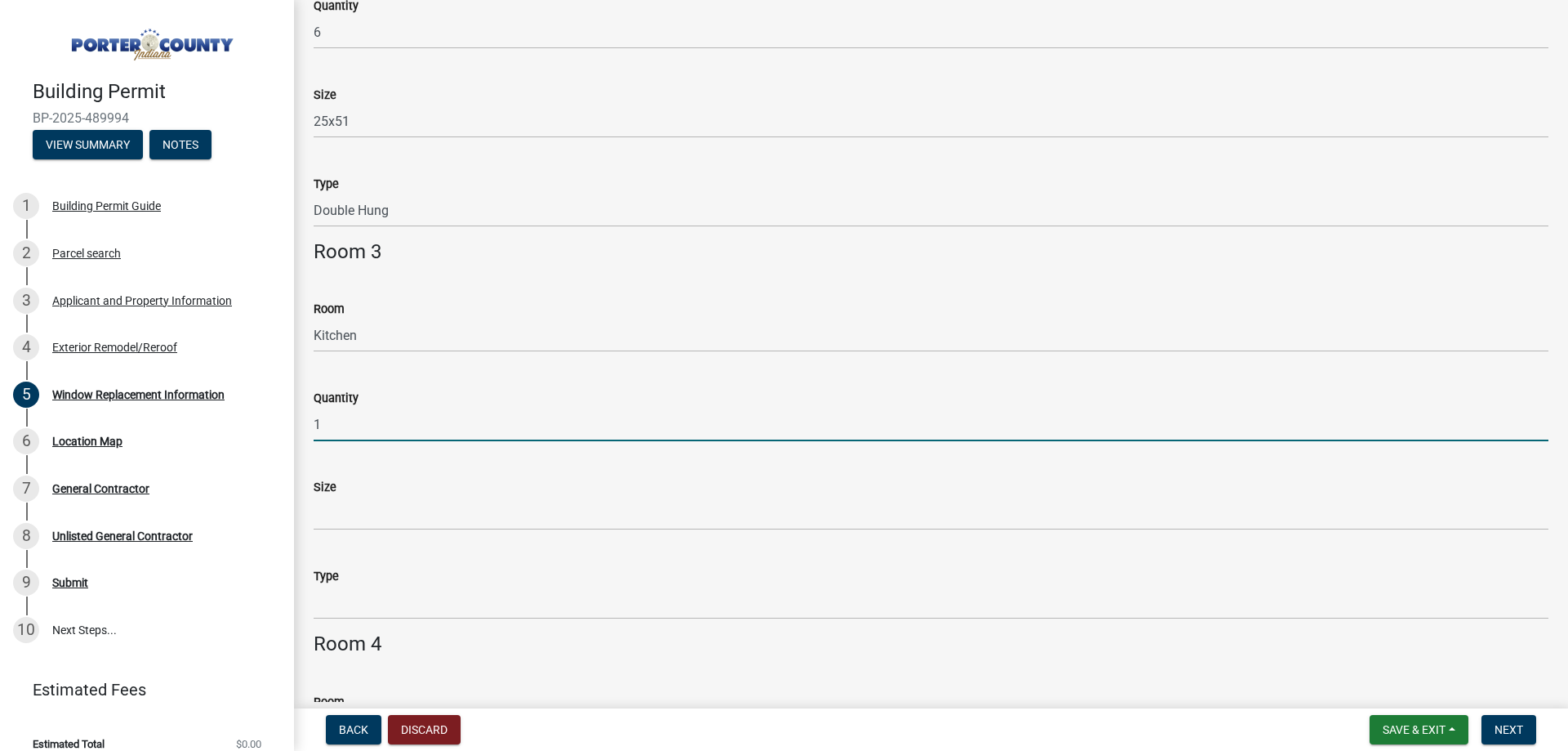
click at [336, 421] on input "1" at bounding box center [931, 424] width 1235 height 33
click at [332, 420] on input "1" at bounding box center [931, 424] width 1235 height 33
click at [331, 418] on input "1" at bounding box center [931, 424] width 1235 height 33
click at [330, 418] on input "1" at bounding box center [931, 424] width 1235 height 33
type input "2"
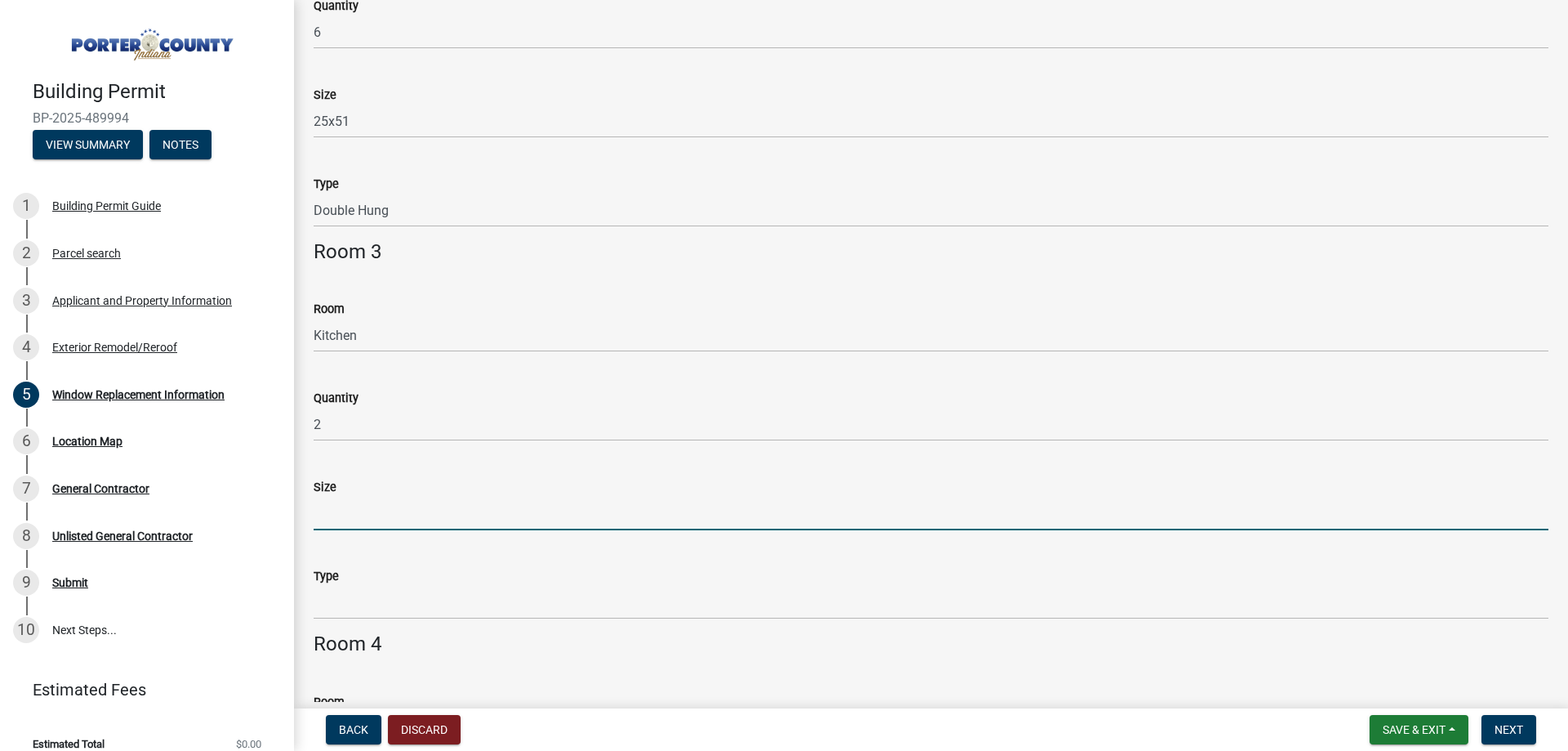
click at [370, 526] on input "Size" at bounding box center [931, 513] width 1235 height 33
type input "42x50"
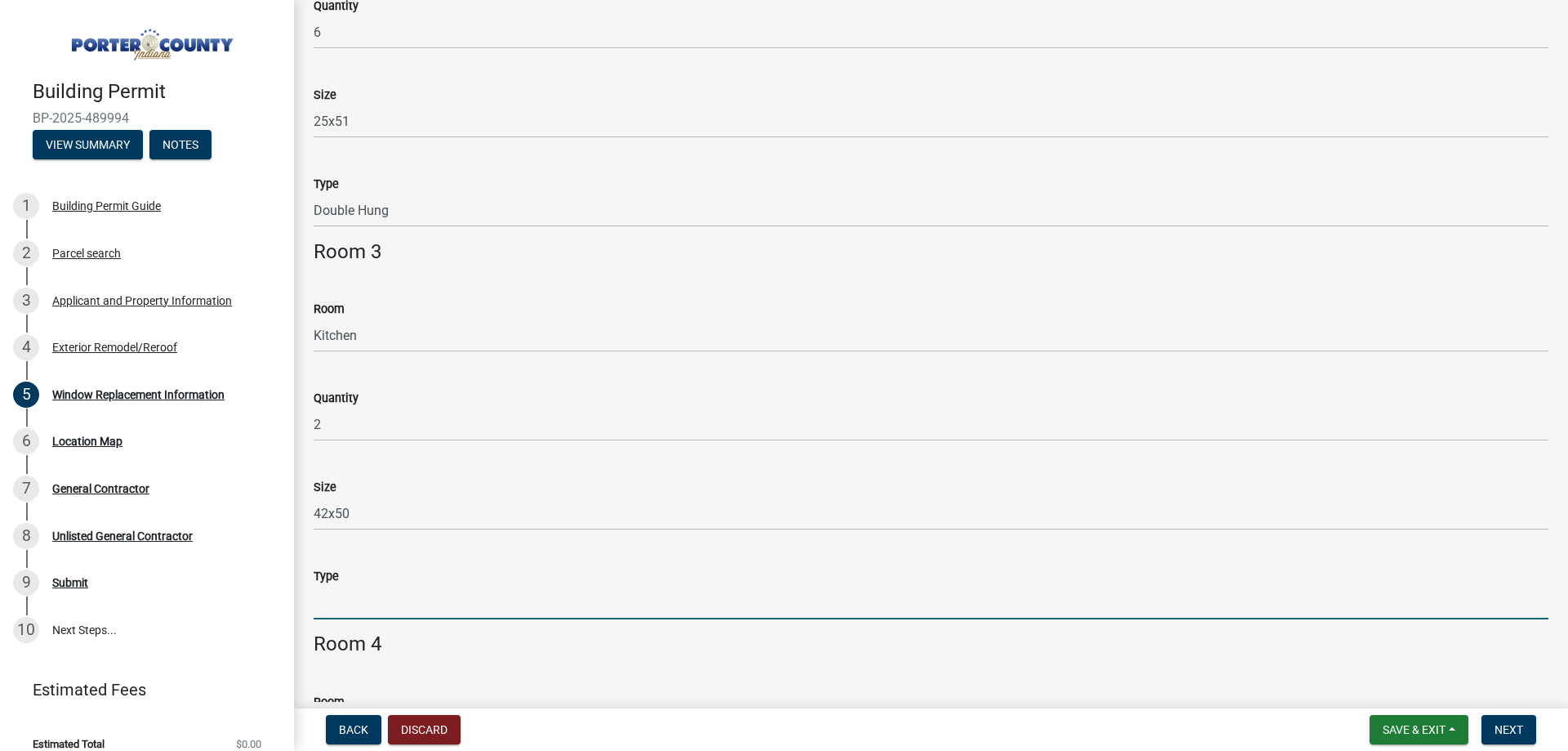
click at [402, 600] on input "Type" at bounding box center [931, 603] width 1235 height 33
type input "Double Hung"
click at [1512, 726] on span "Next" at bounding box center [1509, 729] width 29 height 13
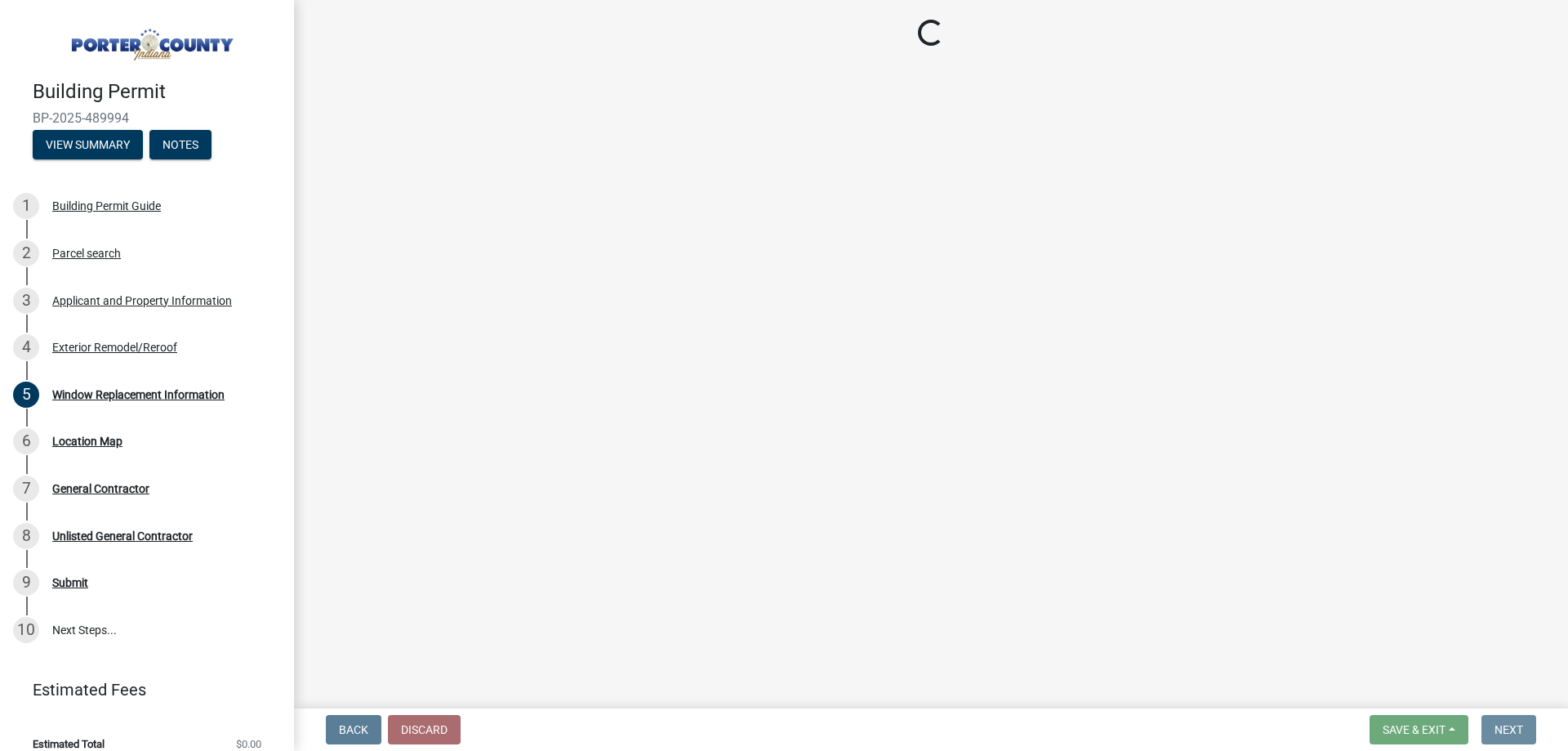
scroll to position [0, 0]
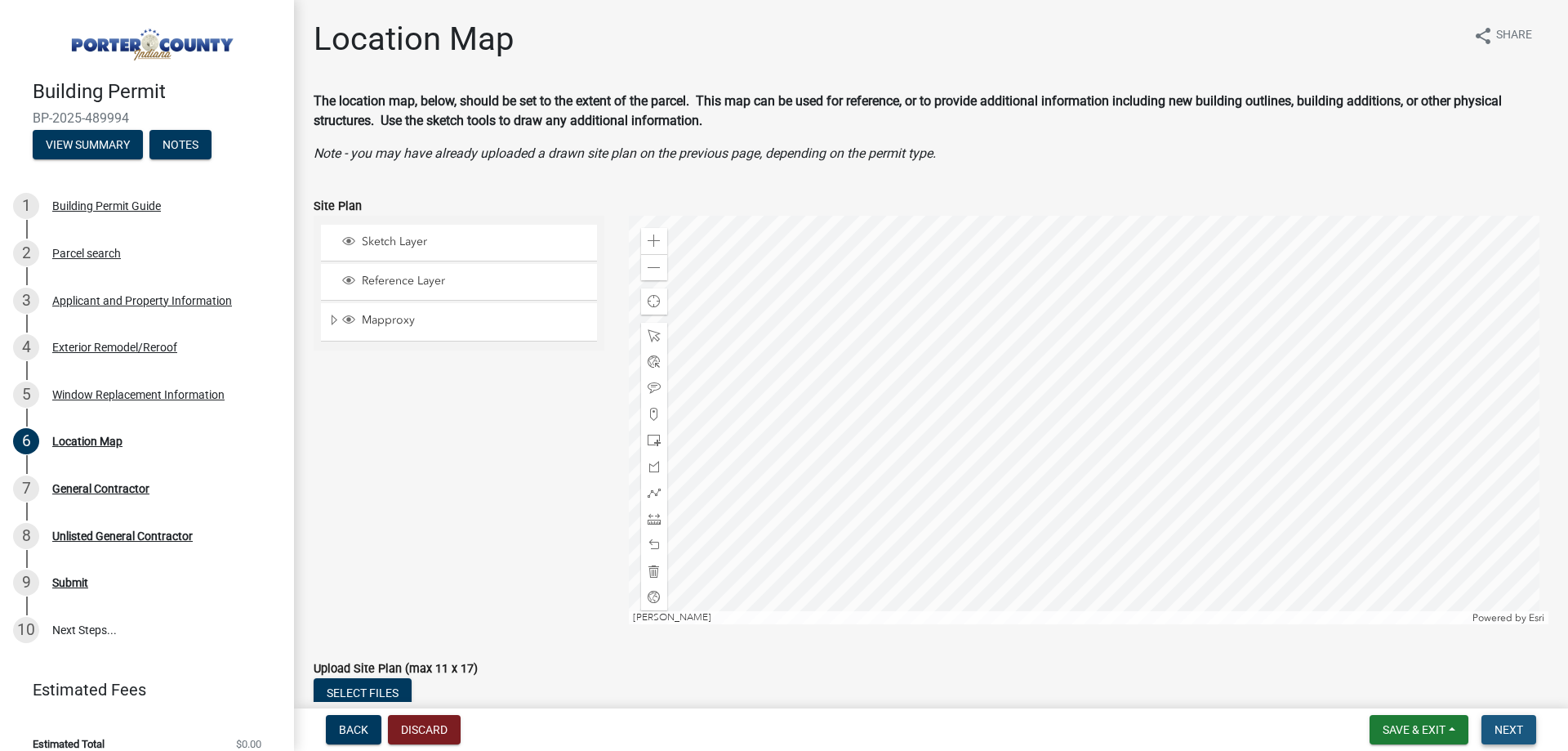
click at [1516, 731] on span "Next" at bounding box center [1509, 729] width 29 height 13
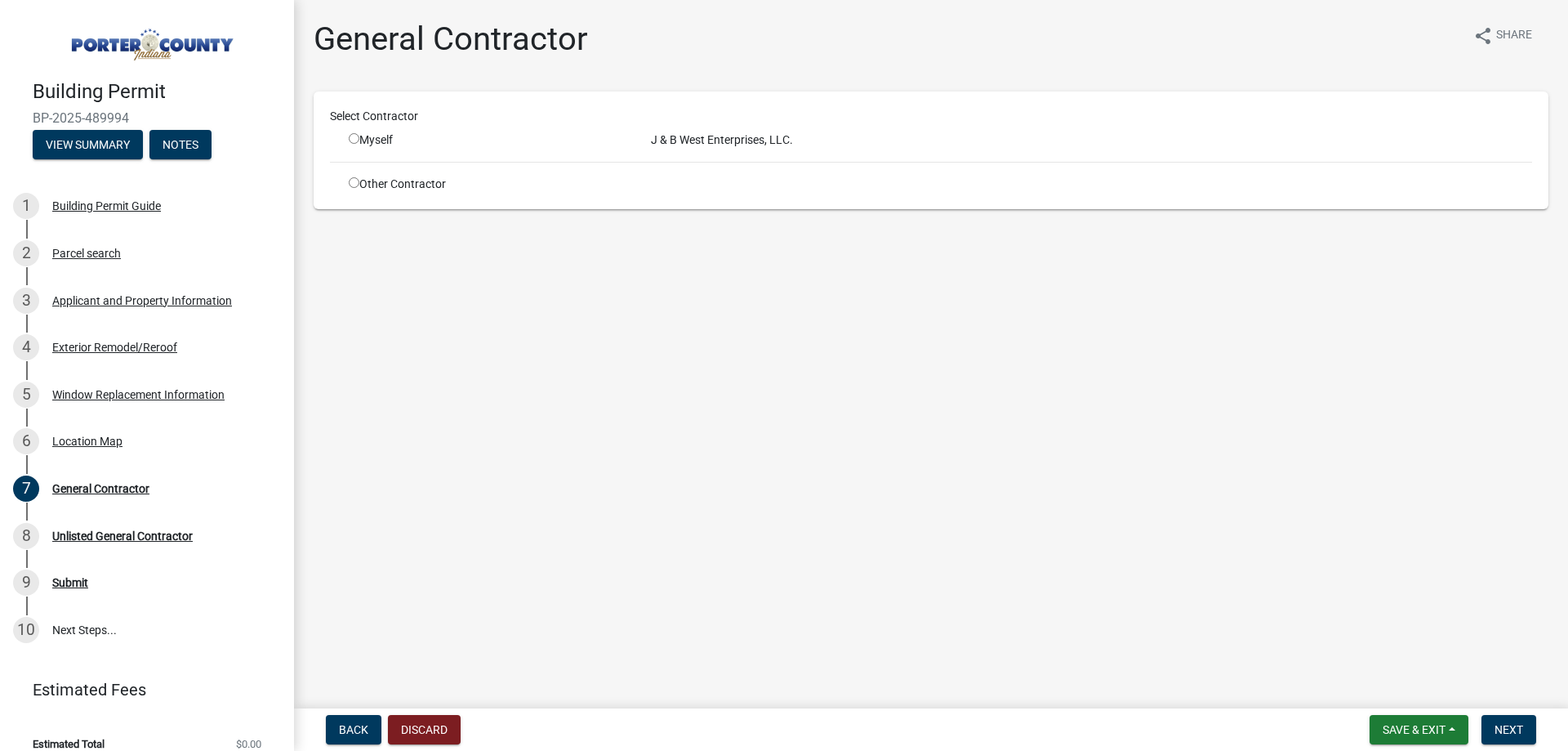
click at [348, 138] on div "Myself" at bounding box center [488, 141] width 302 height 18
click at [351, 139] on input "radio" at bounding box center [354, 139] width 11 height 11
radio input "true"
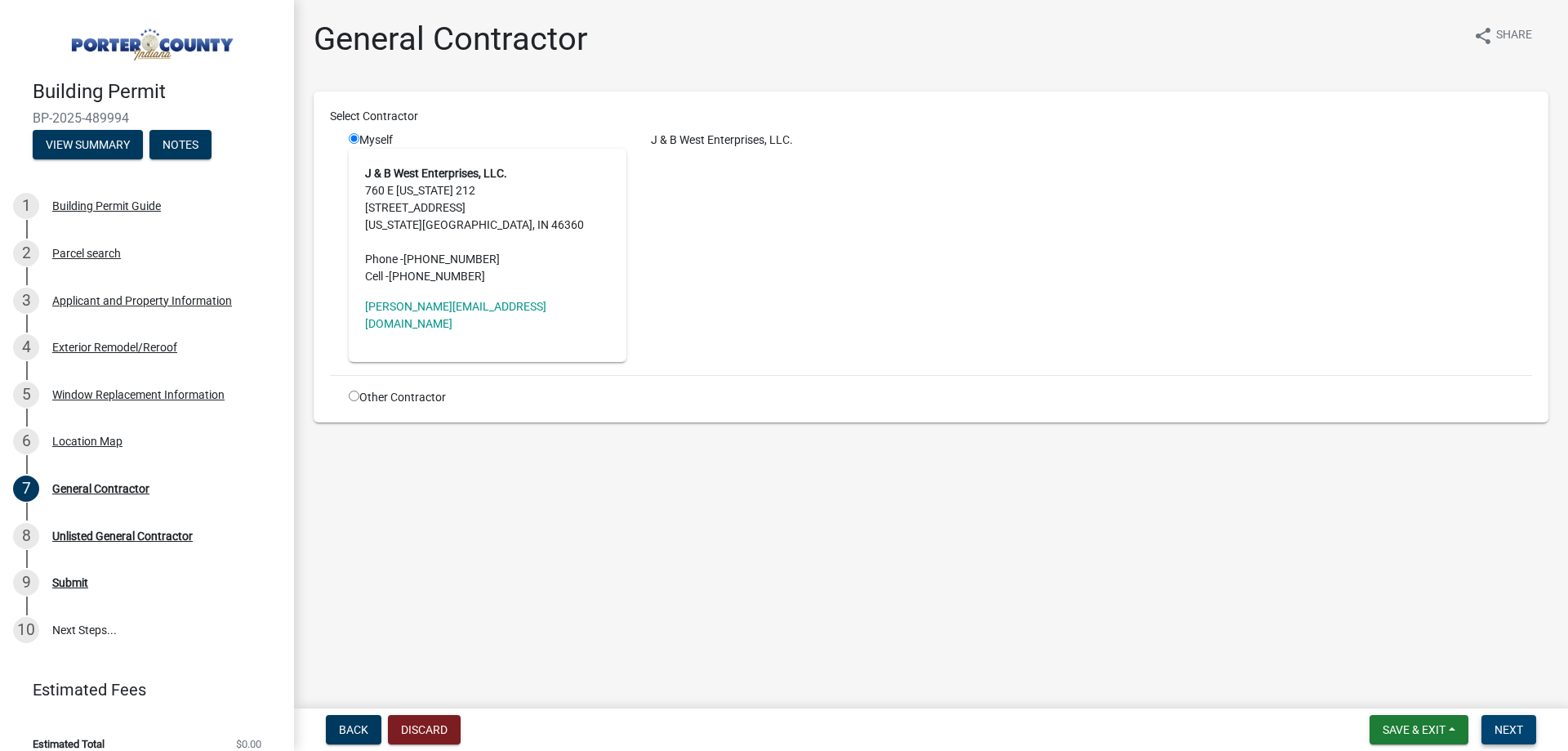
click at [1502, 728] on span "Next" at bounding box center [1509, 729] width 29 height 13
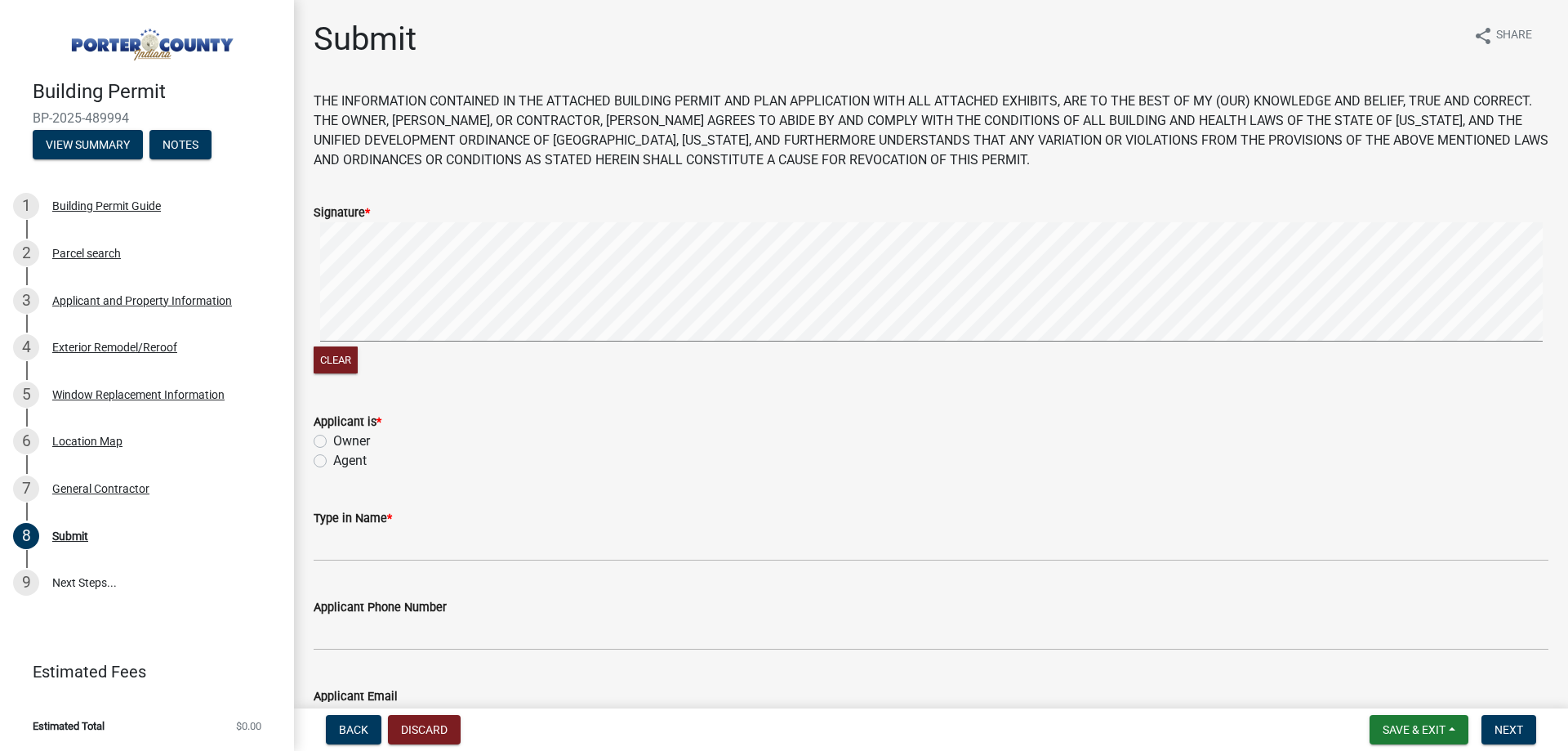
click at [364, 464] on label "Agent" at bounding box center [350, 460] width 33 height 19
click at [343, 461] on input "Agent" at bounding box center [338, 456] width 11 height 11
radio input "true"
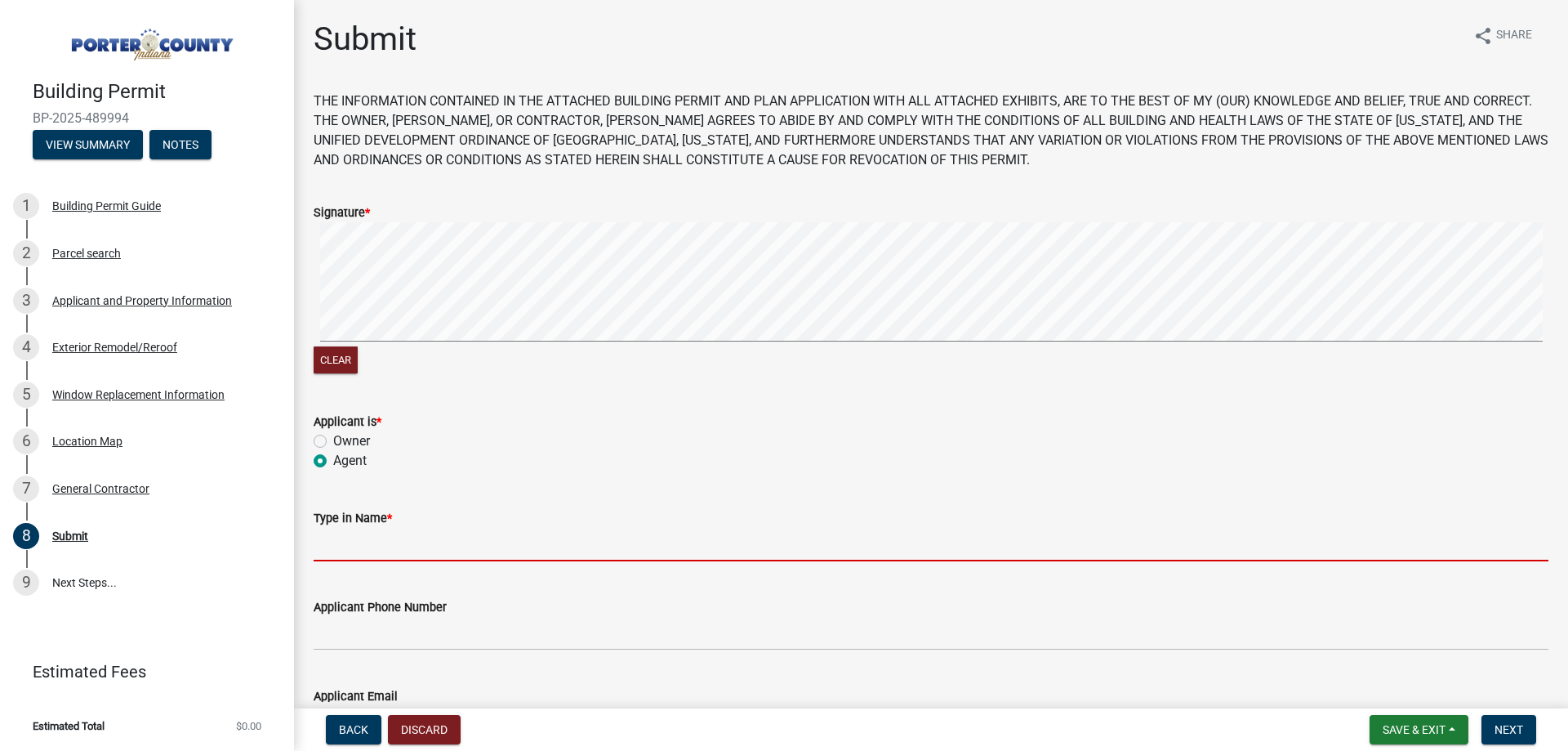
click at [396, 548] on input "Type in Name *" at bounding box center [931, 545] width 1235 height 33
type input "[PERSON_NAME]"
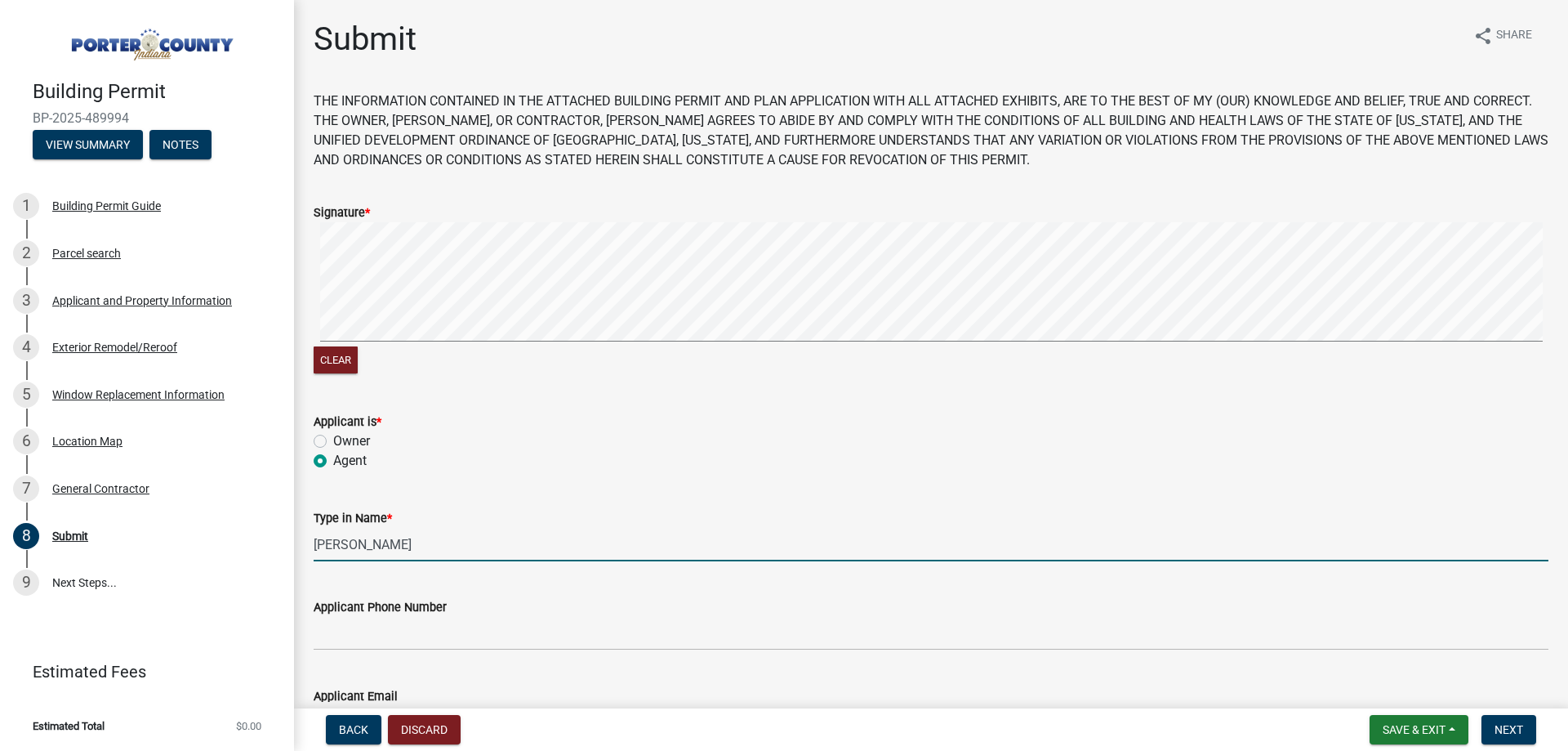
type input "[PERSON_NAME][EMAIL_ADDRESS][DOMAIN_NAME]"
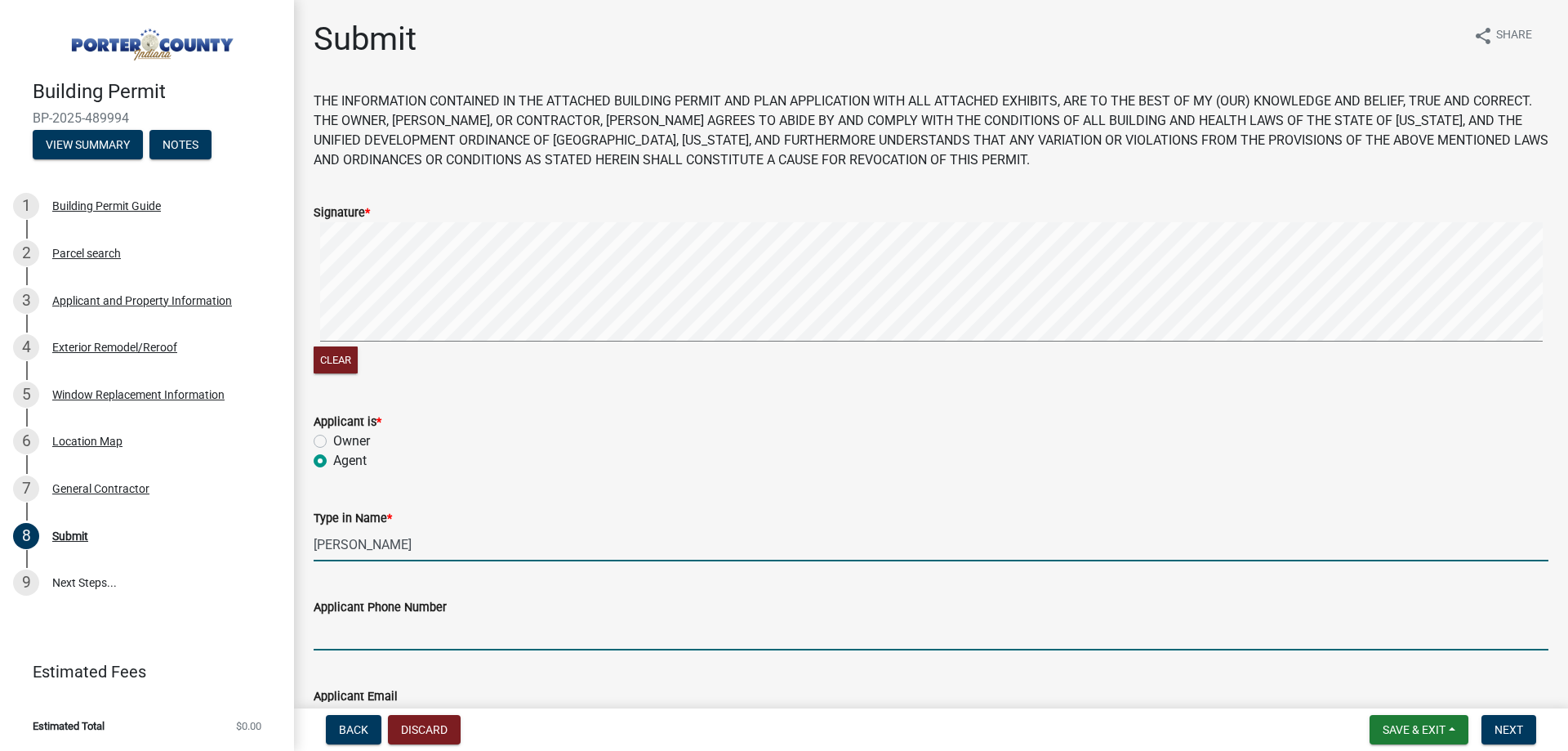
click at [426, 632] on input "Applicant Phone Number" at bounding box center [931, 633] width 1235 height 33
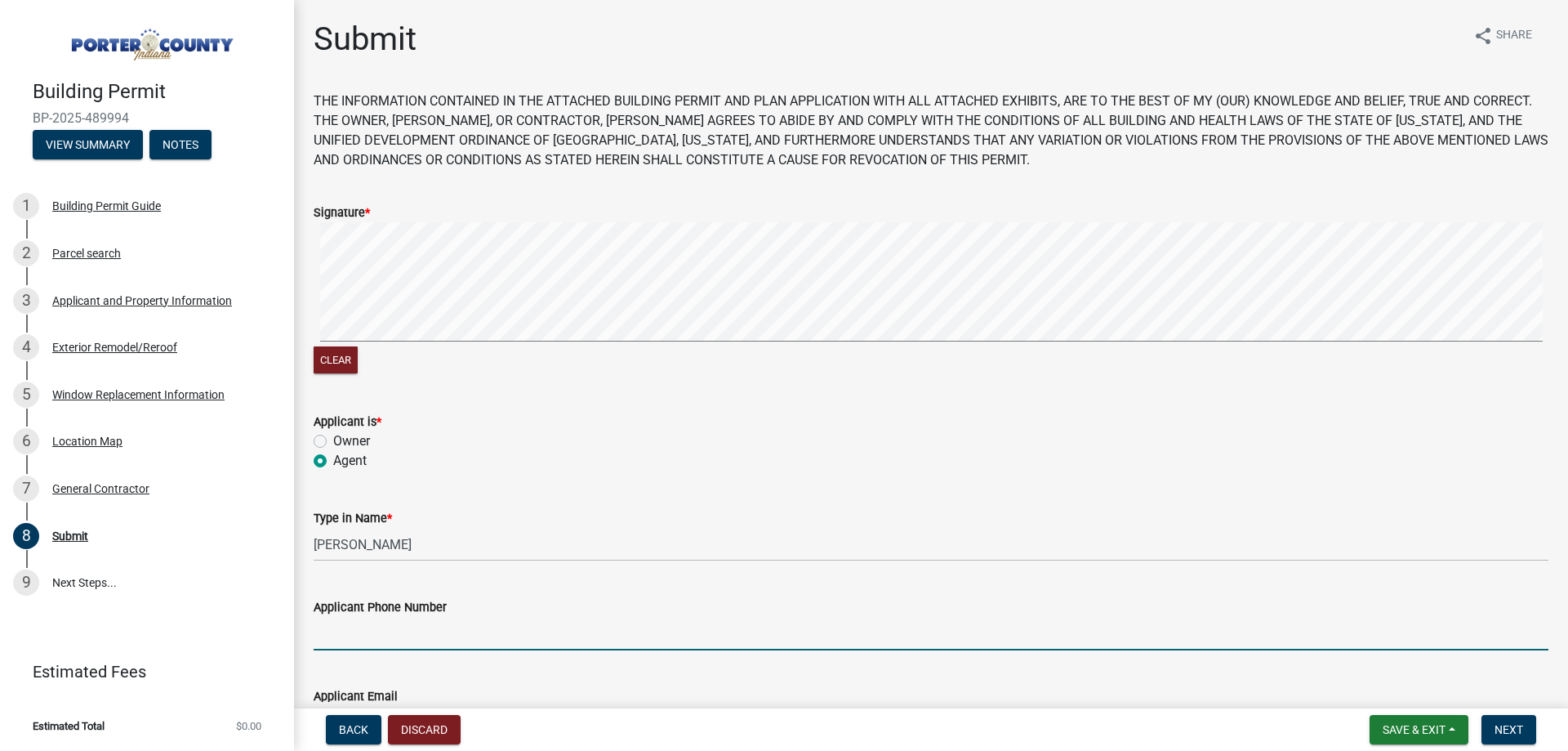
type input "2193636151"
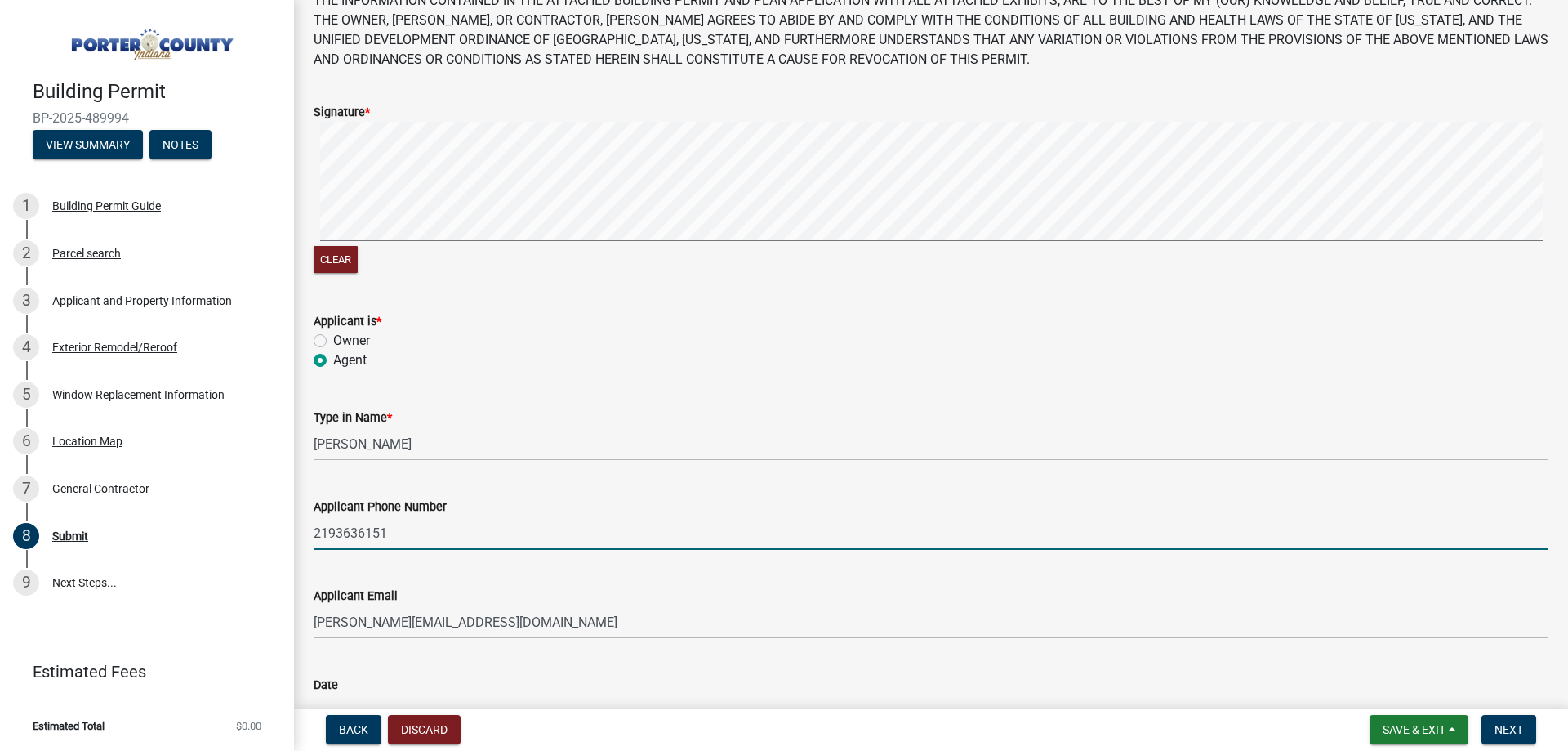
scroll to position [215, 0]
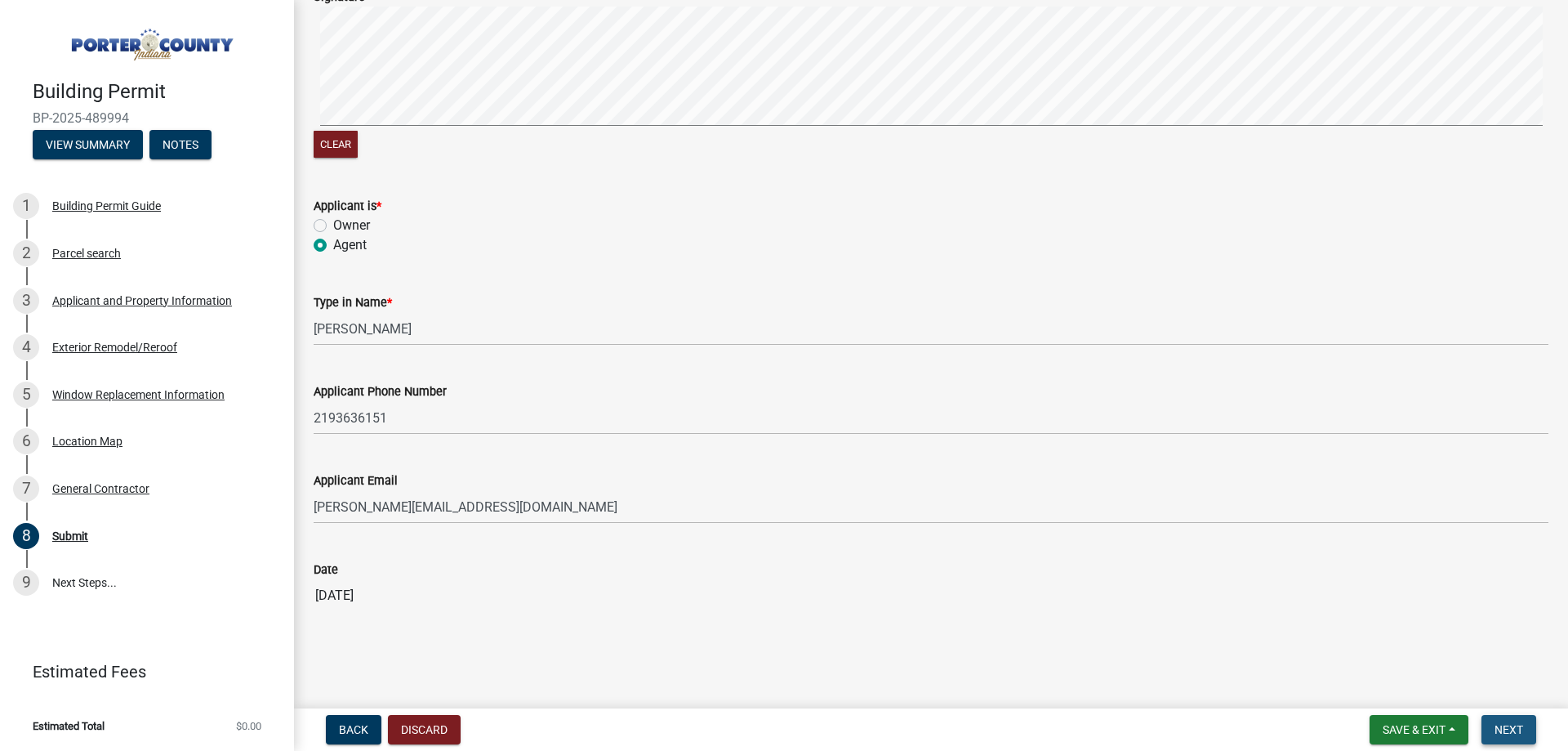
click at [1489, 733] on button "Next" at bounding box center [1509, 729] width 54 height 29
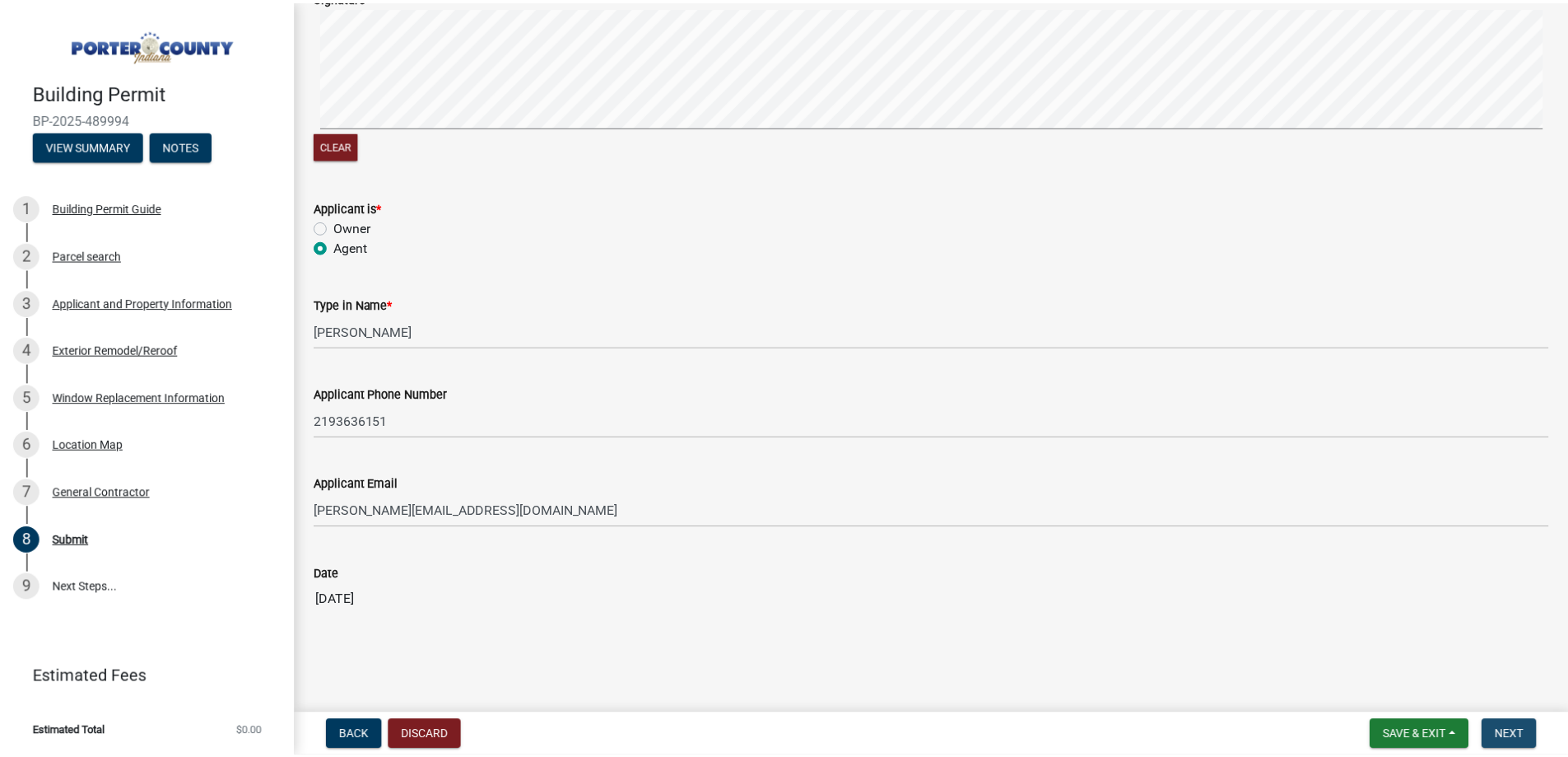
scroll to position [0, 0]
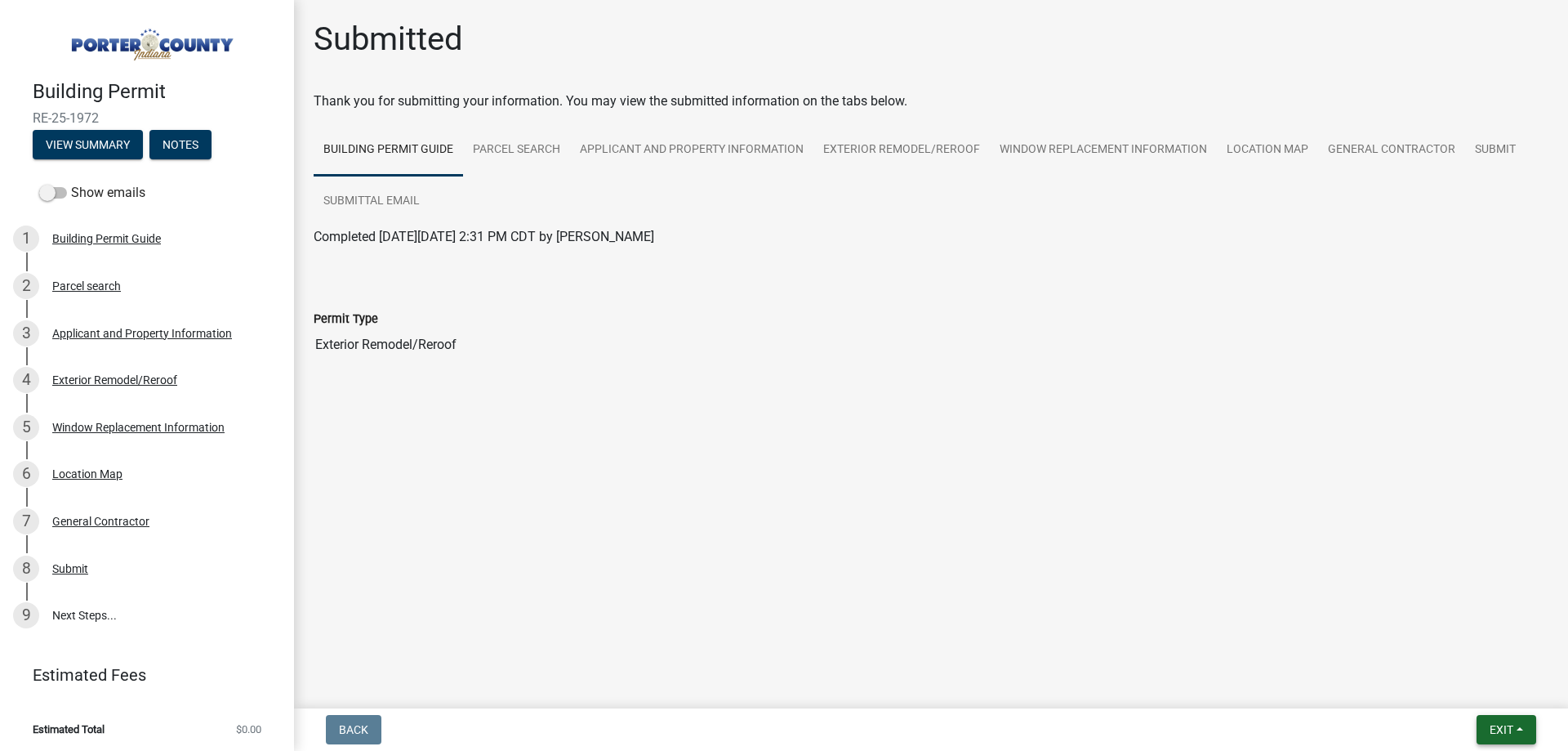
click at [1498, 741] on button "Exit" at bounding box center [1507, 729] width 60 height 29
click at [1483, 705] on div "Save Save & Exit" at bounding box center [1470, 668] width 131 height 91
click at [1477, 690] on button "Save & Exit" at bounding box center [1470, 687] width 131 height 40
